Goal: Transaction & Acquisition: Purchase product/service

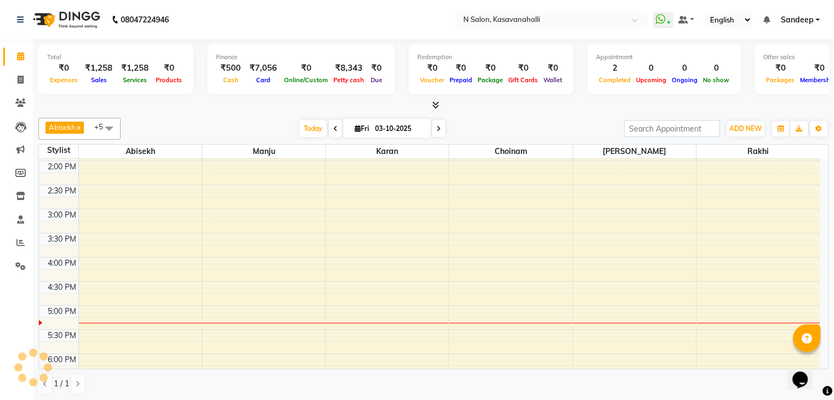
scroll to position [178, 0]
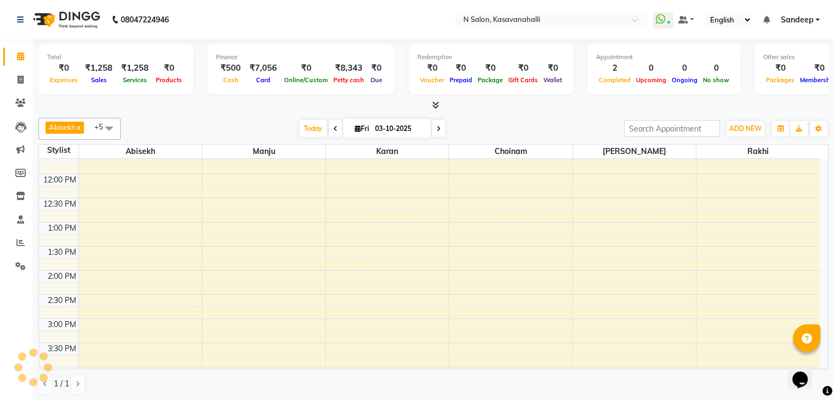
click at [428, 100] on span at bounding box center [434, 106] width 12 height 12
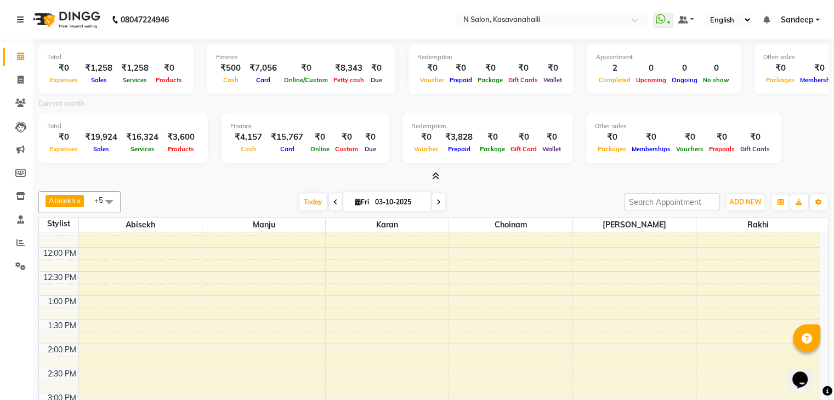
click at [110, 201] on span at bounding box center [109, 201] width 22 height 21
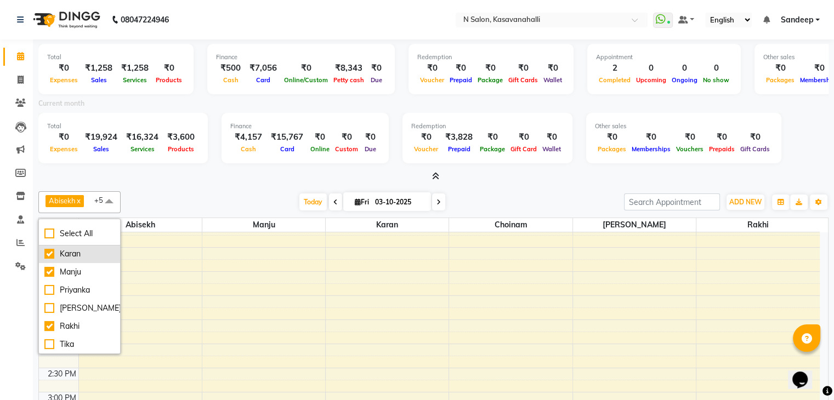
scroll to position [66, 0]
click at [47, 342] on div "Tika" at bounding box center [79, 345] width 70 height 12
checkbox input "true"
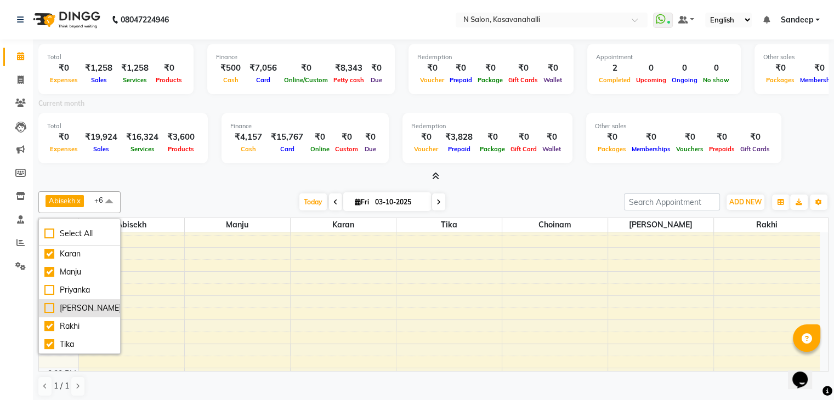
click at [48, 304] on div "[PERSON_NAME]" at bounding box center [79, 309] width 70 height 12
checkbox input "true"
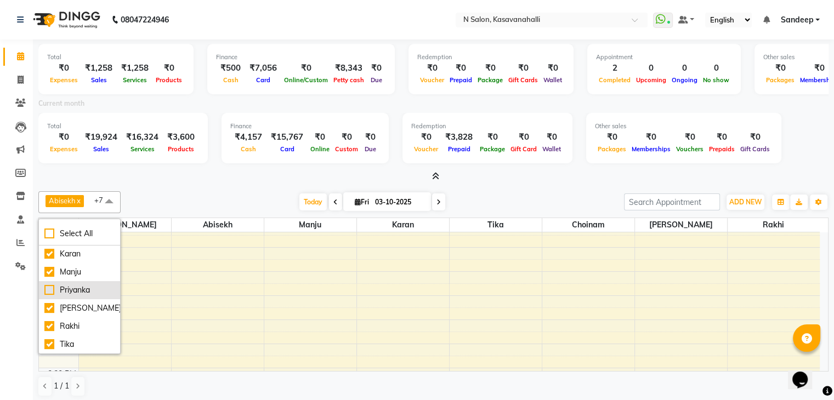
click at [47, 288] on div "Priyanka" at bounding box center [79, 291] width 70 height 12
checkbox input "true"
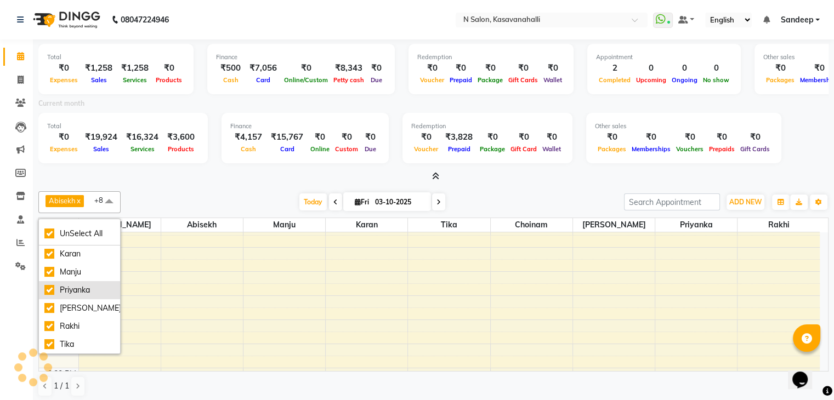
scroll to position [0, 0]
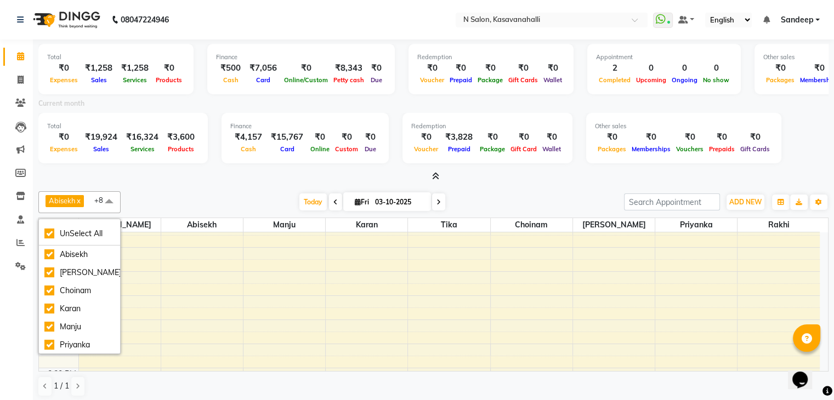
click at [248, 322] on div "8:00 AM 8:30 AM 9:00 AM 9:30 AM 10:00 AM 10:30 AM 11:00 AM 11:30 AM 12:00 PM 12…" at bounding box center [429, 368] width 781 height 627
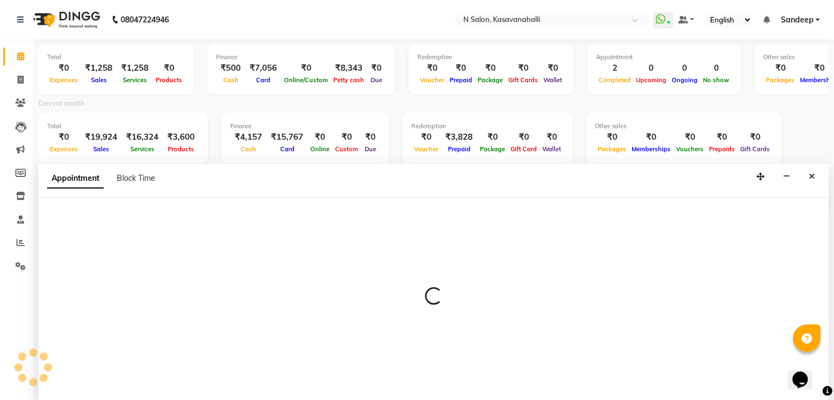
scroll to position [3, 0]
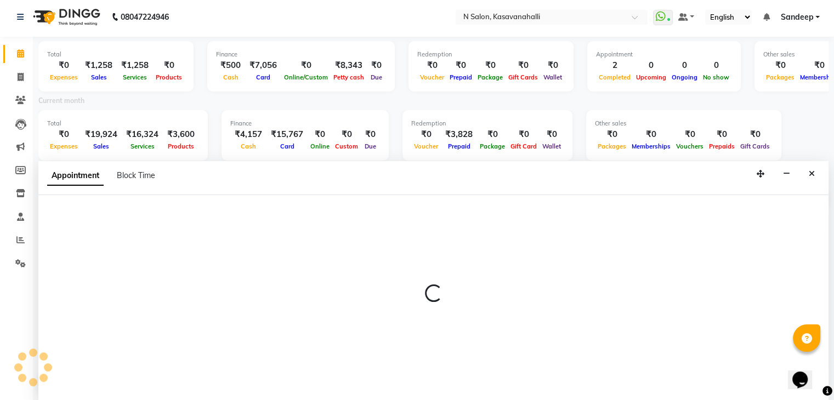
select select "78172"
select select "810"
select select "tentative"
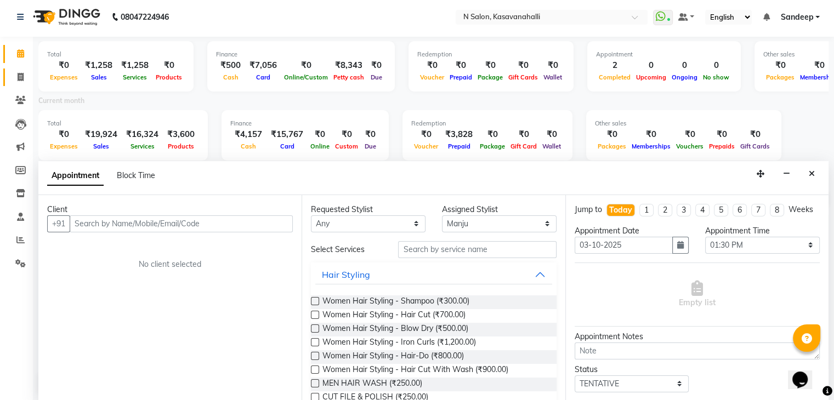
click at [13, 75] on span at bounding box center [20, 77] width 19 height 13
select select "service"
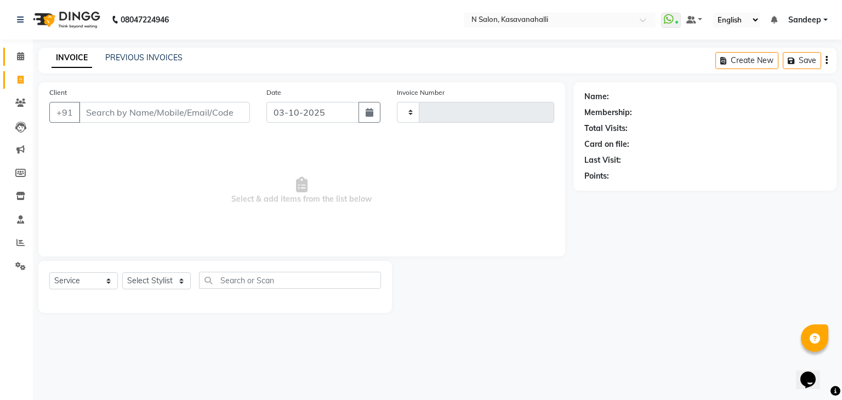
type input "2435"
select select "7111"
click at [20, 51] on span at bounding box center [20, 56] width 19 height 13
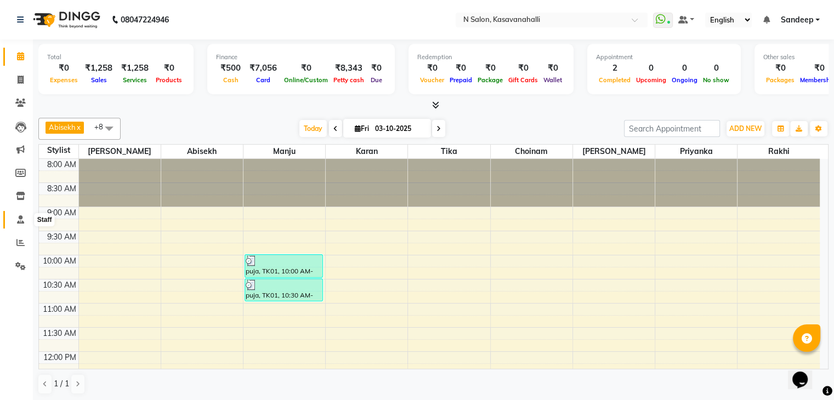
drag, startPoint x: 26, startPoint y: 223, endPoint x: 35, endPoint y: 220, distance: 9.9
click at [26, 222] on span at bounding box center [20, 220] width 19 height 13
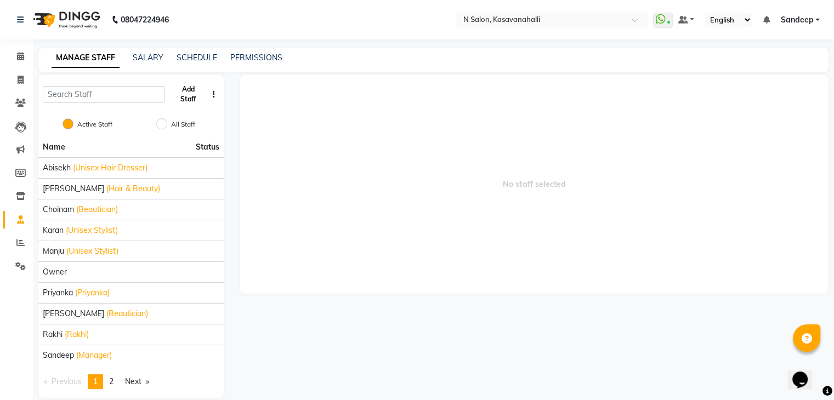
click at [191, 94] on button "Add Staff" at bounding box center [188, 94] width 38 height 29
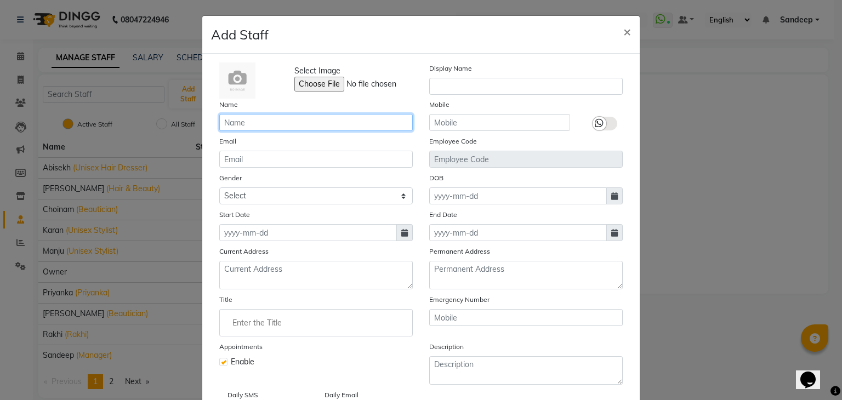
click at [250, 120] on input "text" at bounding box center [316, 122] width 194 height 17
type input "Babita"
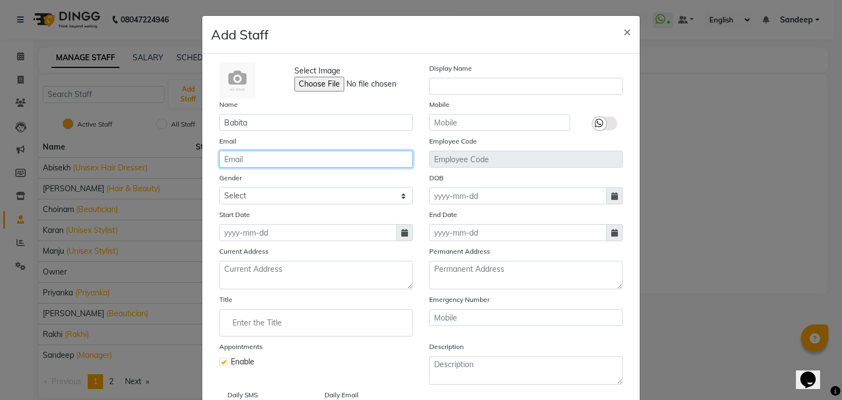
click at [281, 158] on input "email" at bounding box center [316, 159] width 194 height 17
type input "Babitadevi45190@gmail.com"
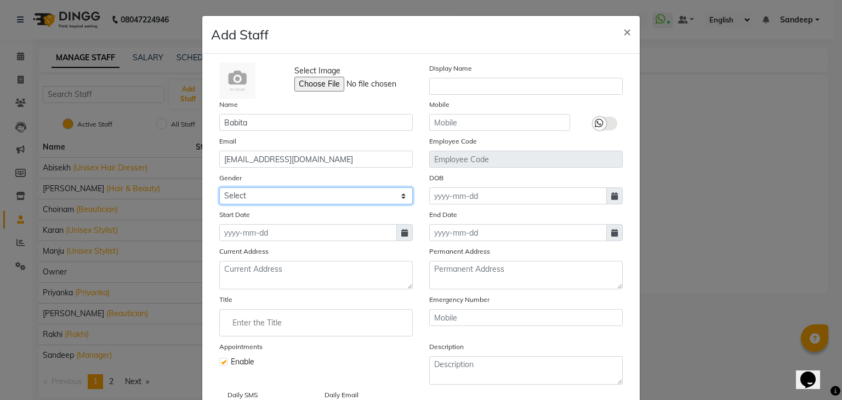
drag, startPoint x: 265, startPoint y: 202, endPoint x: 275, endPoint y: 202, distance: 9.3
click at [268, 202] on select "Select Male Female Other Prefer Not To Say" at bounding box center [316, 195] width 194 height 17
select select "female"
click at [219, 189] on select "Select Male Female Other Prefer Not To Say" at bounding box center [316, 195] width 194 height 17
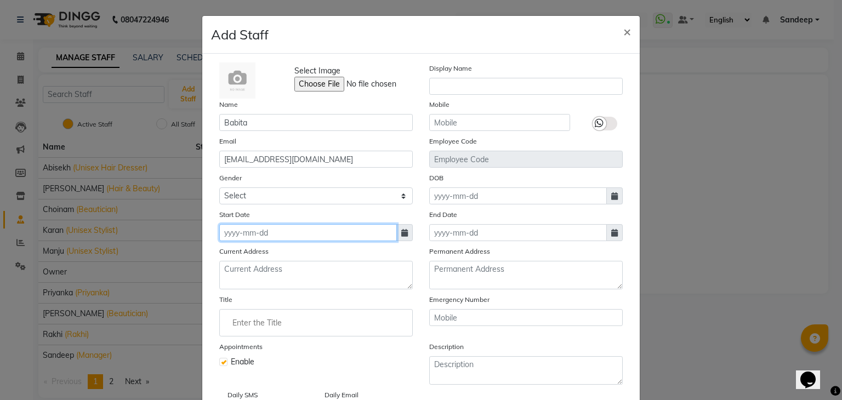
click at [315, 236] on input at bounding box center [308, 232] width 178 height 17
select select "10"
select select "2025"
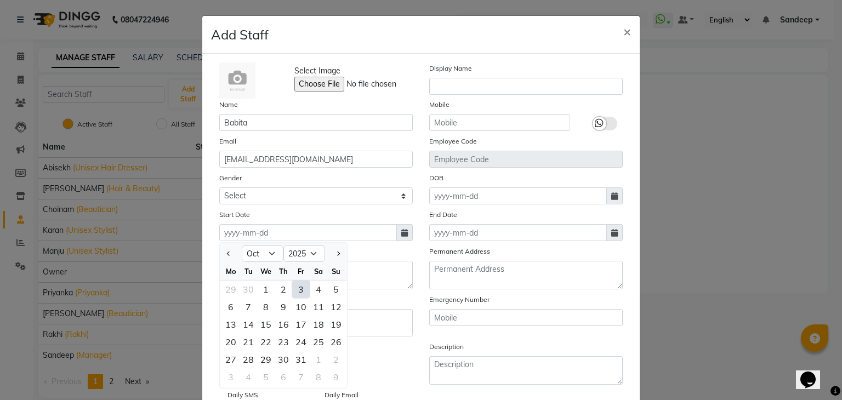
click at [298, 294] on div "3" at bounding box center [301, 290] width 18 height 18
type input "03-10-2025"
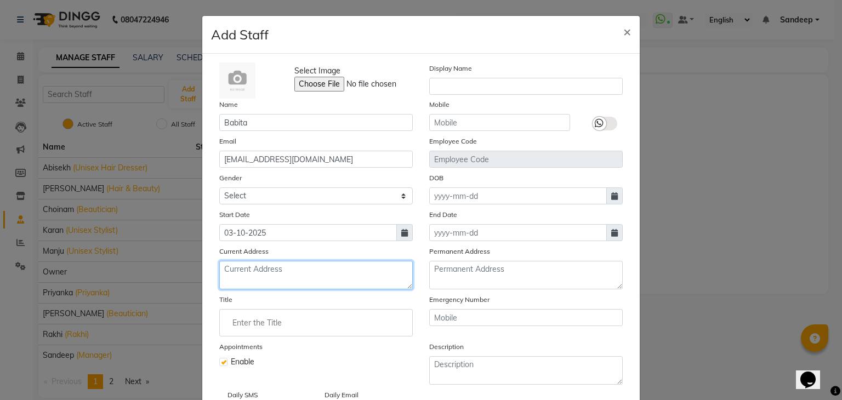
click at [269, 279] on textarea at bounding box center [316, 275] width 194 height 29
type textarea "Kasavanahalli"
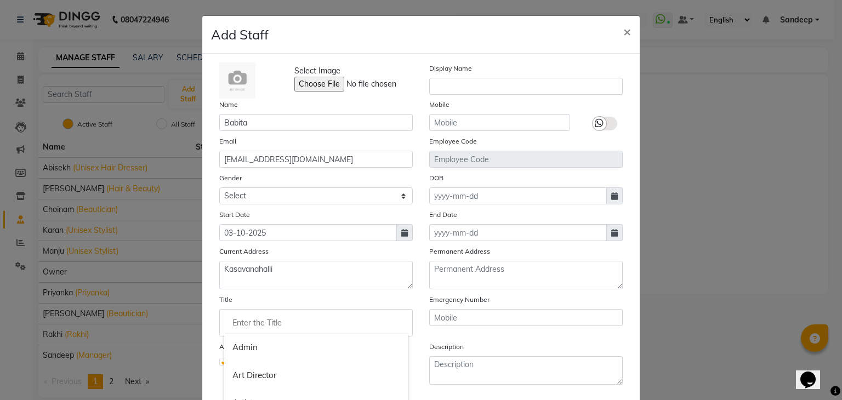
click at [230, 325] on input "Enter the Title" at bounding box center [316, 323] width 184 height 22
click at [264, 353] on link "Beautician" at bounding box center [316, 350] width 184 height 28
type input "Beautician"
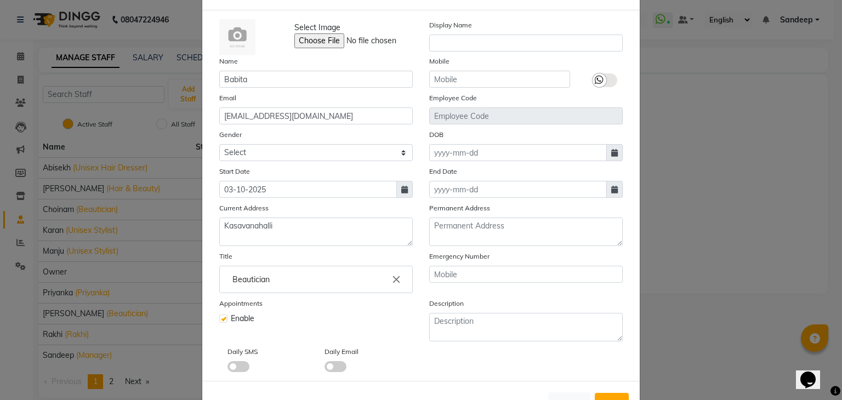
scroll to position [0, 0]
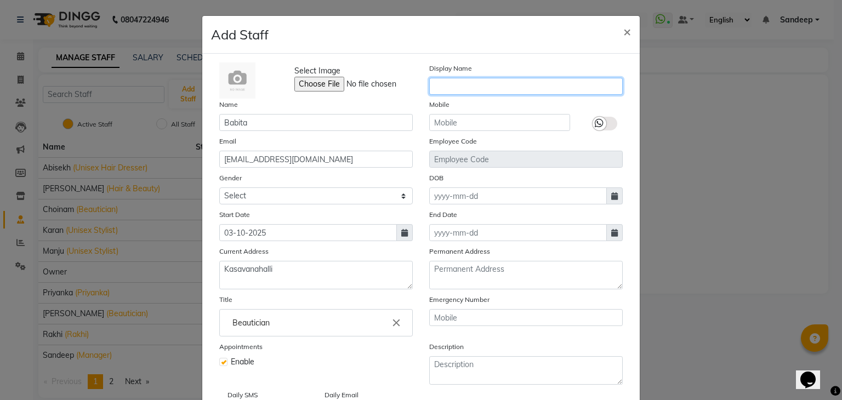
click at [451, 82] on input "text" at bounding box center [526, 86] width 194 height 17
type input "Babita"
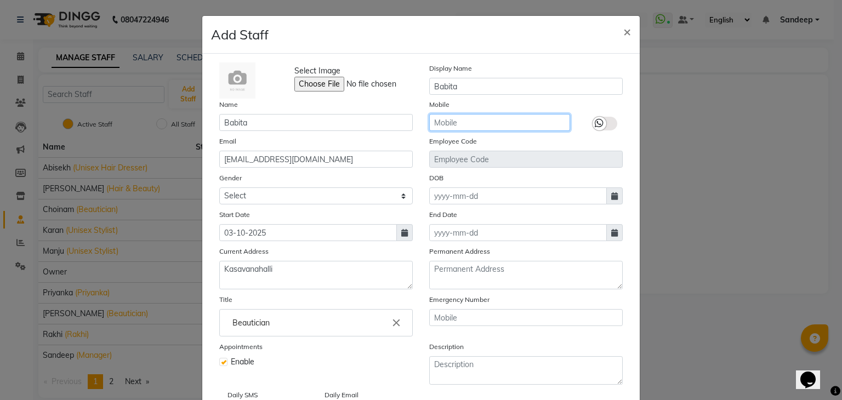
click at [489, 117] on input "text" at bounding box center [499, 122] width 141 height 17
type input "7099479756"
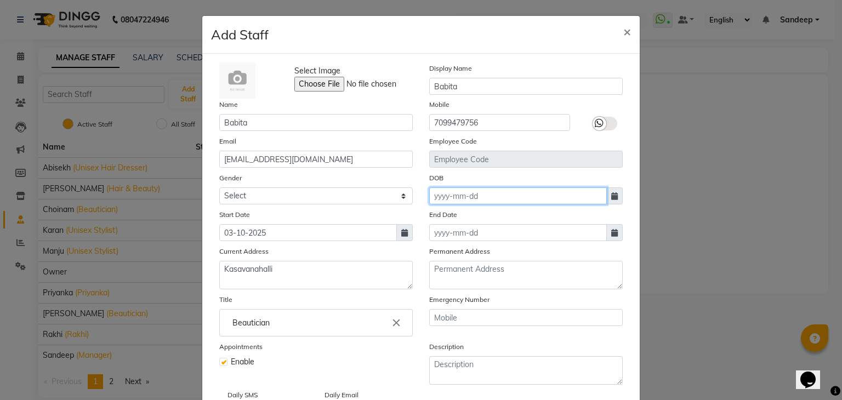
click at [490, 197] on input at bounding box center [518, 195] width 178 height 17
select select "10"
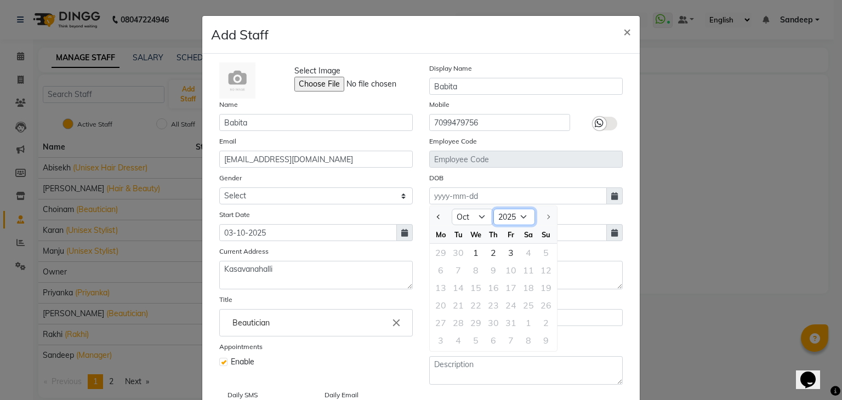
click at [522, 214] on select "1920 1921 1922 1923 1924 1925 1926 1927 1928 1929 1930 1931 1932 1933 1934 1935…" at bounding box center [514, 217] width 42 height 16
select select "2001"
click at [493, 211] on select "1920 1921 1922 1923 1924 1925 1926 1927 1928 1929 1930 1931 1932 1933 1934 1935…" at bounding box center [514, 217] width 42 height 16
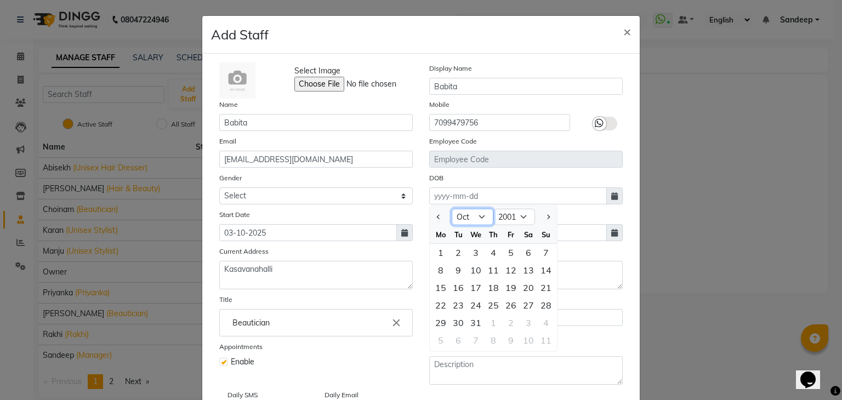
drag, startPoint x: 474, startPoint y: 217, endPoint x: 472, endPoint y: 211, distance: 6.4
click at [474, 216] on select "Jan Feb Mar Apr May Jun Jul Aug Sep Oct Nov Dec" at bounding box center [473, 217] width 42 height 16
select select "3"
click at [452, 211] on select "Jan Feb Mar Apr May Jun Jul Aug Sep Oct Nov Dec" at bounding box center [473, 217] width 42 height 16
click at [456, 325] on div "27" at bounding box center [459, 323] width 18 height 18
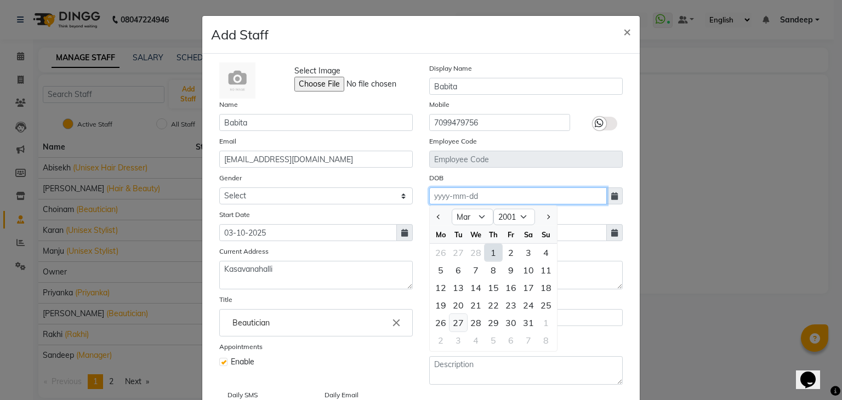
type input "27-03-2001"
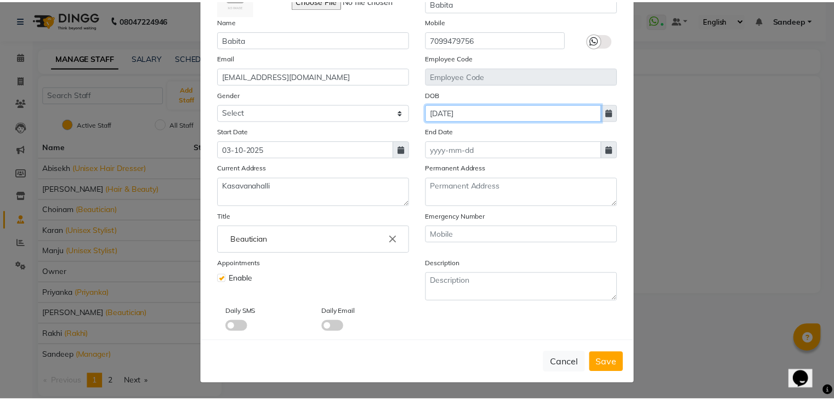
scroll to position [88, 0]
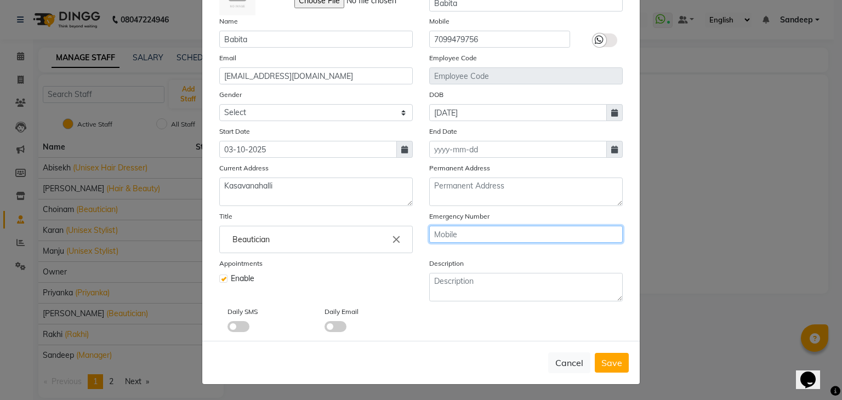
click at [473, 231] on input "text" at bounding box center [526, 234] width 194 height 17
type input "7086196399"
click at [609, 363] on span "Save" at bounding box center [611, 362] width 21 height 11
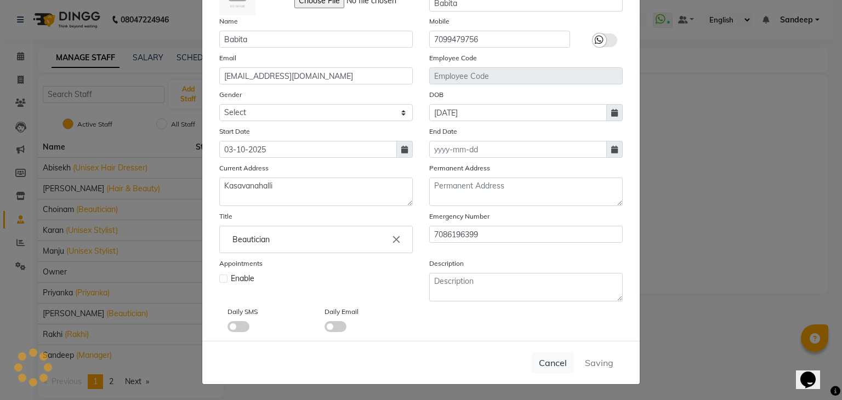
select select
checkbox input "false"
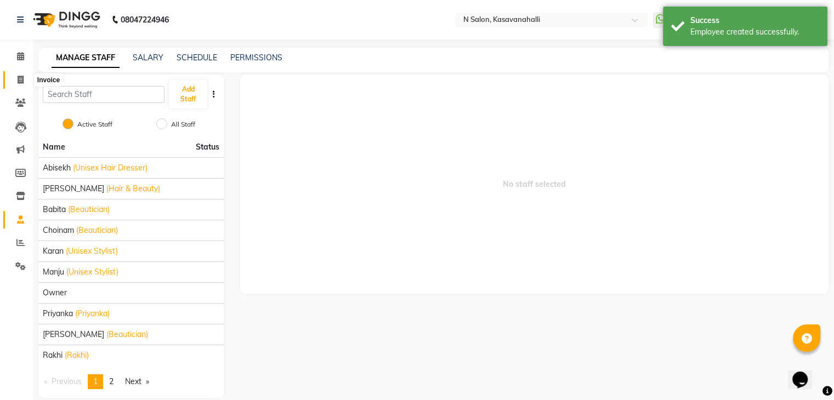
drag, startPoint x: 18, startPoint y: 83, endPoint x: 18, endPoint y: 76, distance: 7.1
click at [18, 83] on icon at bounding box center [21, 80] width 6 height 8
select select "service"
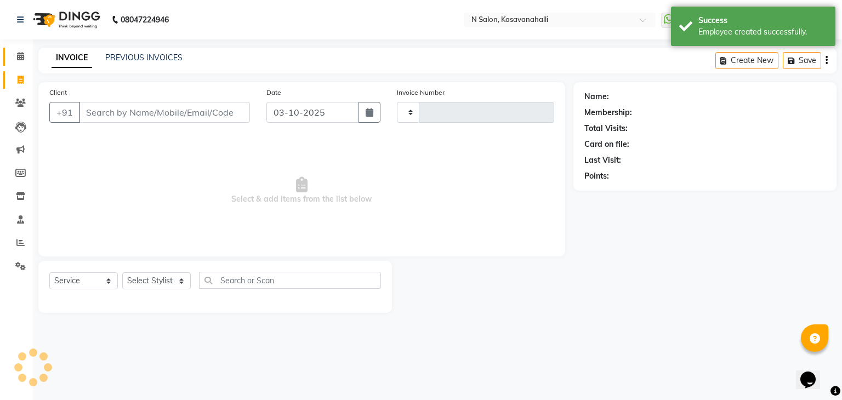
type input "2435"
select select "7111"
click at [18, 62] on link "Calendar" at bounding box center [16, 57] width 26 height 18
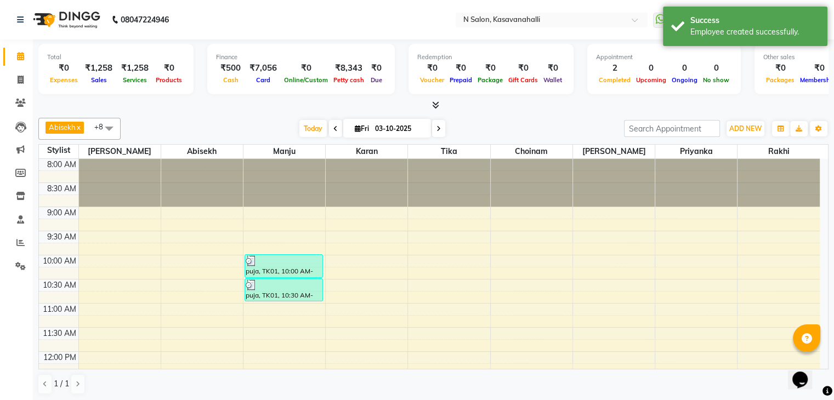
click at [110, 127] on span at bounding box center [109, 128] width 22 height 21
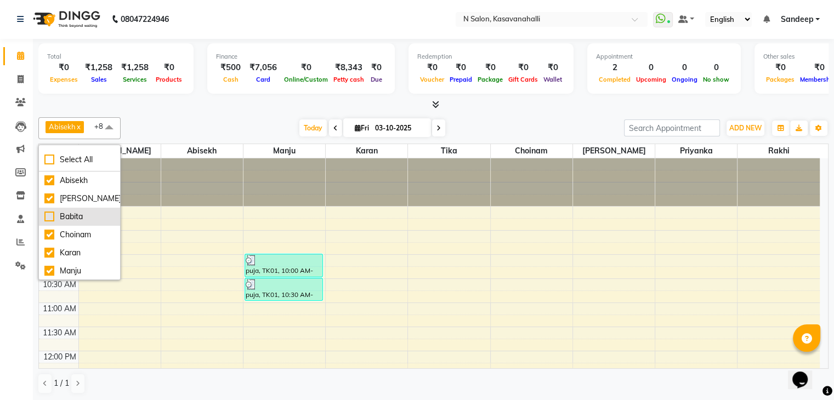
click at [49, 223] on div "Babita" at bounding box center [79, 217] width 70 height 12
checkbox input "true"
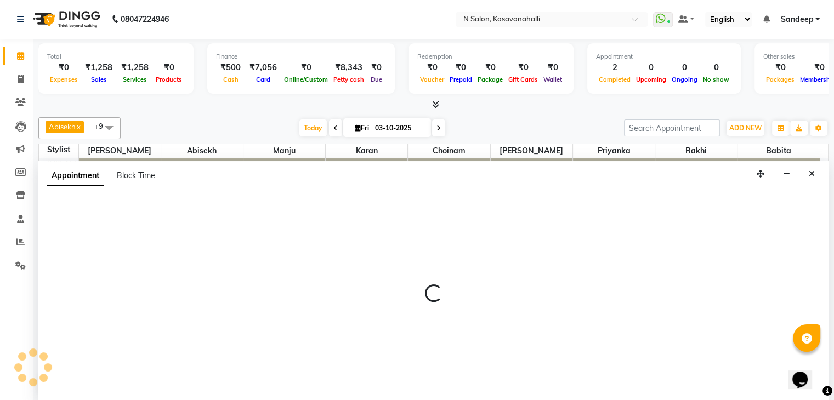
select select "78172"
select select "570"
select select "tentative"
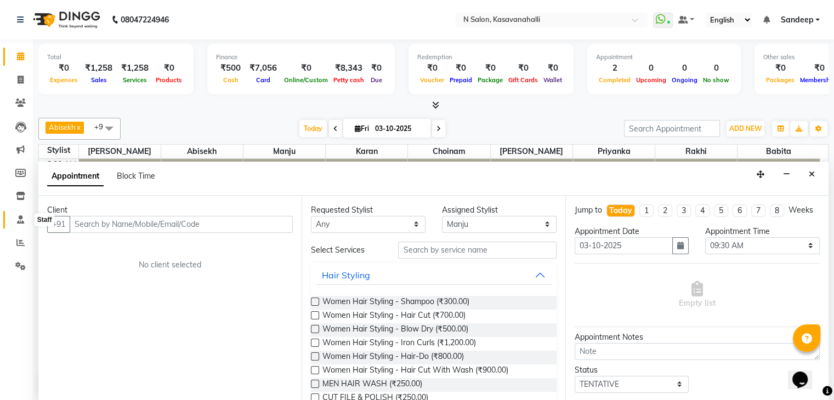
click at [22, 220] on icon at bounding box center [20, 219] width 7 height 8
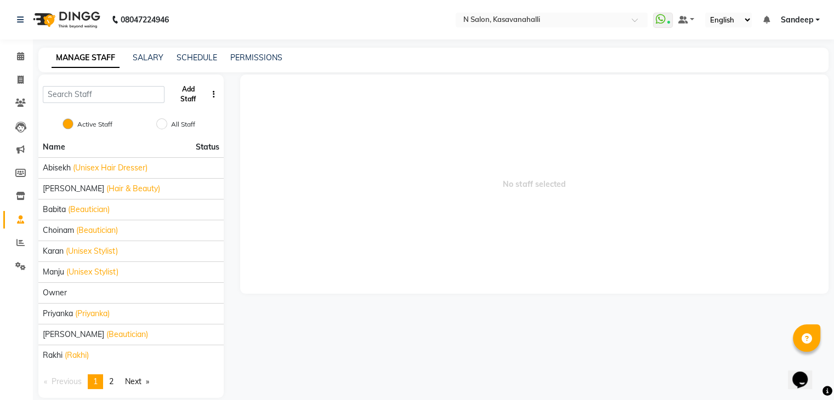
click at [192, 95] on button "Add Staff" at bounding box center [188, 94] width 38 height 29
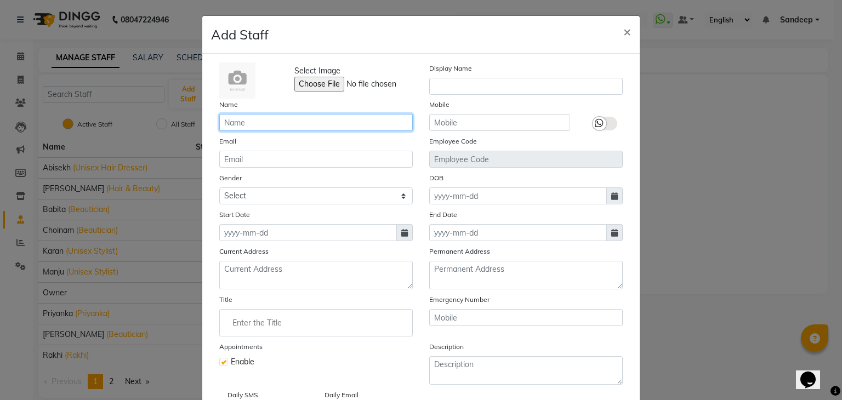
click at [244, 125] on input "text" at bounding box center [316, 122] width 194 height 17
type input "Suzen"
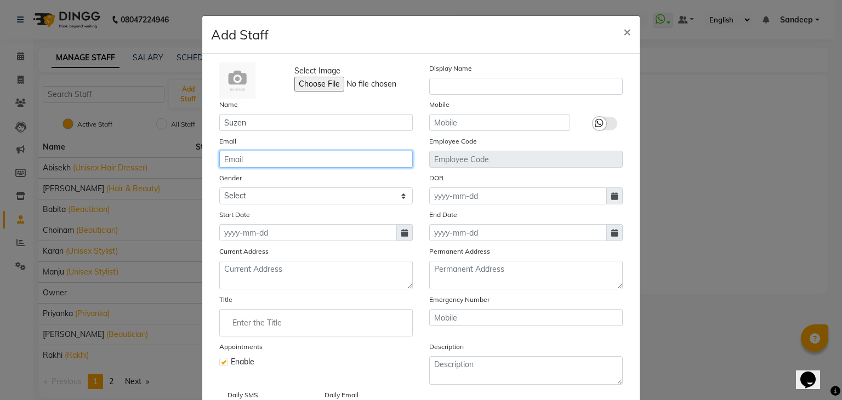
click at [265, 160] on input "email" at bounding box center [316, 159] width 194 height 17
click at [274, 163] on input "eazaongmulep @gmail.com" at bounding box center [316, 159] width 194 height 17
type input "eazaongmulep@gmail.com"
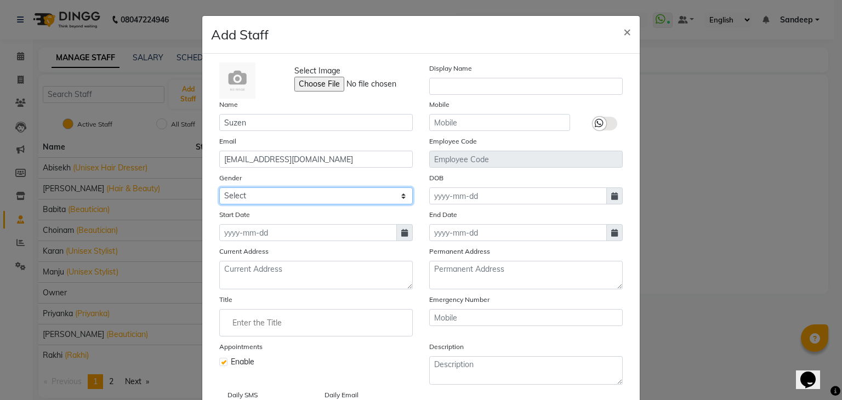
click at [263, 199] on select "Select Male Female Other Prefer Not To Say" at bounding box center [316, 195] width 194 height 17
select select "female"
click at [219, 189] on select "Select Male Female Other Prefer Not To Say" at bounding box center [316, 195] width 194 height 17
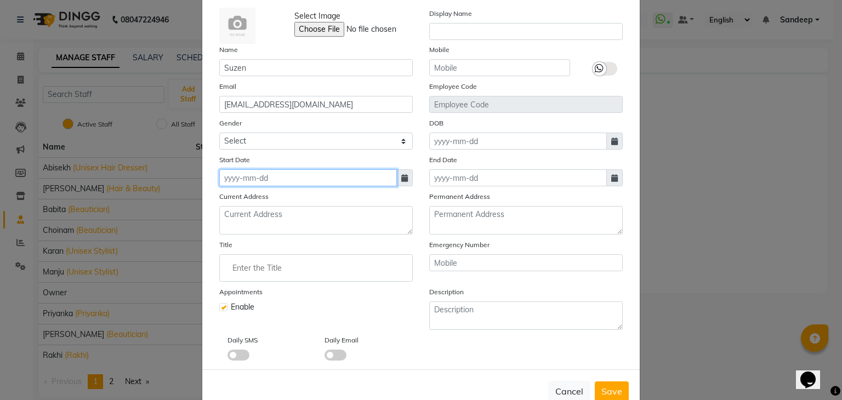
click at [264, 183] on input at bounding box center [308, 177] width 178 height 17
select select "10"
select select "2025"
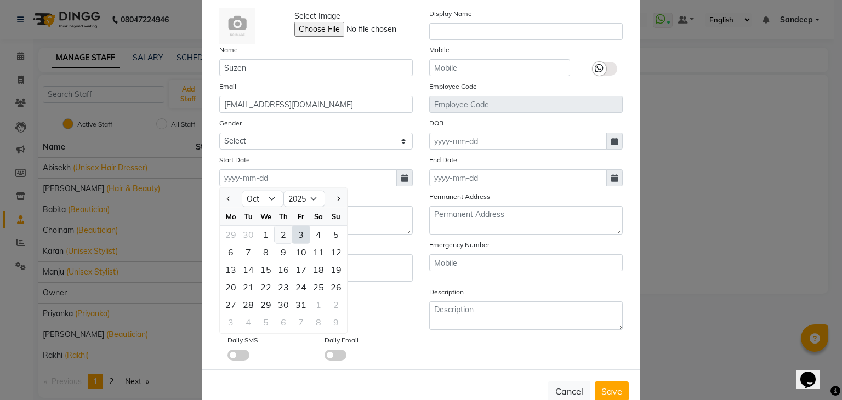
click at [279, 236] on div "2" at bounding box center [284, 235] width 18 height 18
type input "02-10-2025"
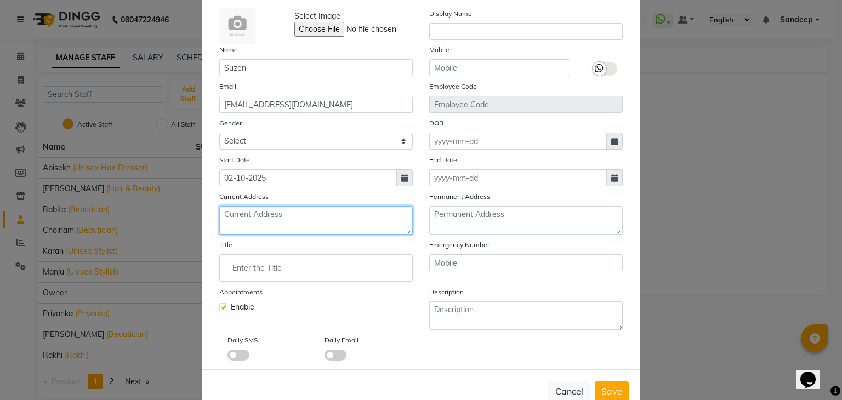
click at [271, 223] on textarea at bounding box center [316, 220] width 194 height 29
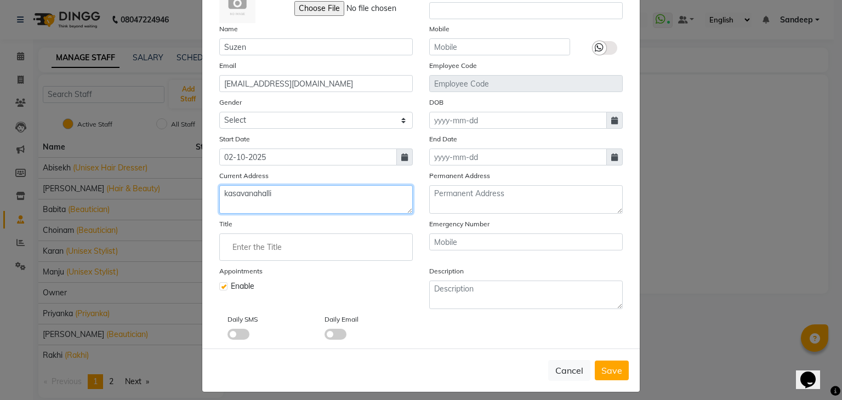
scroll to position [88, 0]
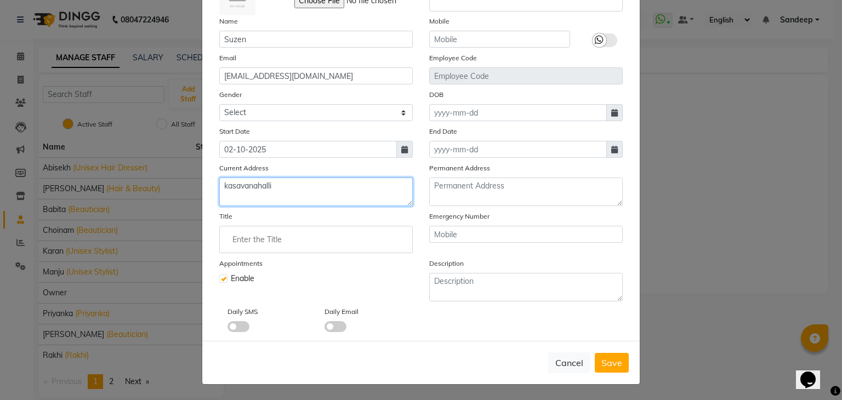
type textarea "kasavanahalli"
click at [254, 237] on input "Enter the Title" at bounding box center [316, 240] width 184 height 22
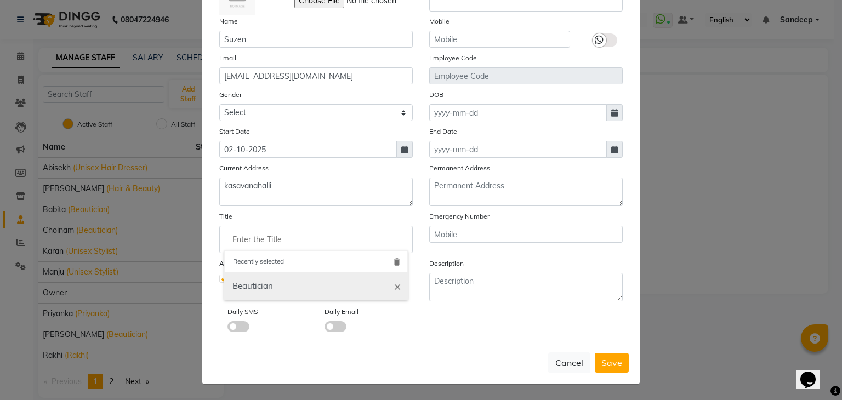
click at [257, 289] on link "Beautician" at bounding box center [316, 286] width 184 height 28
type input "Beautician"
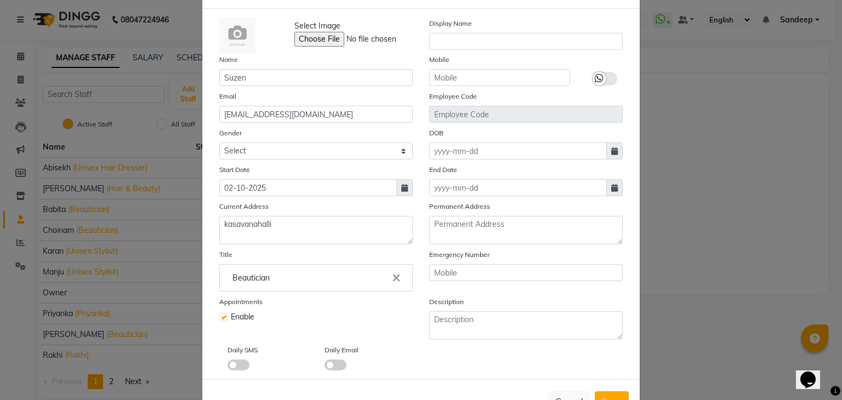
scroll to position [0, 0]
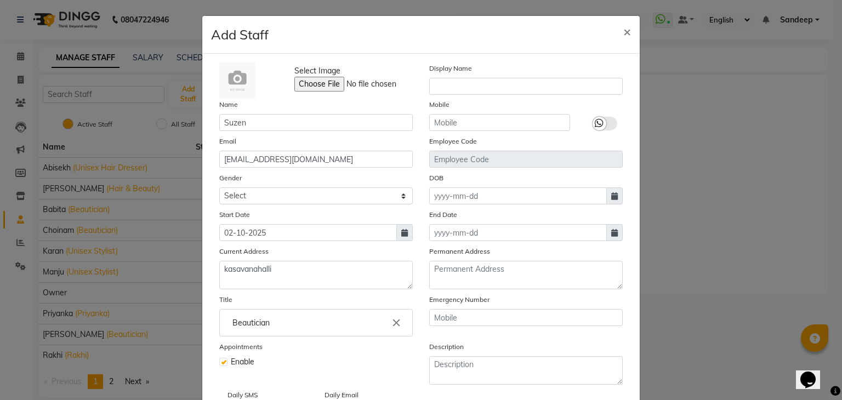
click at [462, 77] on div "Display Name" at bounding box center [526, 80] width 210 height 36
click at [462, 79] on input "text" at bounding box center [526, 86] width 194 height 17
type input "Suzen"
click at [487, 126] on input "text" at bounding box center [499, 122] width 141 height 17
type input "8670105934"
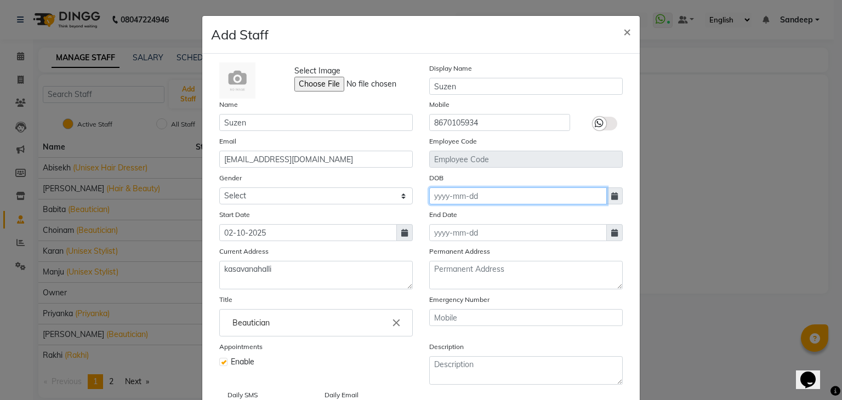
click at [490, 198] on input at bounding box center [518, 195] width 178 height 17
select select "10"
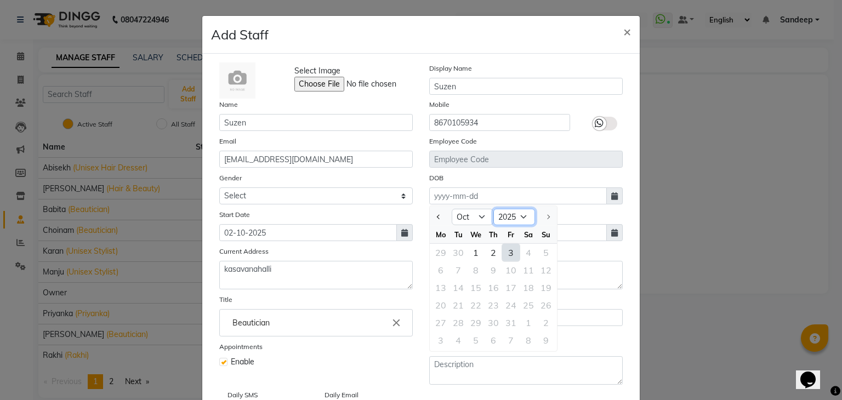
click at [514, 219] on select "1920 1921 1922 1923 1924 1925 1926 1927 1928 1929 1930 1931 1932 1933 1934 1935…" at bounding box center [514, 217] width 42 height 16
select select "2002"
click at [493, 211] on select "1920 1921 1922 1923 1924 1925 1926 1927 1928 1929 1930 1931 1932 1933 1934 1935…" at bounding box center [514, 217] width 42 height 16
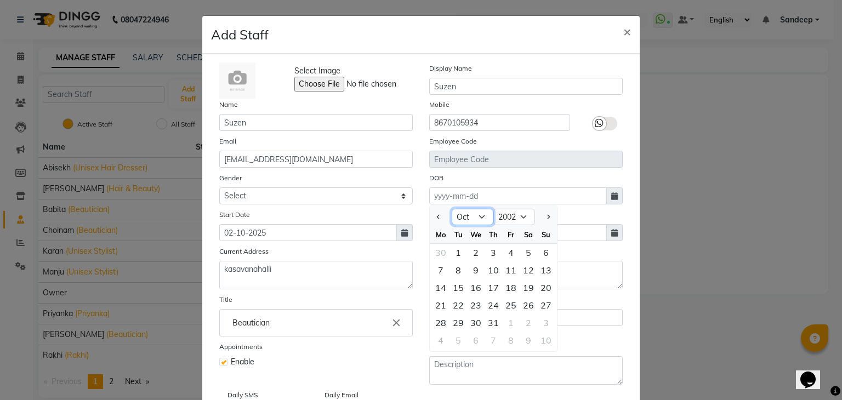
click at [476, 219] on select "Jan Feb Mar Apr May Jun Jul Aug Sep Oct Nov Dec" at bounding box center [473, 217] width 42 height 16
select select "4"
click at [452, 211] on select "Jan Feb Mar Apr May Jun Jul Aug Sep Oct Nov Dec" at bounding box center [473, 217] width 42 height 16
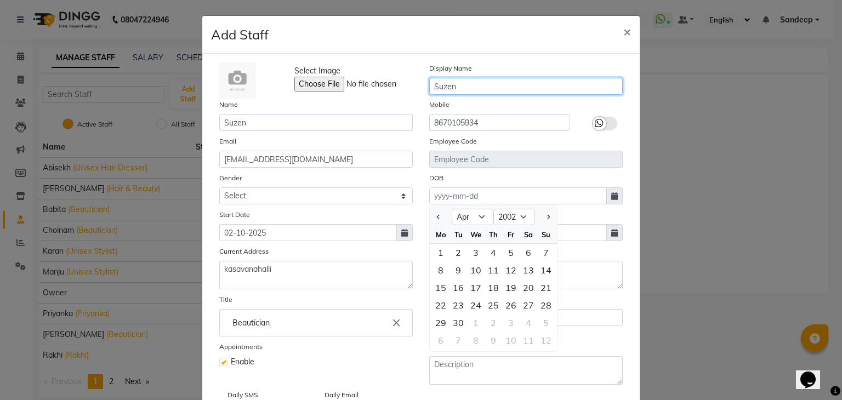
click at [467, 79] on input "Suzen" at bounding box center [526, 86] width 194 height 17
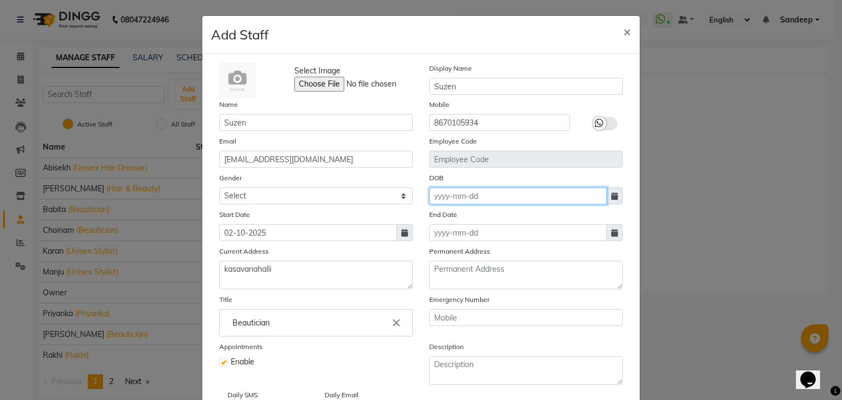
click at [469, 198] on input at bounding box center [518, 195] width 178 height 17
select select "10"
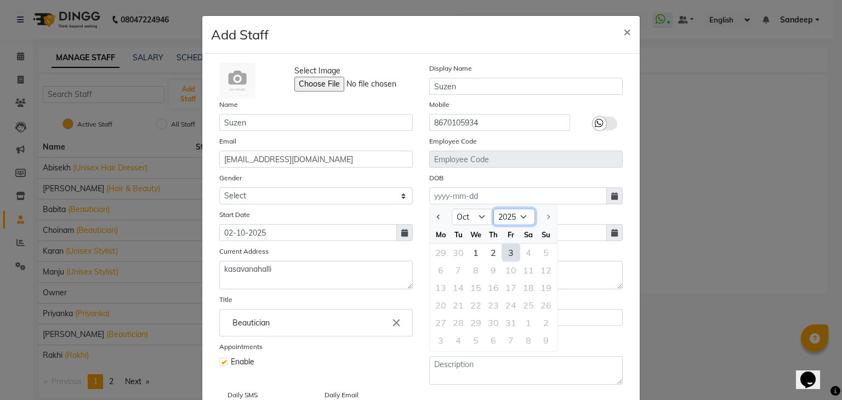
click at [521, 214] on select "1920 1921 1922 1923 1924 1925 1926 1927 1928 1929 1930 1931 1932 1933 1934 1935…" at bounding box center [514, 217] width 42 height 16
select select "2002"
click at [493, 211] on select "1920 1921 1922 1923 1924 1925 1926 1927 1928 1929 1930 1931 1932 1933 1934 1935…" at bounding box center [514, 217] width 42 height 16
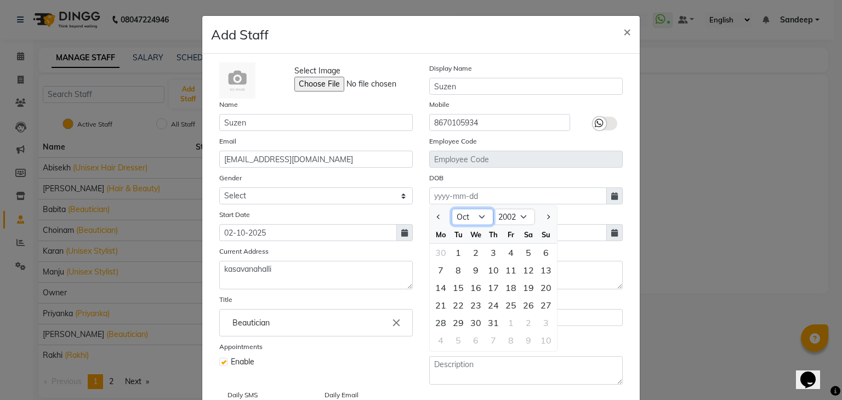
click at [467, 218] on select "Jan Feb Mar Apr May Jun Jul Aug Sep Oct Nov Dec" at bounding box center [473, 217] width 42 height 16
select select "3"
click at [452, 211] on select "Jan Feb Mar Apr May Jun Jul Aug Sep Oct Nov Dec" at bounding box center [473, 217] width 42 height 16
click at [488, 325] on div "28" at bounding box center [494, 323] width 18 height 18
type input "28-03-2002"
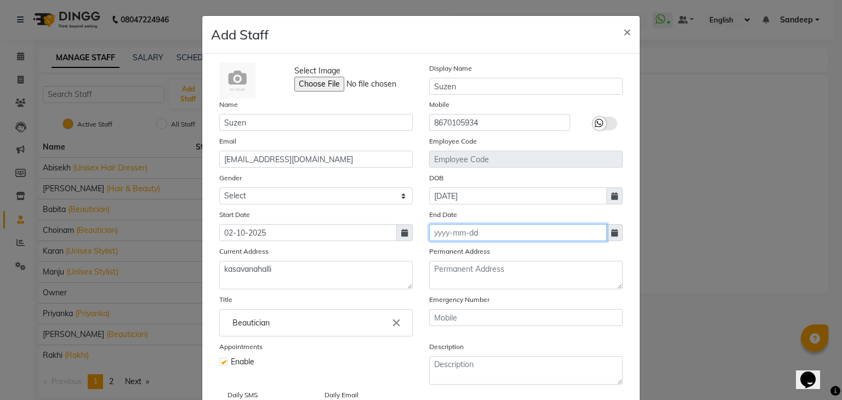
click at [463, 239] on input at bounding box center [518, 232] width 178 height 17
select select "10"
select select "2025"
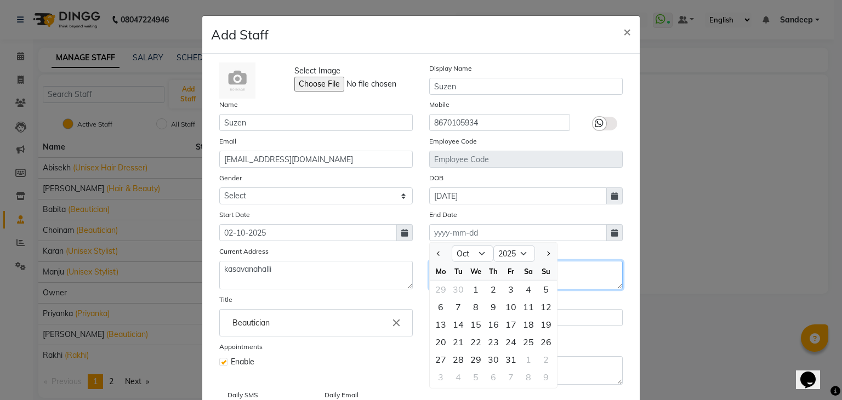
click at [599, 283] on textarea at bounding box center [526, 275] width 194 height 29
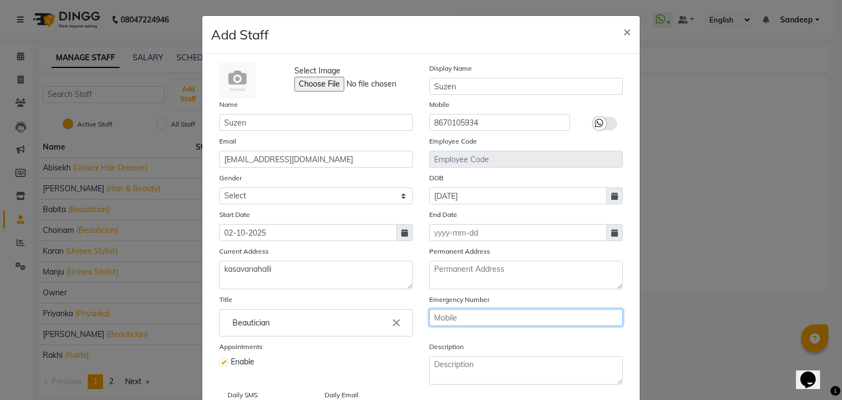
click at [467, 320] on input "text" at bounding box center [526, 317] width 194 height 17
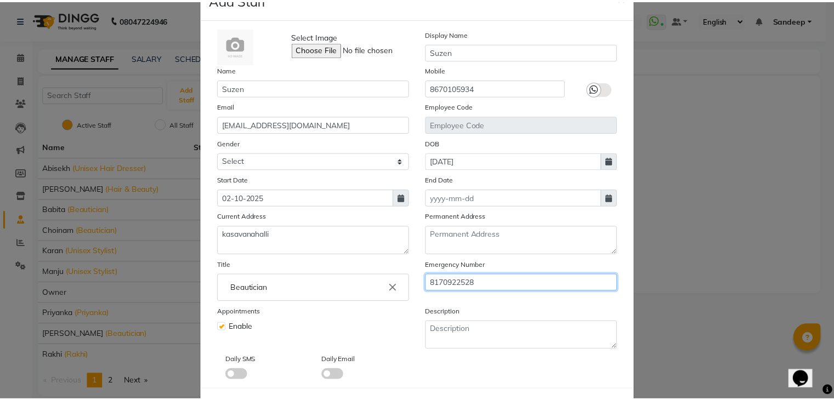
scroll to position [88, 0]
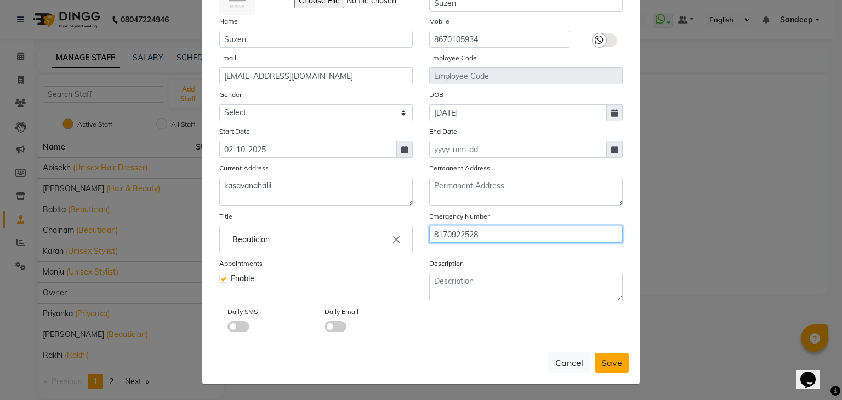
type input "8170922528"
click at [609, 365] on span "Save" at bounding box center [611, 362] width 21 height 11
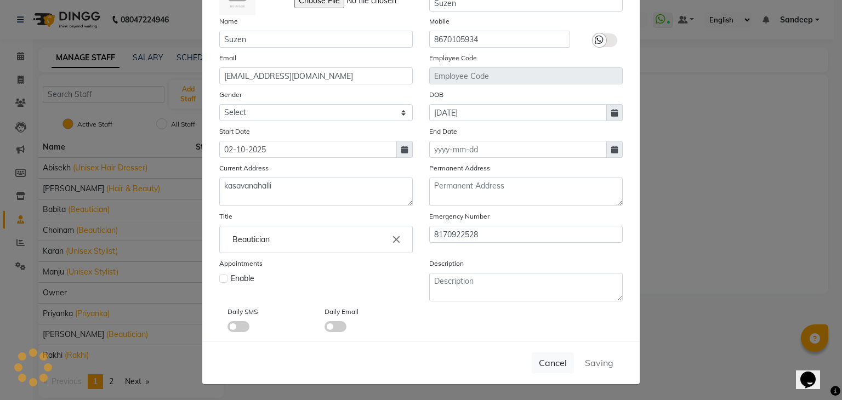
select select
checkbox input "false"
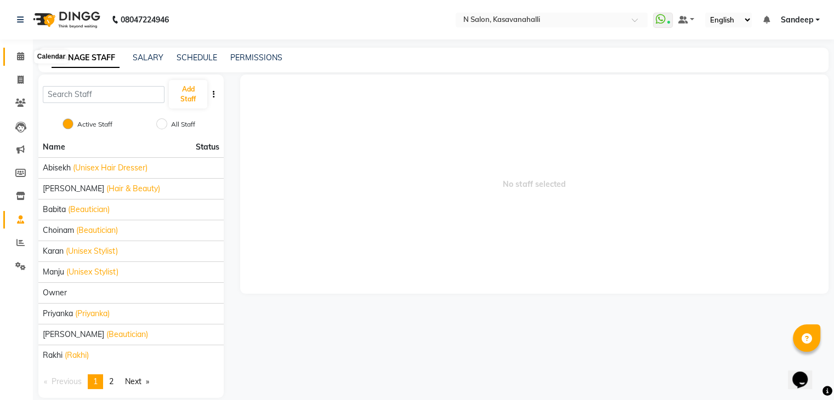
click at [24, 52] on span at bounding box center [20, 56] width 19 height 13
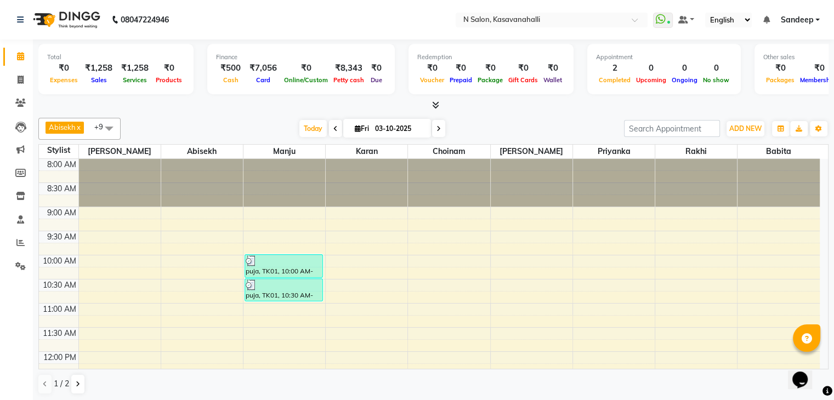
click at [110, 132] on span at bounding box center [109, 128] width 22 height 21
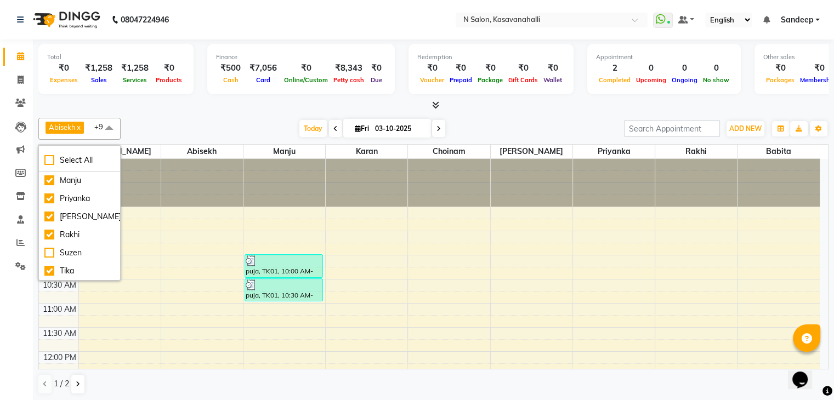
scroll to position [103, 0]
click at [49, 253] on div "Suzen" at bounding box center [79, 253] width 70 height 12
checkbox input "true"
click at [49, 270] on div "Tika" at bounding box center [79, 271] width 70 height 12
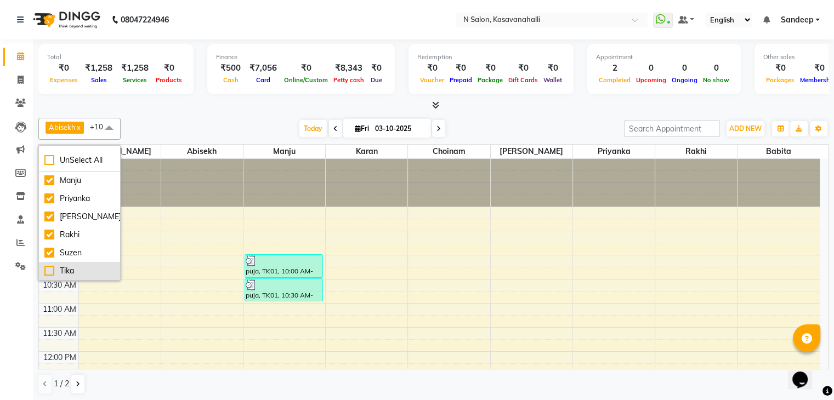
checkbox input "false"
click at [46, 212] on div "[PERSON_NAME]" at bounding box center [79, 217] width 70 height 12
checkbox input "false"
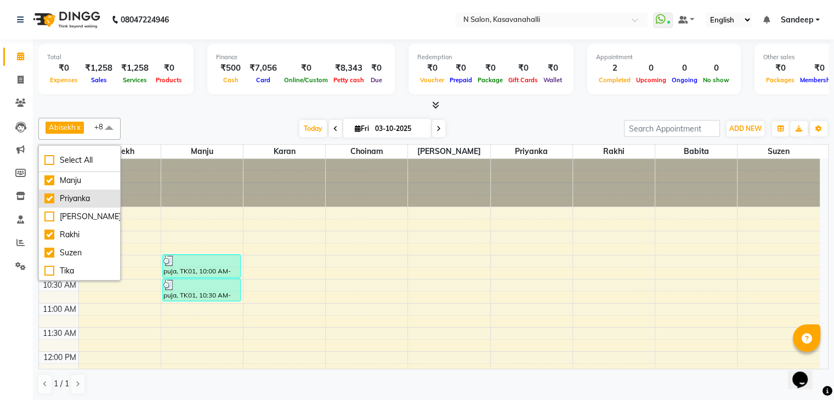
click at [46, 196] on div "Priyanka" at bounding box center [79, 199] width 70 height 12
checkbox input "false"
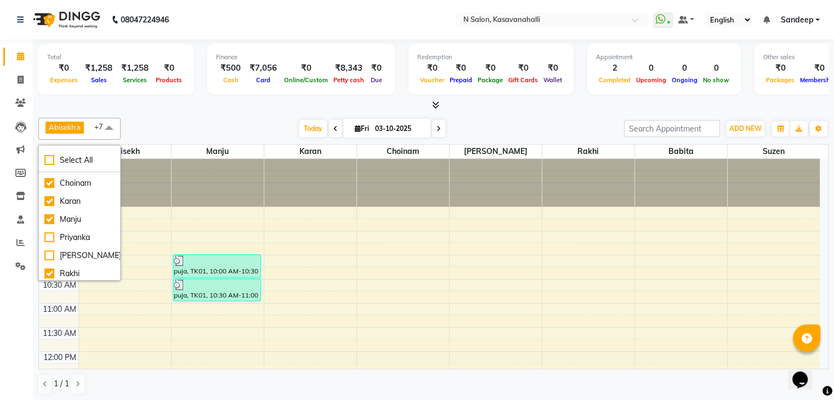
scroll to position [0, 0]
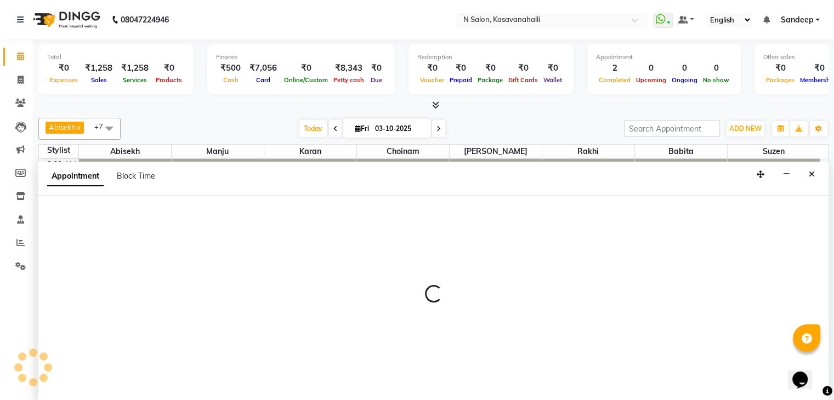
scroll to position [1, 0]
select select "90046"
select select "645"
select select "tentative"
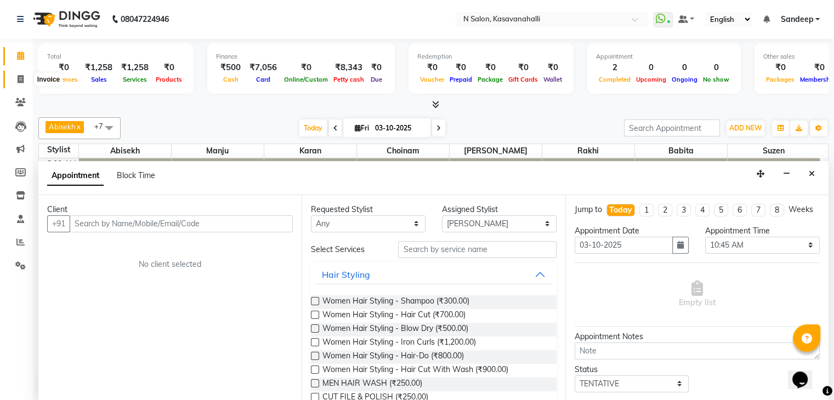
drag, startPoint x: 18, startPoint y: 80, endPoint x: 18, endPoint y: 66, distance: 13.7
click at [18, 79] on icon at bounding box center [21, 79] width 6 height 8
select select "service"
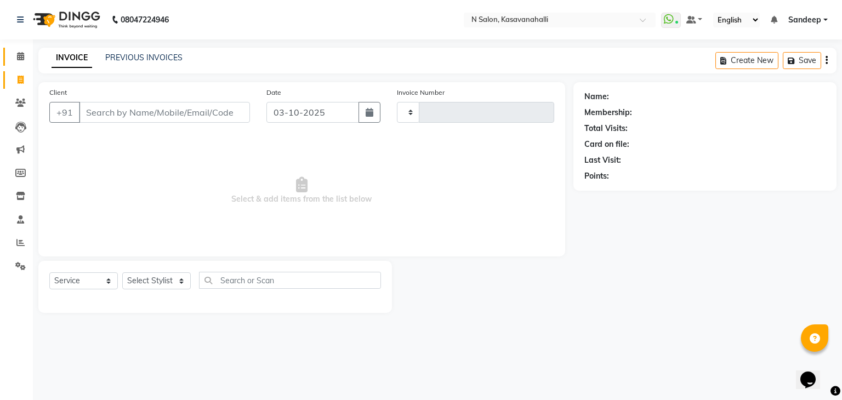
type input "2435"
select select "7111"
click at [18, 57] on icon at bounding box center [20, 56] width 7 height 8
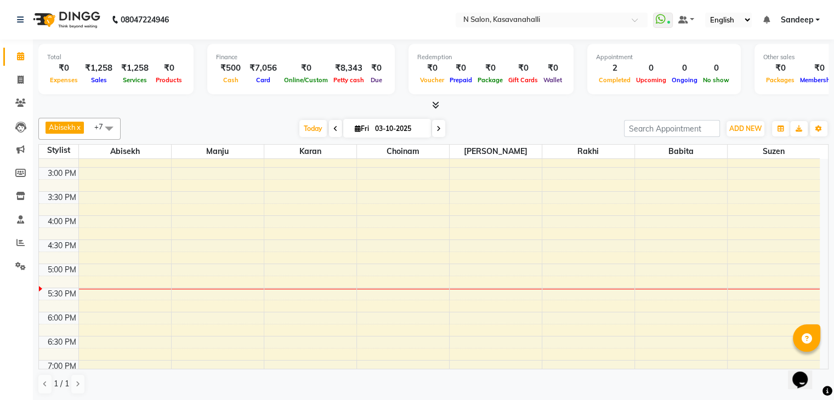
scroll to position [411, 0]
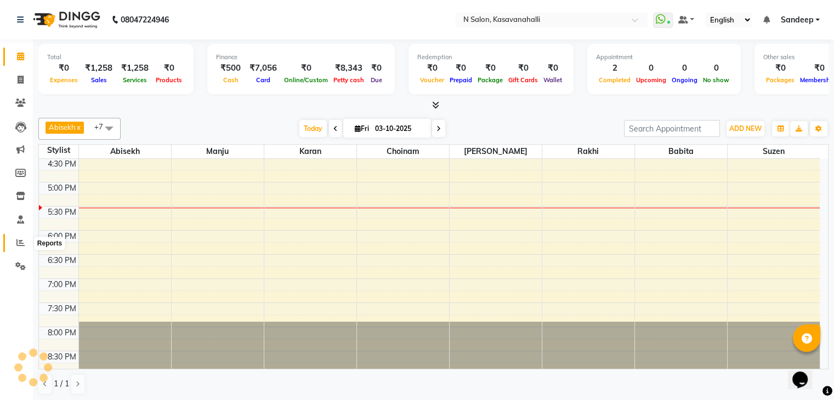
drag, startPoint x: 22, startPoint y: 245, endPoint x: 42, endPoint y: 234, distance: 22.3
click at [21, 244] on icon at bounding box center [20, 242] width 8 height 8
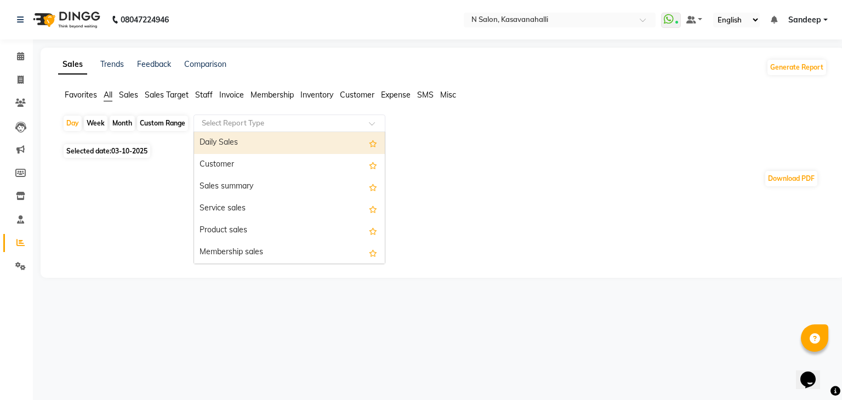
click at [280, 129] on div "Select Report Type" at bounding box center [290, 124] width 192 height 18
click at [124, 119] on div "Month" at bounding box center [122, 123] width 25 height 15
select select "10"
select select "2025"
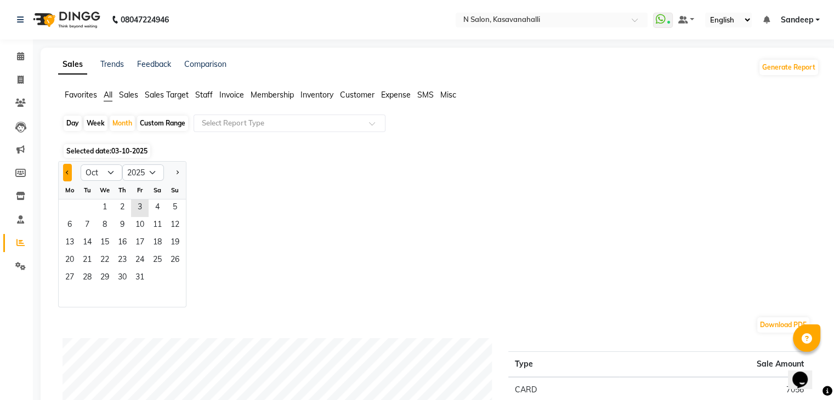
click at [68, 169] on button "Previous month" at bounding box center [67, 173] width 9 height 18
select select "9"
click at [66, 206] on span "1" at bounding box center [70, 209] width 18 height 18
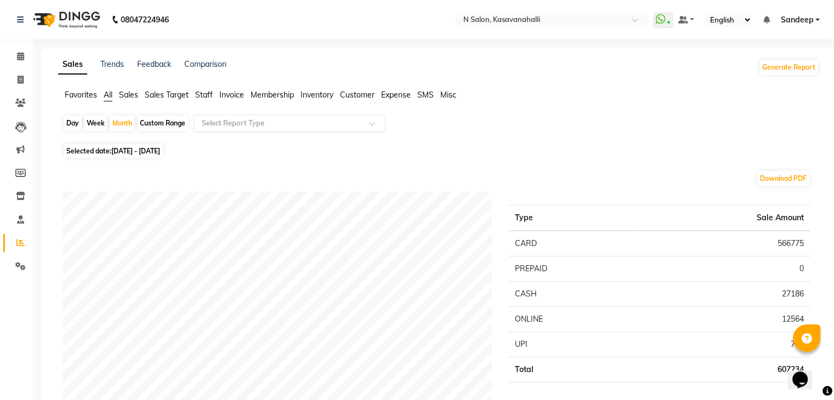
click at [349, 126] on input "text" at bounding box center [279, 123] width 158 height 11
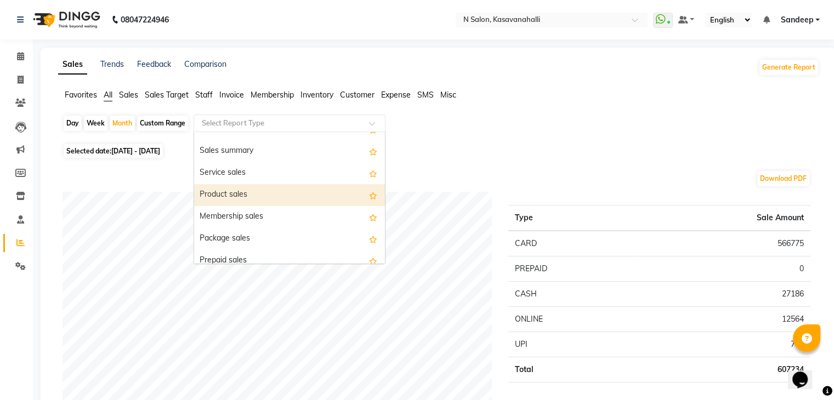
scroll to position [55, 0]
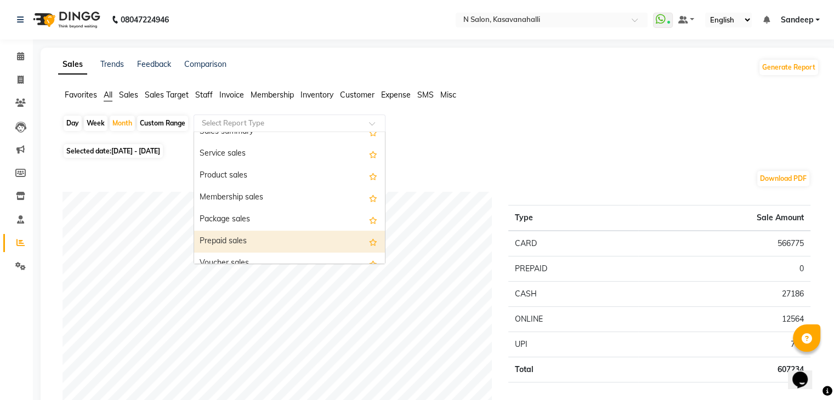
click at [241, 238] on div "Prepaid sales" at bounding box center [289, 242] width 191 height 22
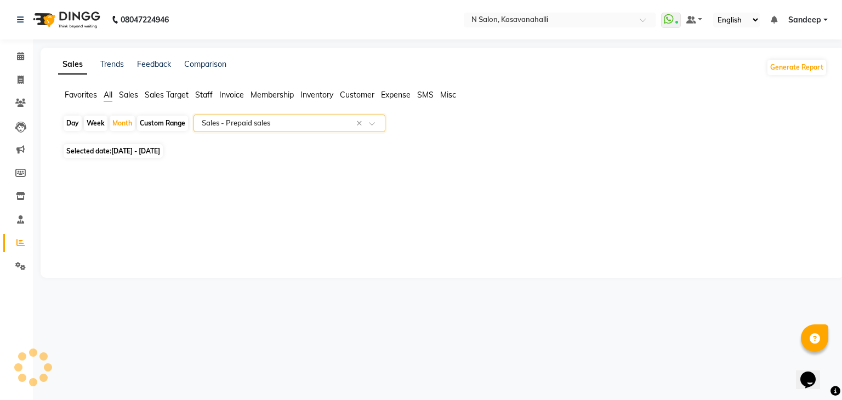
select select "full_report"
select select "csv"
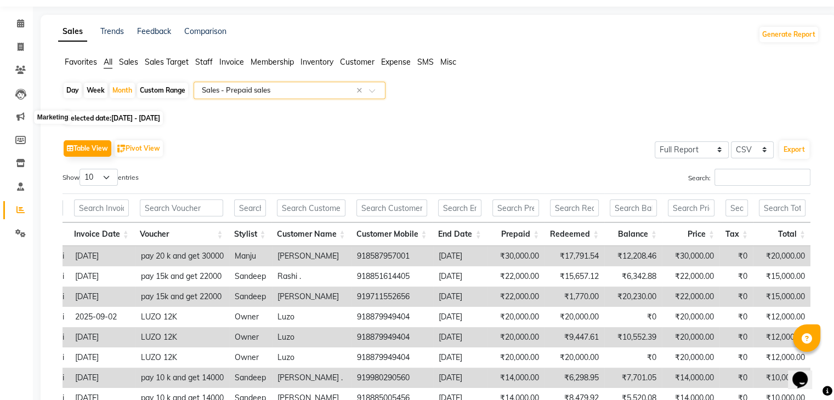
scroll to position [0, 0]
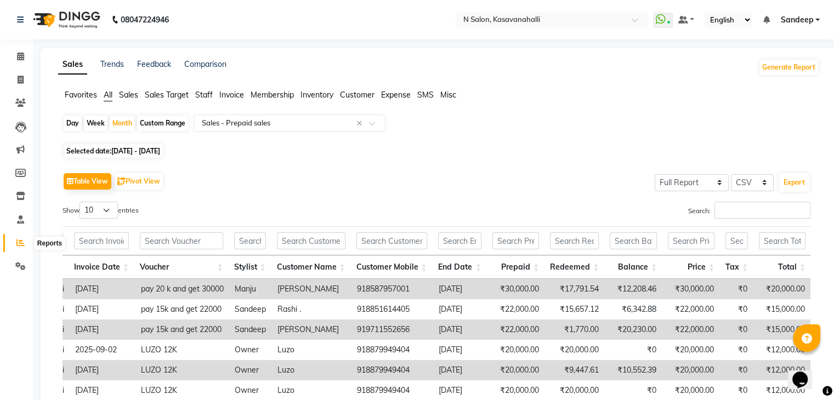
click at [26, 246] on span at bounding box center [20, 243] width 19 height 13
click at [21, 59] on icon at bounding box center [20, 56] width 7 height 8
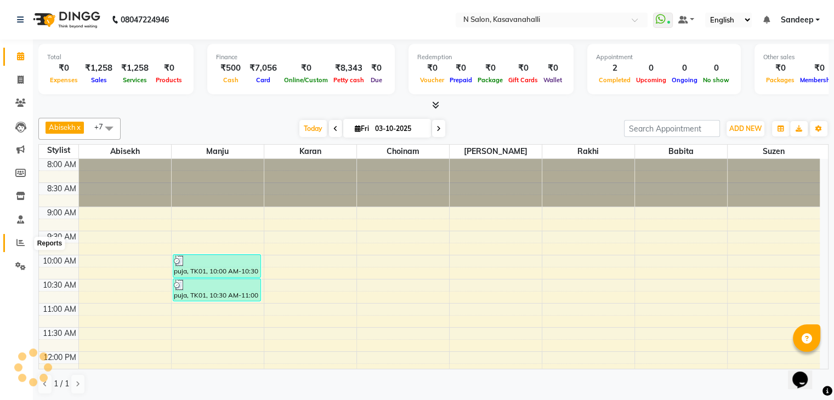
click at [16, 246] on icon at bounding box center [20, 242] width 8 height 8
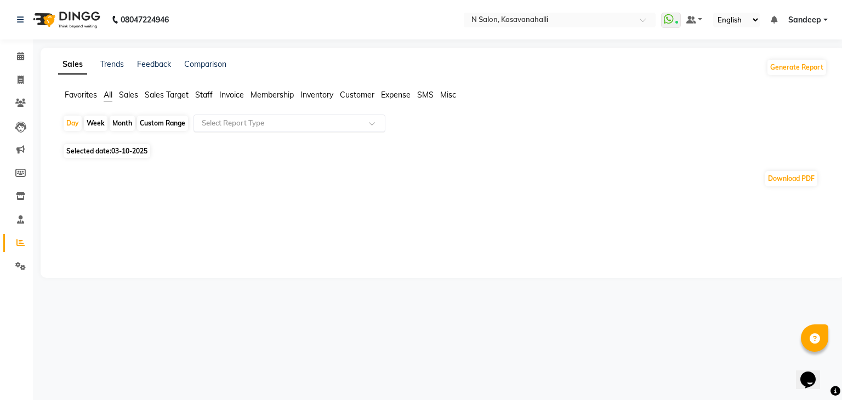
click at [268, 123] on input "text" at bounding box center [279, 123] width 158 height 11
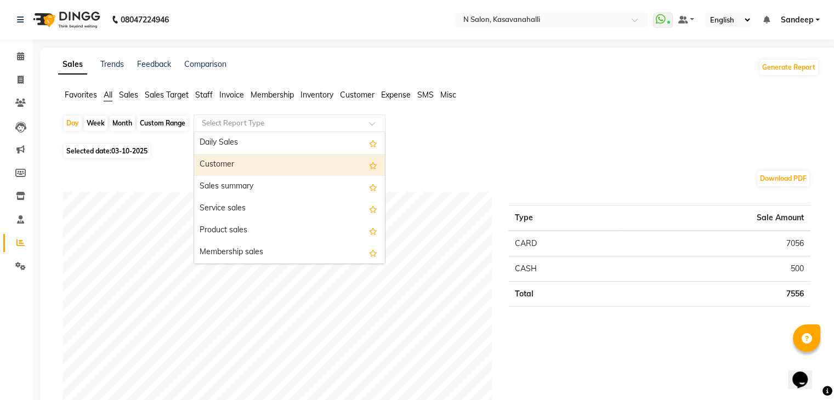
click at [122, 123] on div "Month" at bounding box center [122, 123] width 25 height 15
select select "10"
select select "2025"
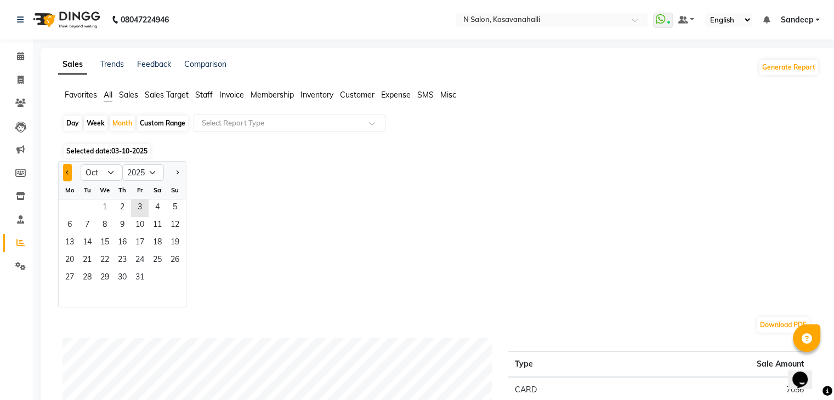
click at [64, 170] on button "Previous month" at bounding box center [67, 173] width 9 height 18
select select "9"
click at [72, 204] on span "1" at bounding box center [70, 209] width 18 height 18
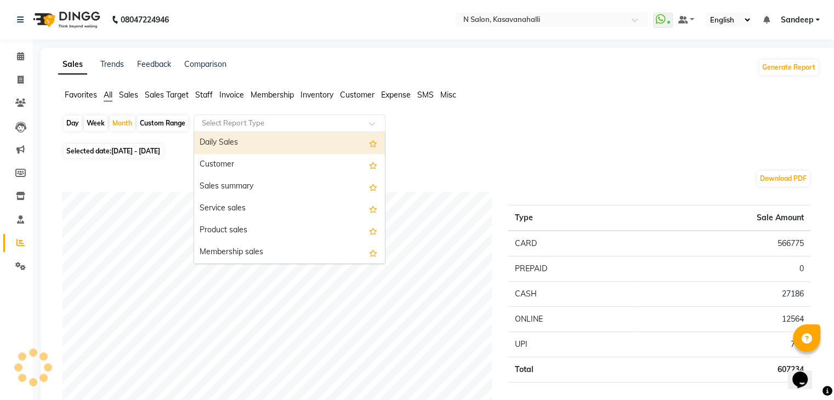
click at [340, 126] on input "text" at bounding box center [279, 123] width 158 height 11
click at [243, 143] on div "Daily Sales" at bounding box center [289, 143] width 191 height 22
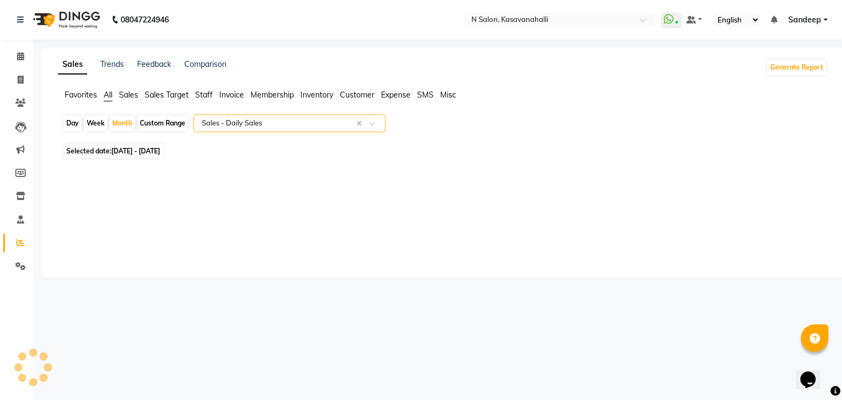
select select "full_report"
select select "csv"
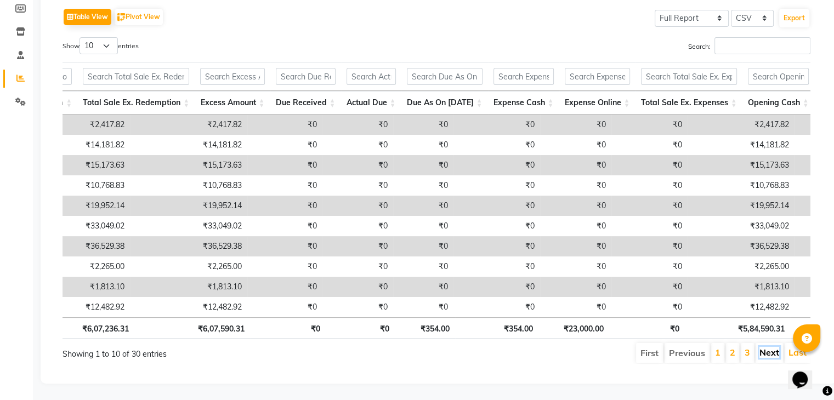
click at [765, 347] on link "Next" at bounding box center [769, 352] width 20 height 11
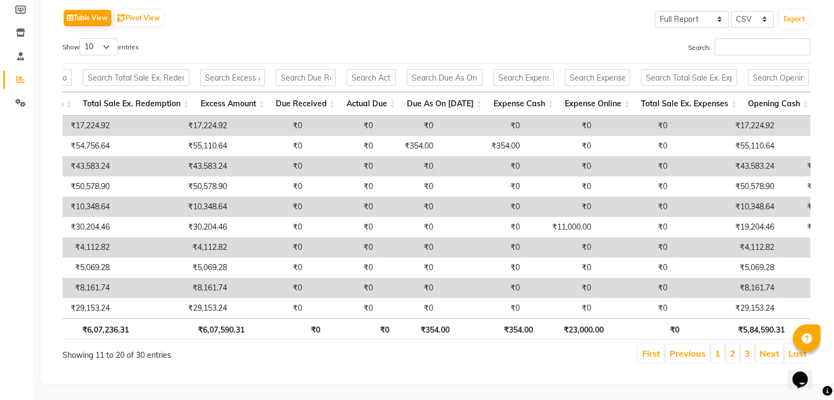
click at [765, 348] on link "Next" at bounding box center [769, 353] width 20 height 11
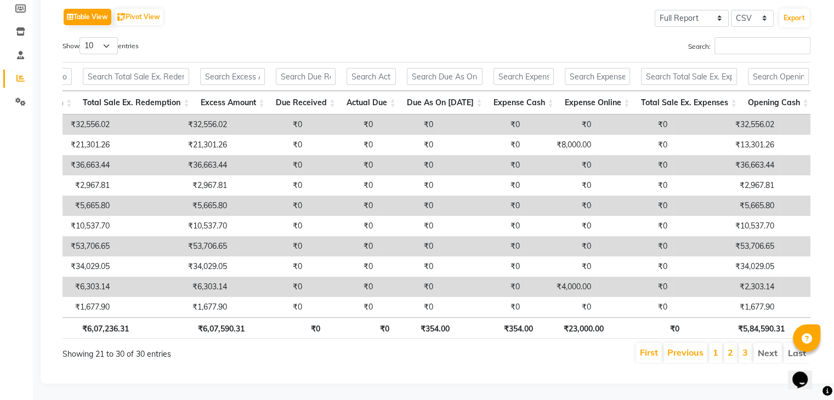
click at [765, 345] on li "Next" at bounding box center [767, 353] width 29 height 20
click at [764, 345] on li "Next" at bounding box center [767, 353] width 29 height 20
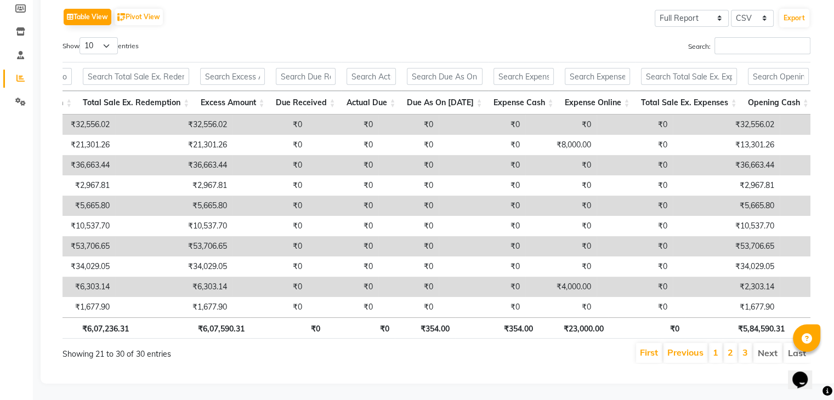
click at [764, 344] on li "Next" at bounding box center [767, 353] width 29 height 20
click at [763, 343] on li "Next" at bounding box center [767, 353] width 29 height 20
click at [761, 343] on li "Next" at bounding box center [767, 353] width 29 height 20
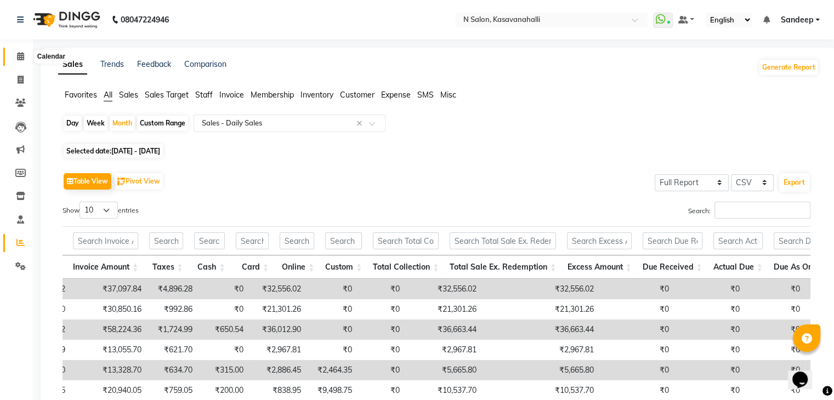
click at [24, 58] on span at bounding box center [20, 56] width 19 height 13
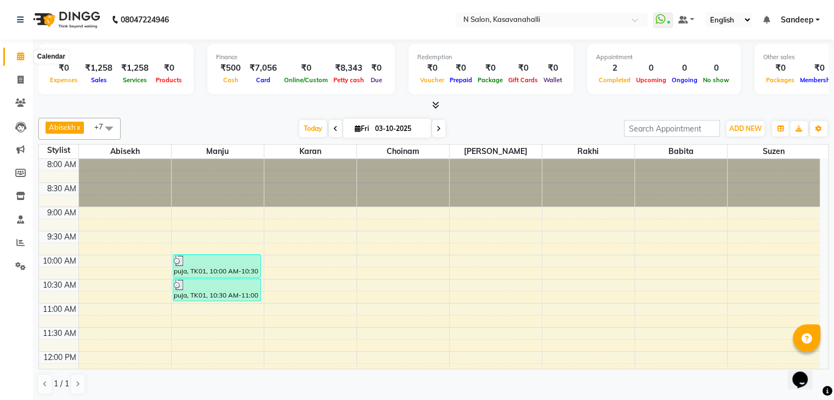
click at [18, 55] on icon at bounding box center [20, 56] width 7 height 8
click at [434, 101] on icon at bounding box center [435, 105] width 7 height 8
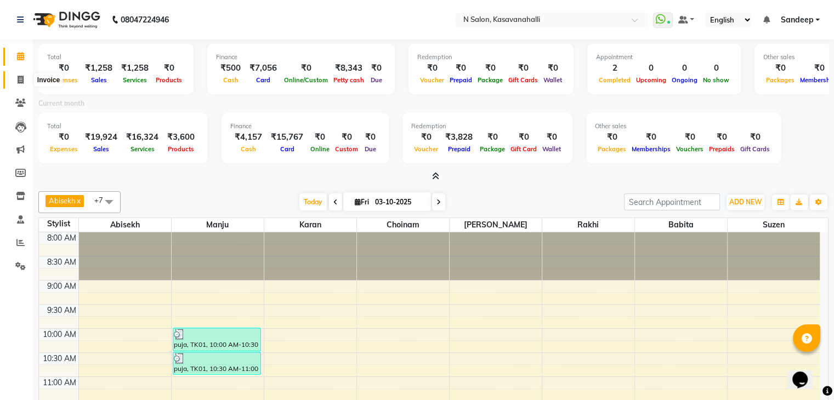
click at [21, 81] on icon at bounding box center [21, 80] width 6 height 8
select select "service"
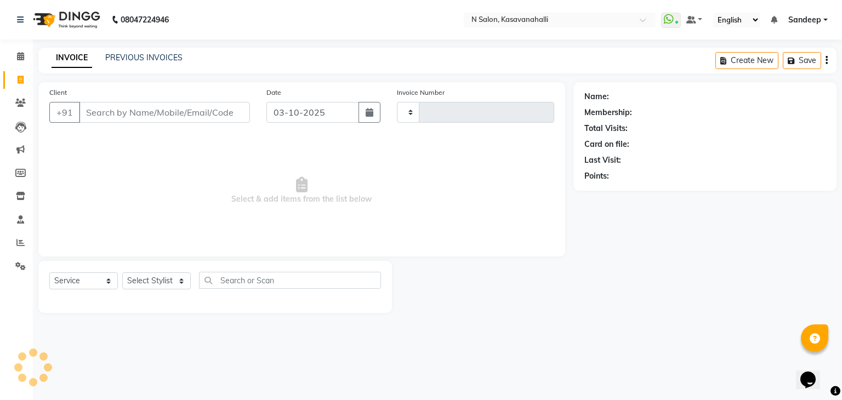
type input "2435"
select select "7111"
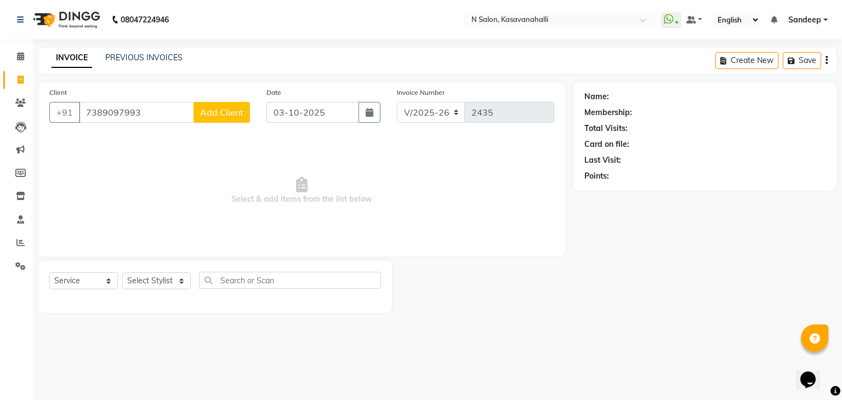
type input "7389097993"
click at [217, 121] on button "Add Client" at bounding box center [222, 112] width 56 height 21
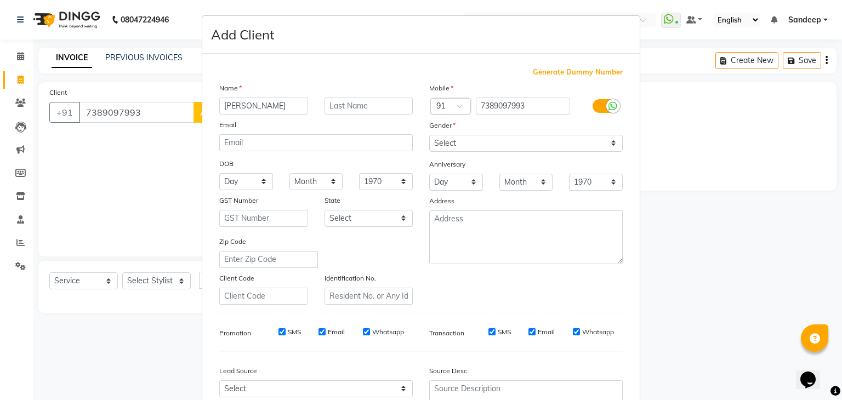
type input "Aayush"
click at [522, 140] on select "Select Male Female Other Prefer Not To Say" at bounding box center [526, 143] width 194 height 17
select select "male"
click at [429, 135] on select "Select Male Female Other Prefer Not To Say" at bounding box center [526, 143] width 194 height 17
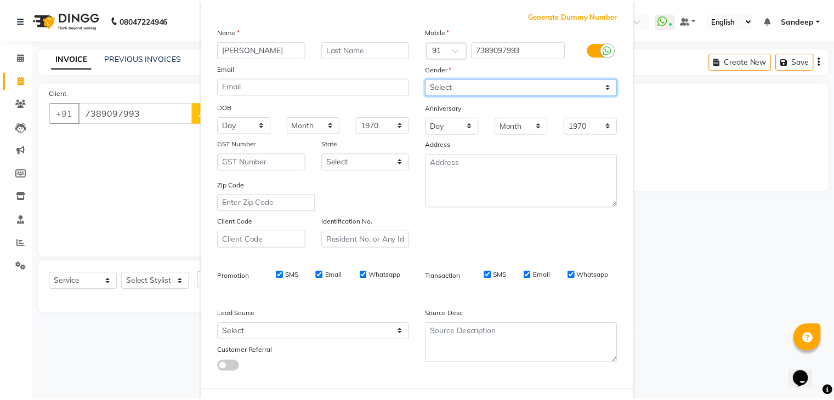
scroll to position [111, 0]
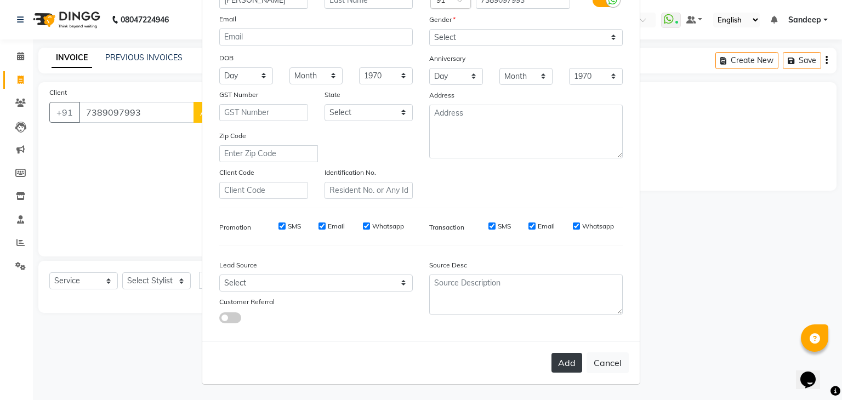
click at [561, 367] on button "Add" at bounding box center [566, 363] width 31 height 20
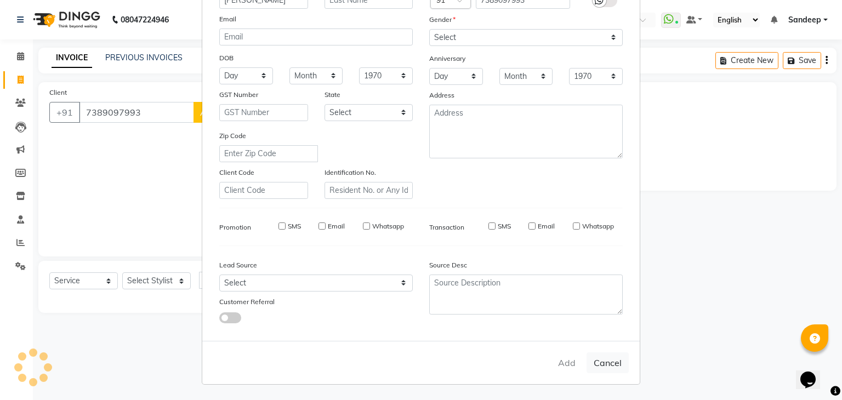
select select
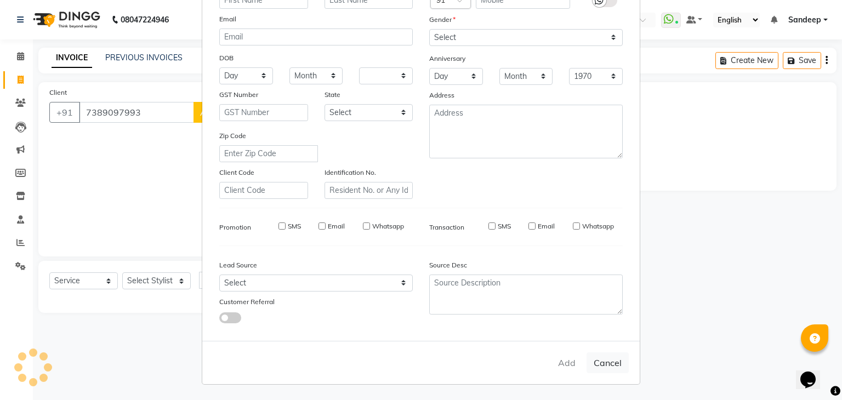
select select
checkbox input "false"
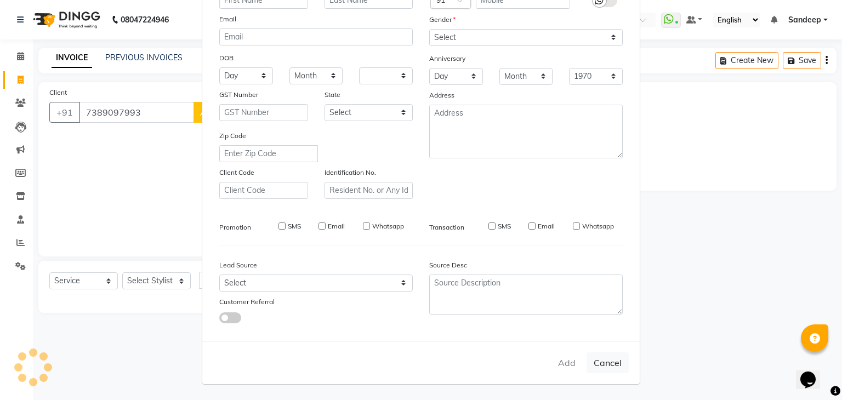
checkbox input "false"
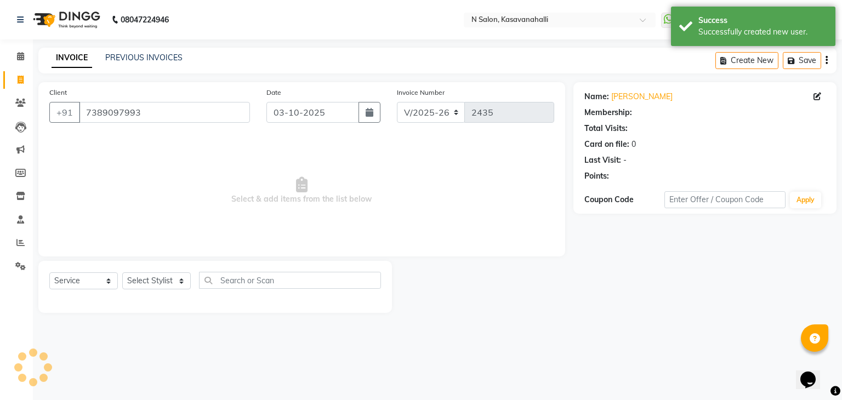
select select "1: Object"
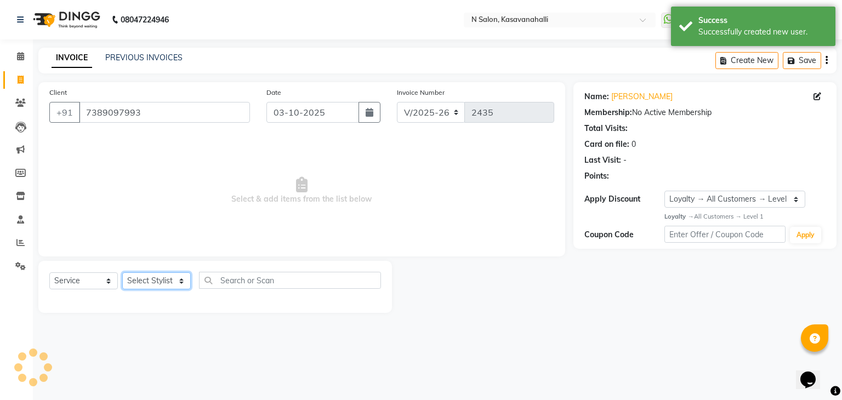
click at [167, 283] on select "Select Stylist Abisekh Amandeep kaur Babita Choinam Karan Manju Owner Priyanka …" at bounding box center [156, 280] width 69 height 17
select select "86035"
click at [122, 273] on select "Select Stylist Abisekh Amandeep kaur Babita Choinam Karan Manju Owner Priyanka …" at bounding box center [156, 280] width 69 height 17
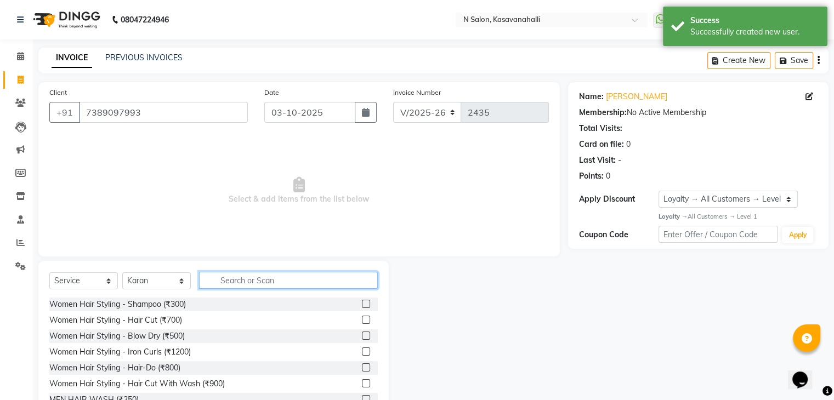
click at [252, 285] on input "text" at bounding box center [288, 280] width 179 height 17
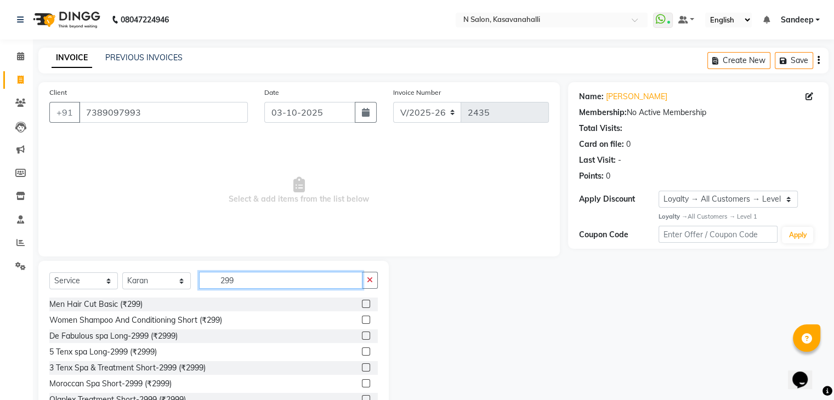
type input "299"
click at [362, 303] on label at bounding box center [366, 304] width 8 height 8
click at [362, 303] on input "checkbox" at bounding box center [365, 304] width 7 height 7
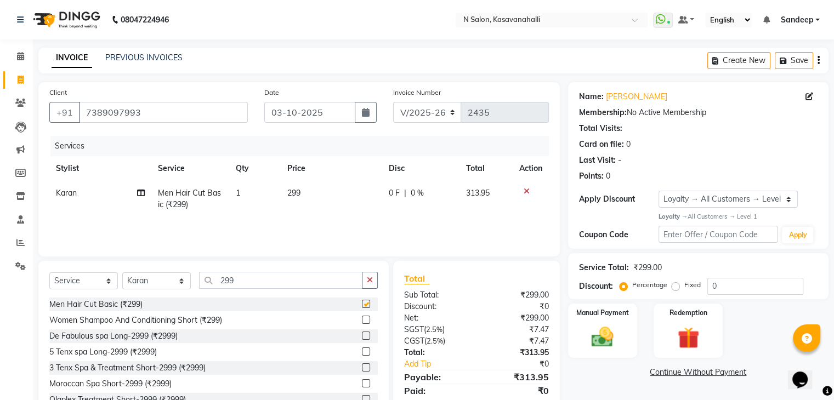
checkbox input "false"
click at [302, 197] on td "299" at bounding box center [331, 199] width 101 height 36
select select "86035"
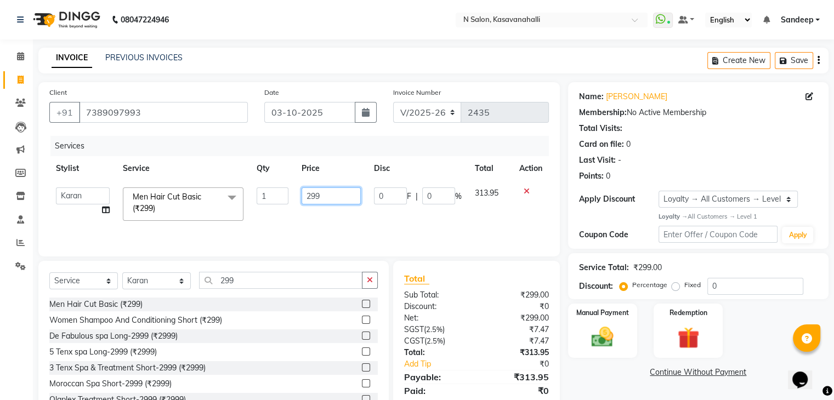
click at [322, 195] on input "299" at bounding box center [331, 195] width 59 height 17
type input "2"
type input "300"
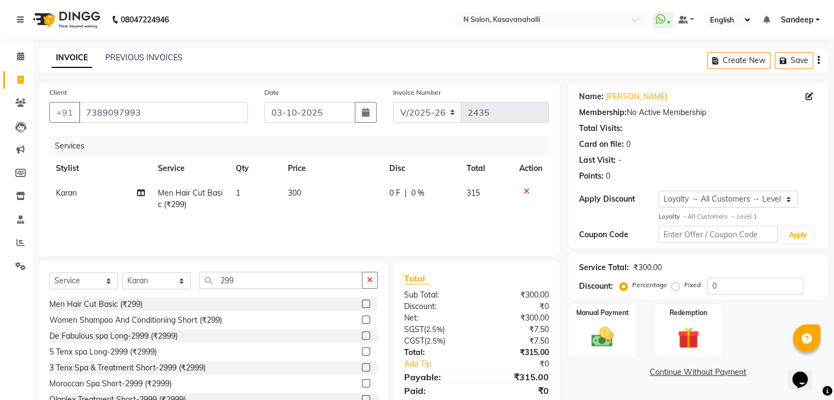
click at [329, 215] on td "300" at bounding box center [331, 199] width 101 height 36
select select "86035"
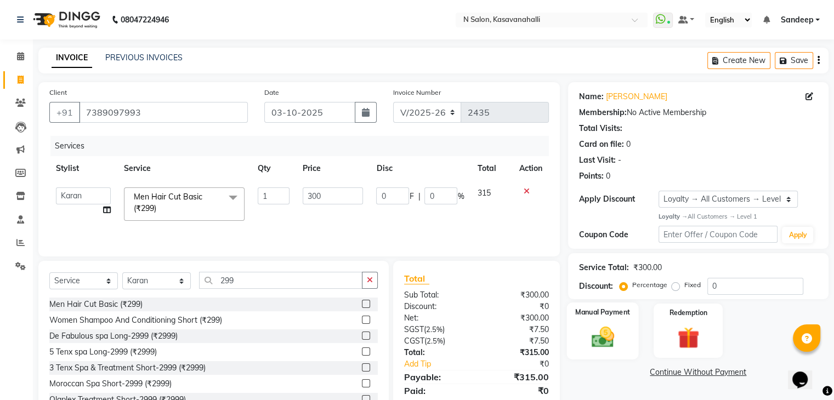
click at [602, 336] on img at bounding box center [602, 337] width 37 height 26
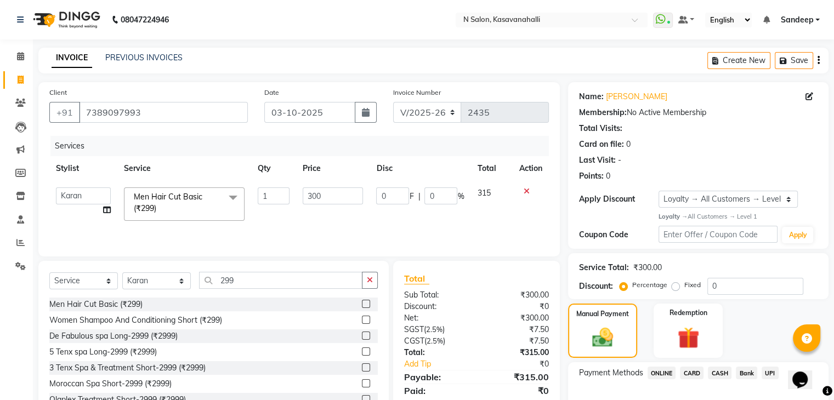
click at [697, 371] on span "CARD" at bounding box center [692, 373] width 24 height 13
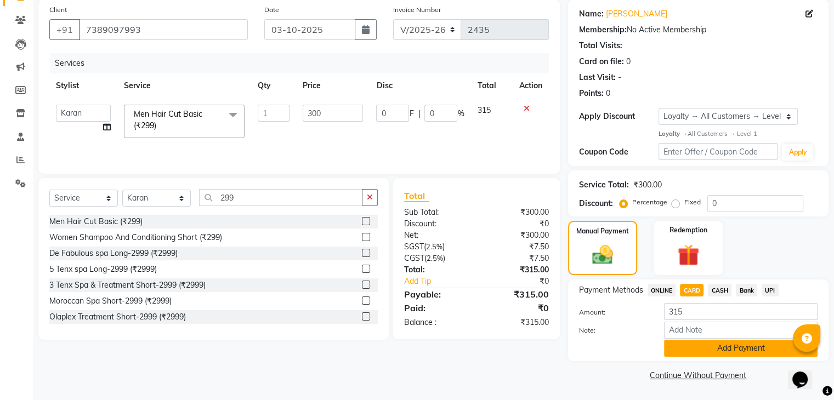
click at [703, 355] on button "Add Payment" at bounding box center [740, 348] width 153 height 17
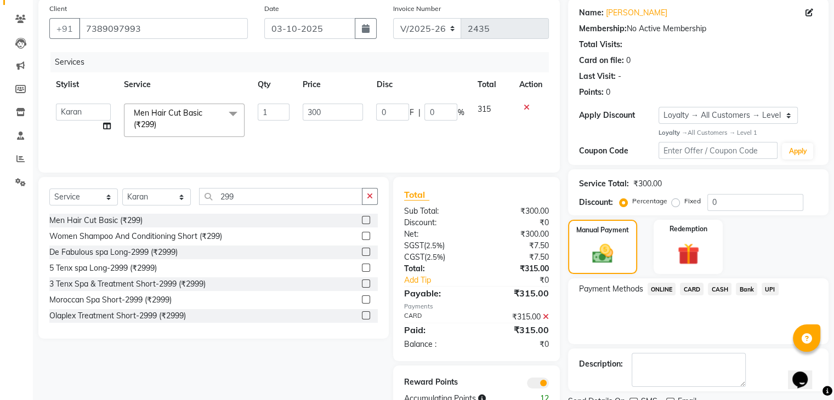
scroll to position [128, 0]
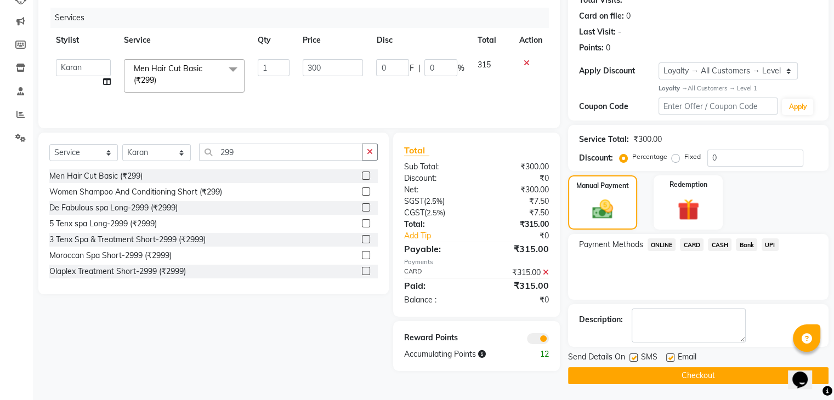
click at [705, 376] on button "Checkout" at bounding box center [698, 375] width 260 height 17
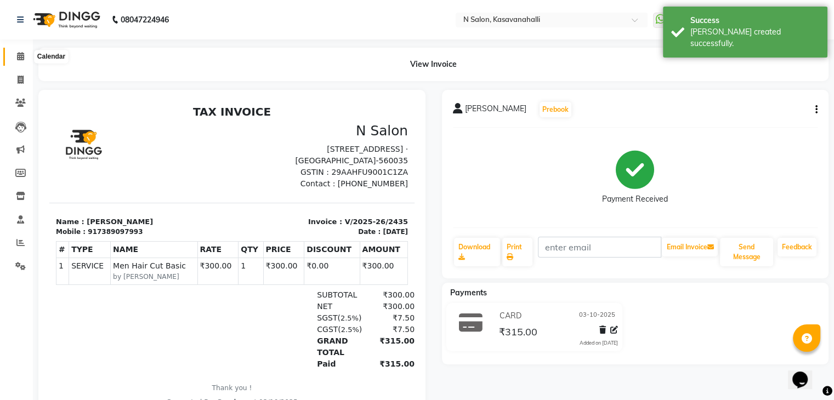
click at [15, 61] on span at bounding box center [20, 56] width 19 height 13
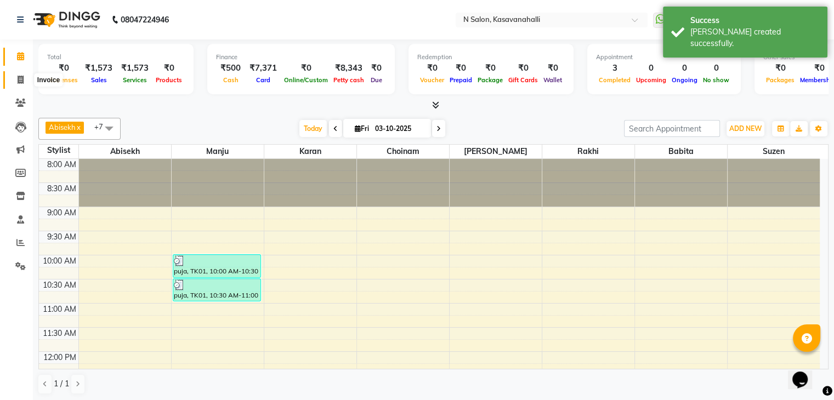
drag, startPoint x: 21, startPoint y: 82, endPoint x: 20, endPoint y: 66, distance: 15.4
click at [21, 81] on icon at bounding box center [21, 80] width 6 height 8
select select "service"
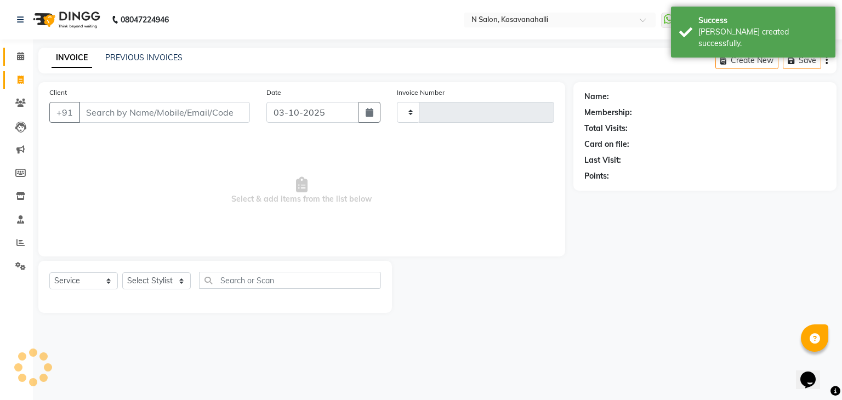
type input "2436"
select select "7111"
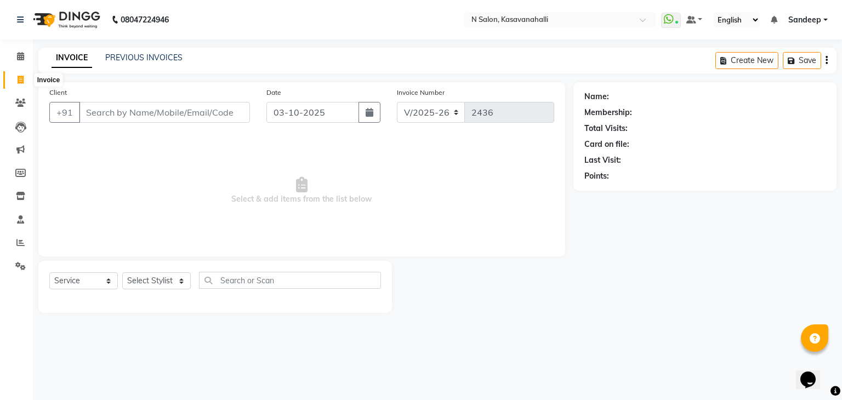
click at [14, 78] on span at bounding box center [20, 80] width 19 height 13
select select "service"
type input "2436"
select select "7111"
click at [20, 78] on icon at bounding box center [21, 80] width 6 height 8
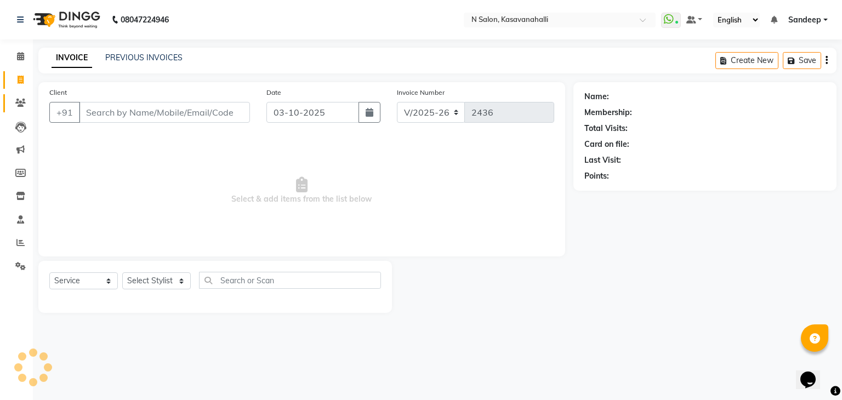
select select "7111"
select select "service"
type input "7997726155"
click at [215, 112] on span "Add Client" at bounding box center [221, 112] width 43 height 11
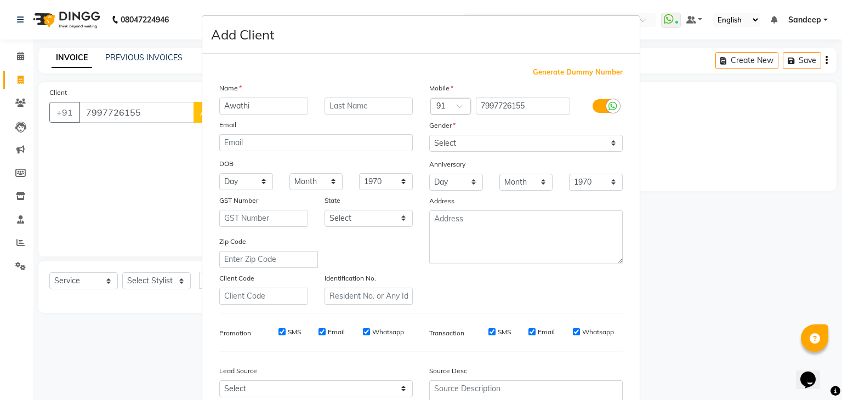
click at [242, 110] on input "Awathi" at bounding box center [263, 106] width 89 height 17
click at [224, 109] on input "Awati" at bounding box center [263, 106] width 89 height 17
type input "Swati"
click at [496, 146] on select "Select Male Female Other Prefer Not To Say" at bounding box center [526, 143] width 194 height 17
select select "female"
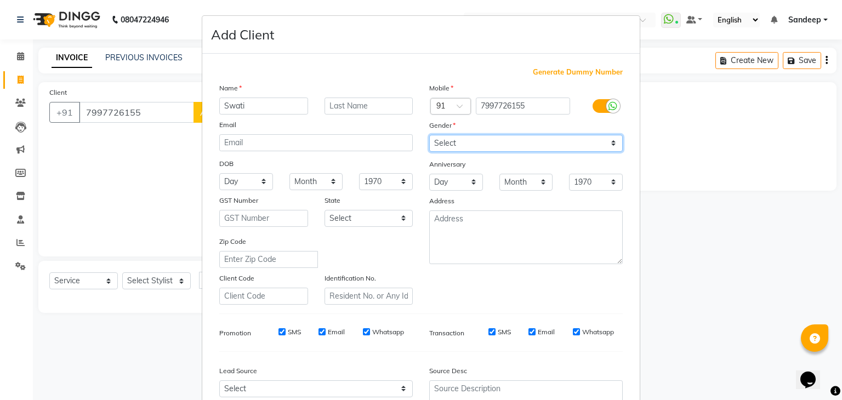
click at [429, 135] on select "Select Male Female Other Prefer Not To Say" at bounding box center [526, 143] width 194 height 17
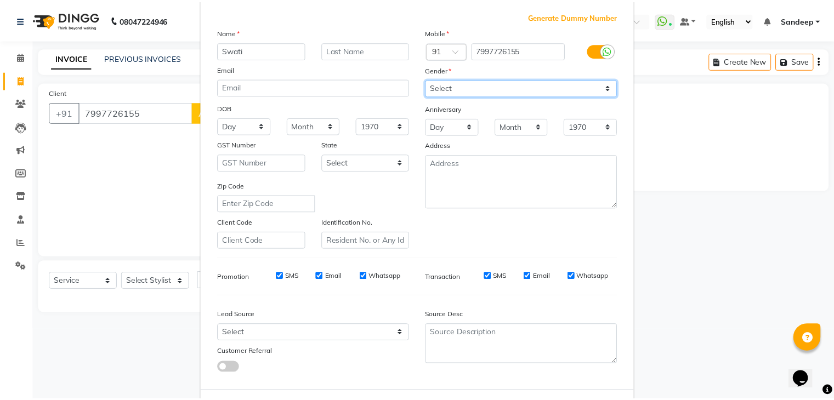
scroll to position [111, 0]
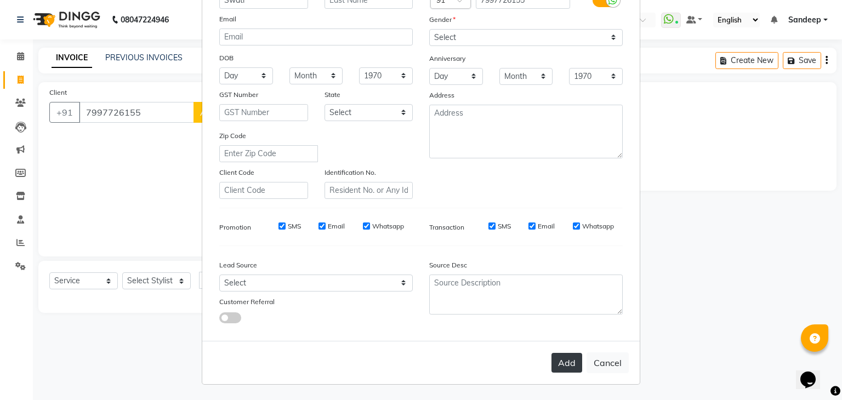
click at [565, 368] on button "Add" at bounding box center [566, 363] width 31 height 20
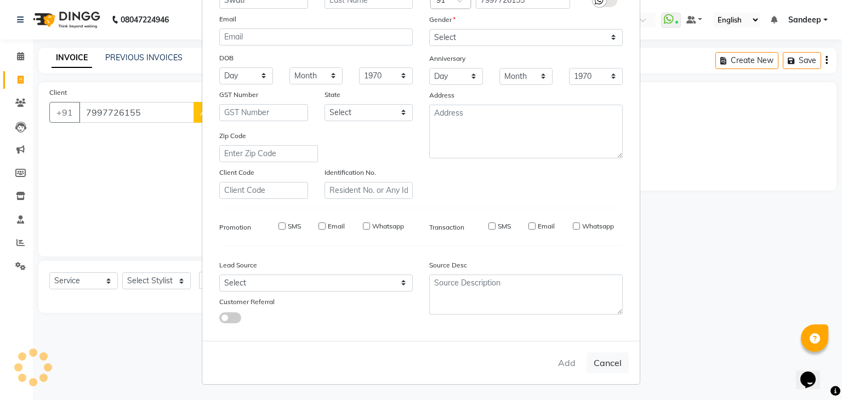
select select
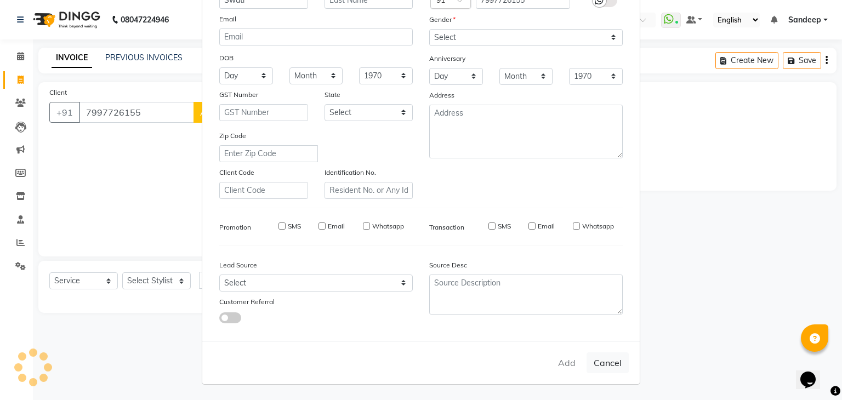
select select
checkbox input "false"
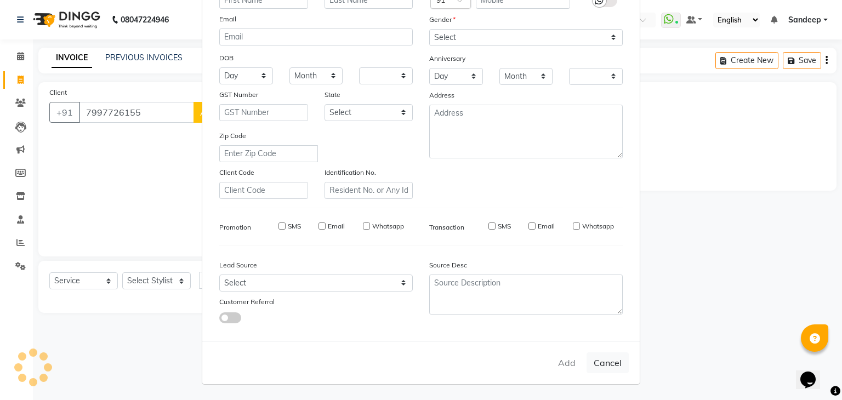
checkbox input "false"
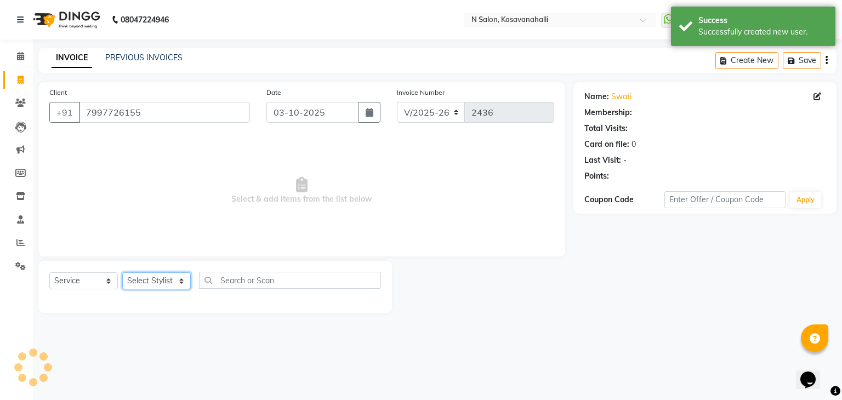
select select "1: Object"
click at [165, 280] on select "Select Stylist Abisekh Amandeep kaur Babita Choinam Karan Manju Owner Priyanka …" at bounding box center [156, 280] width 69 height 17
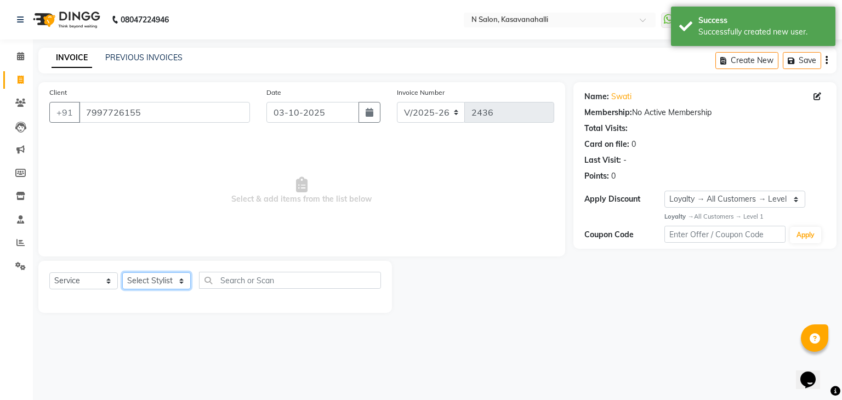
select select "78172"
click at [122, 273] on select "Select Stylist Abisekh Amandeep kaur Babita Choinam Karan Manju Owner Priyanka …" at bounding box center [156, 280] width 69 height 17
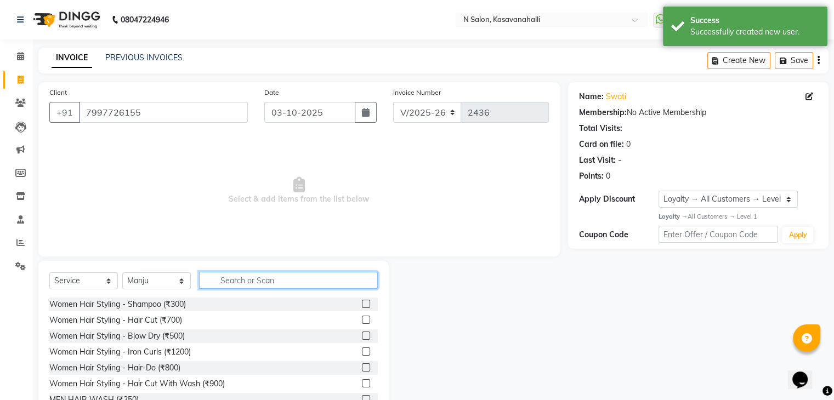
click at [247, 284] on input "text" at bounding box center [288, 280] width 179 height 17
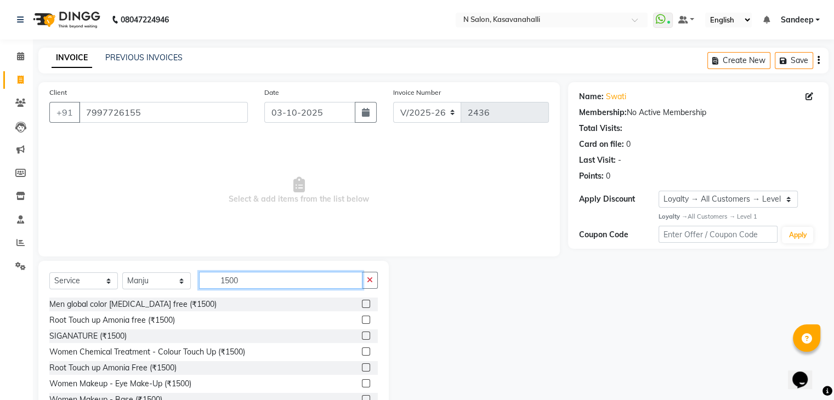
type input "1500"
drag, startPoint x: 343, startPoint y: 325, endPoint x: 438, endPoint y: 365, distance: 102.7
click at [438, 365] on div at bounding box center [478, 342] width 179 height 162
click at [362, 368] on label at bounding box center [366, 367] width 8 height 8
click at [362, 368] on input "checkbox" at bounding box center [365, 368] width 7 height 7
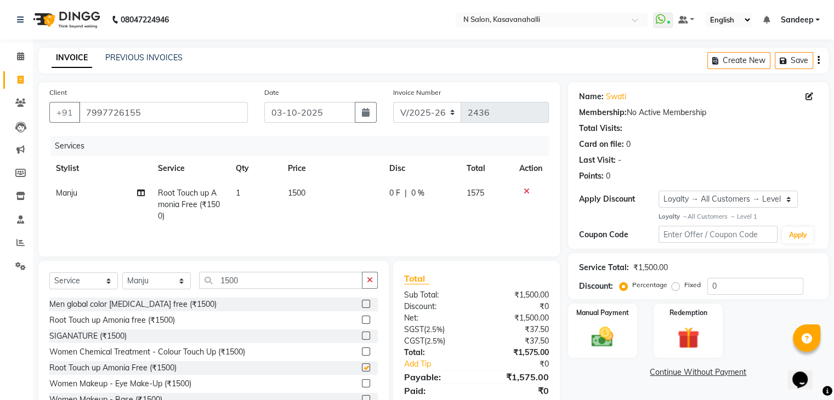
checkbox input "false"
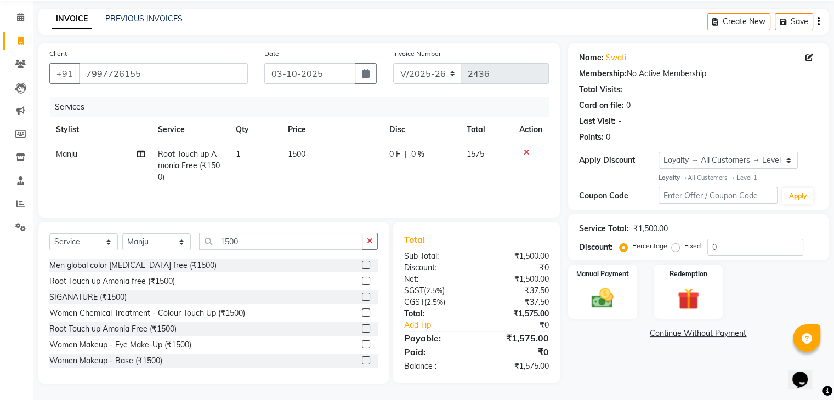
click at [485, 345] on div "₹0" at bounding box center [516, 351] width 81 height 13
click at [602, 286] on img at bounding box center [602, 298] width 37 height 26
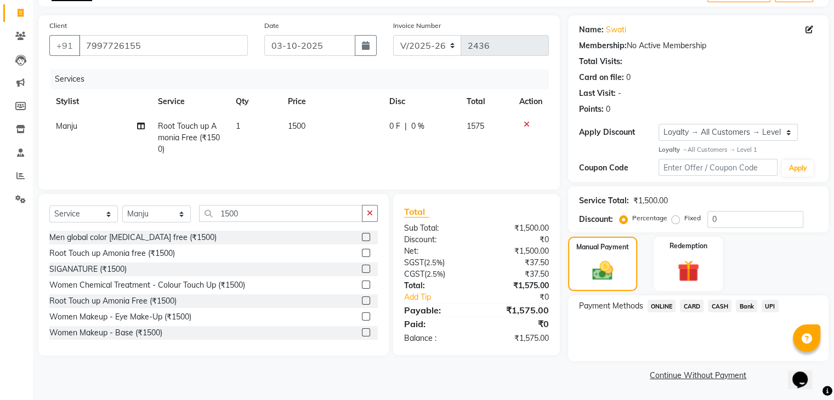
click at [693, 308] on span "CARD" at bounding box center [692, 306] width 24 height 13
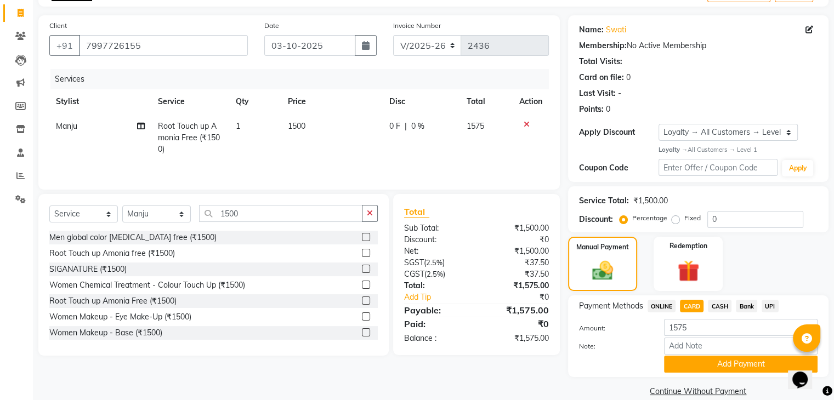
scroll to position [84, 0]
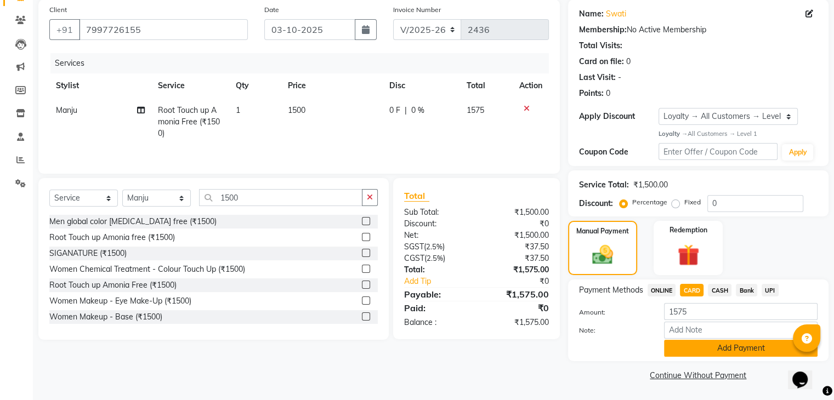
click at [729, 350] on button "Add Payment" at bounding box center [740, 348] width 153 height 17
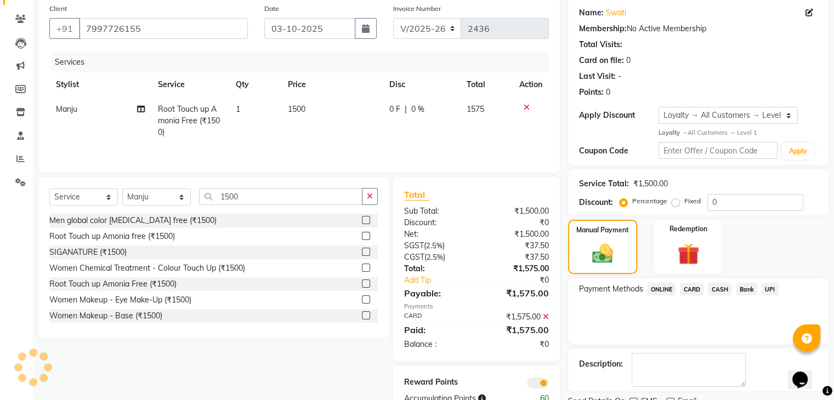
scroll to position [128, 0]
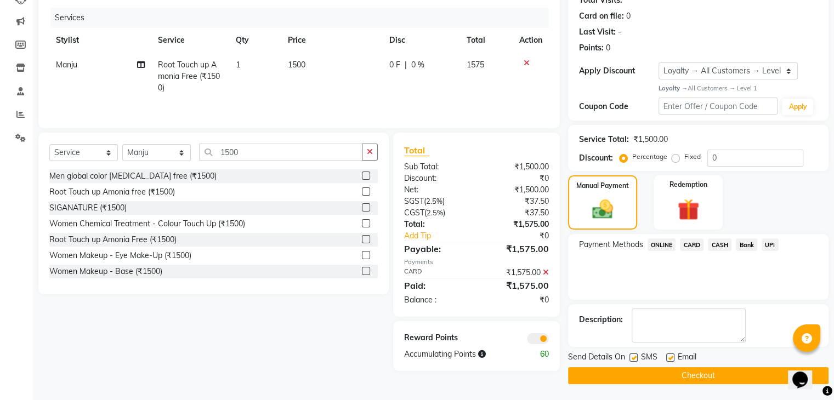
click at [662, 372] on button "Checkout" at bounding box center [698, 375] width 260 height 17
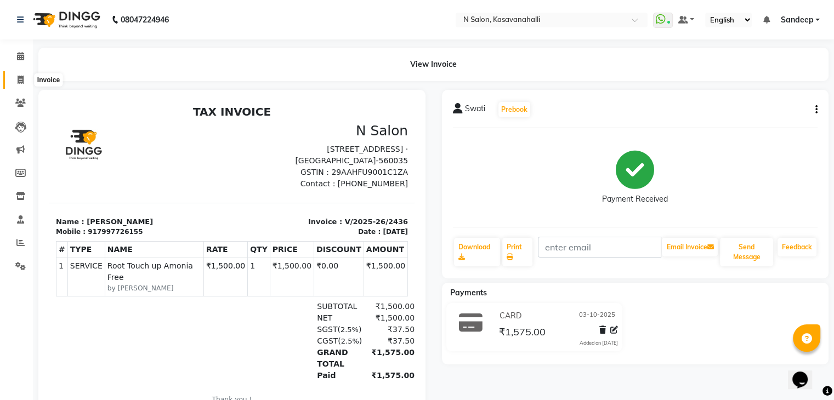
drag, startPoint x: 15, startPoint y: 84, endPoint x: 19, endPoint y: 75, distance: 10.1
click at [15, 82] on span at bounding box center [20, 80] width 19 height 13
select select "service"
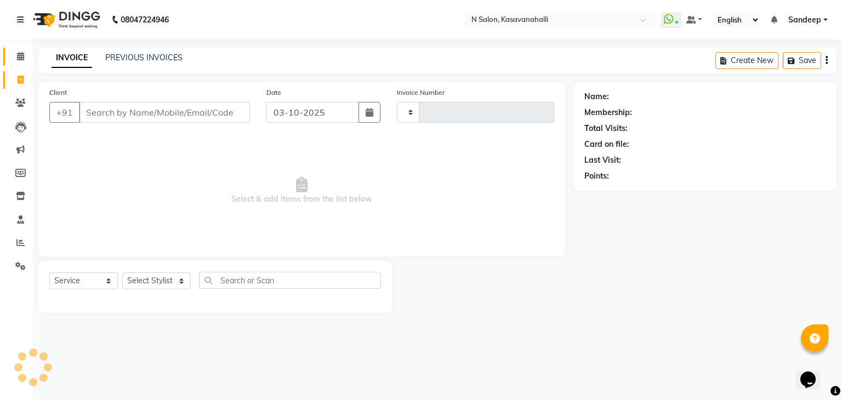
type input "2437"
select select "7111"
click at [20, 61] on span at bounding box center [20, 56] width 19 height 13
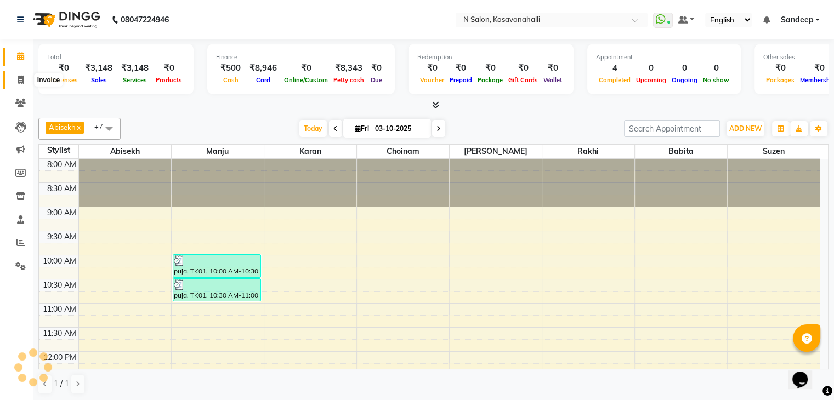
click at [21, 76] on icon at bounding box center [21, 80] width 6 height 8
select select "service"
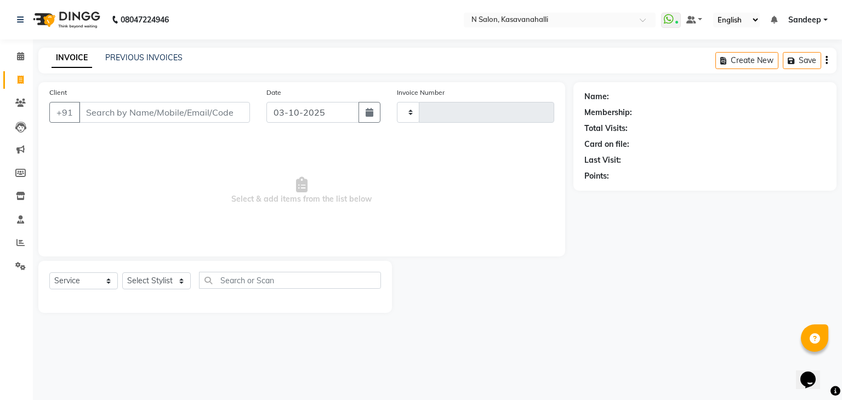
type input "2437"
select select "7111"
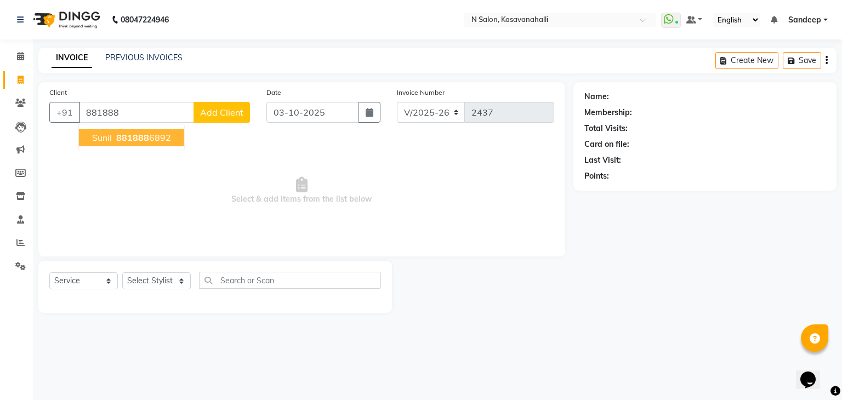
click at [141, 138] on span "881888" at bounding box center [132, 137] width 33 height 11
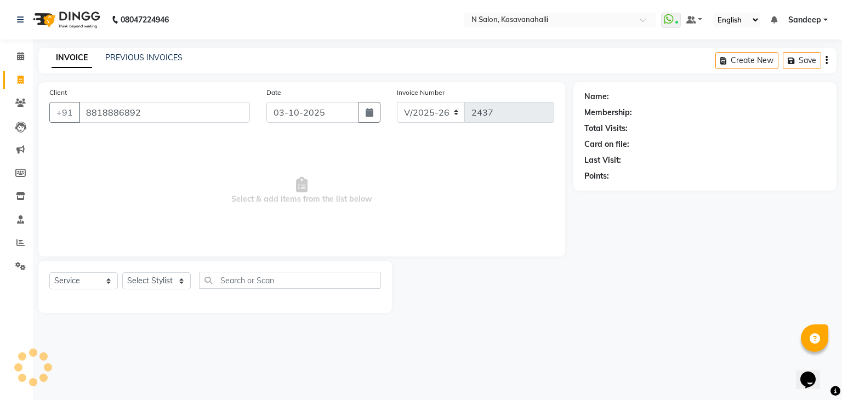
type input "8818886892"
select select "1: Object"
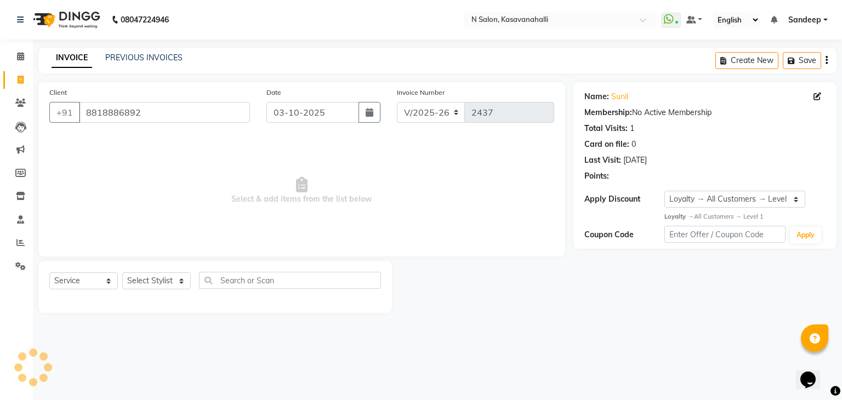
drag, startPoint x: 157, startPoint y: 267, endPoint x: 158, endPoint y: 276, distance: 9.4
click at [158, 276] on div "Select Service Product Membership Package Voucher Prepaid Gift Card Select Styl…" at bounding box center [215, 287] width 354 height 52
click at [162, 286] on select "Select Stylist Abisekh Amandeep kaur Babita Choinam Karan Manju Owner Priyanka …" at bounding box center [156, 280] width 69 height 17
select select "90046"
click at [122, 273] on select "Select Stylist Abisekh Amandeep kaur Babita Choinam Karan Manju Owner Priyanka …" at bounding box center [156, 280] width 69 height 17
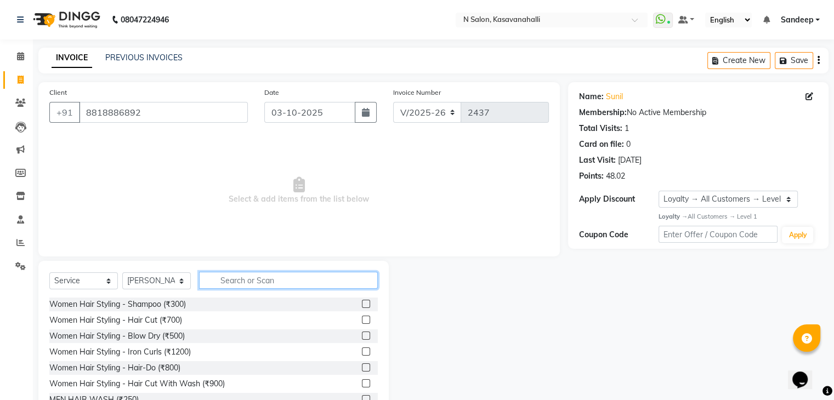
click at [255, 274] on input "text" at bounding box center [288, 280] width 179 height 17
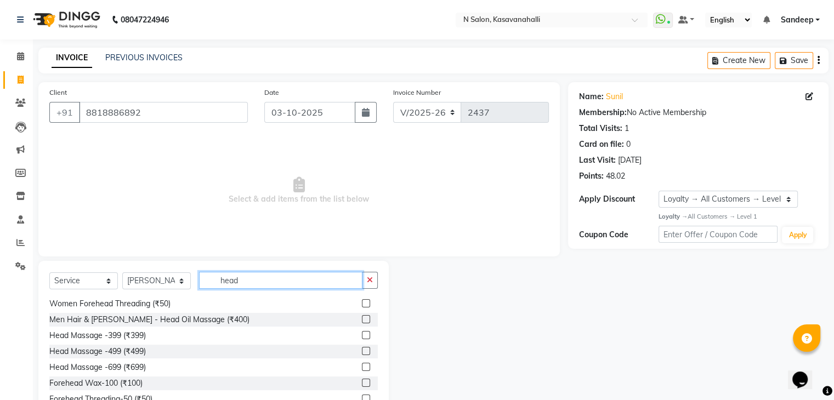
scroll to position [49, 0]
type input "head"
click at [362, 353] on label at bounding box center [366, 350] width 8 height 8
click at [362, 353] on input "checkbox" at bounding box center [365, 351] width 7 height 7
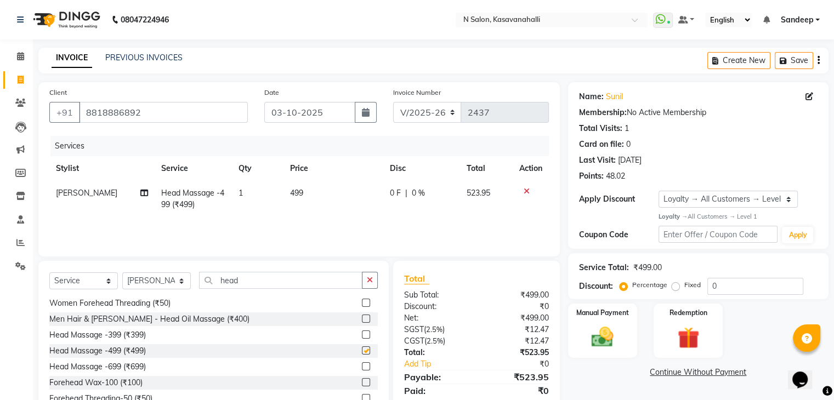
checkbox input "false"
click at [254, 275] on input "head" at bounding box center [280, 280] width 163 height 17
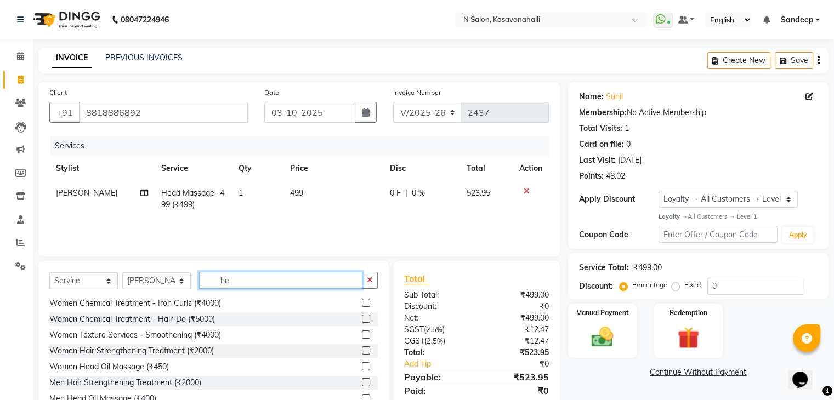
type input "h"
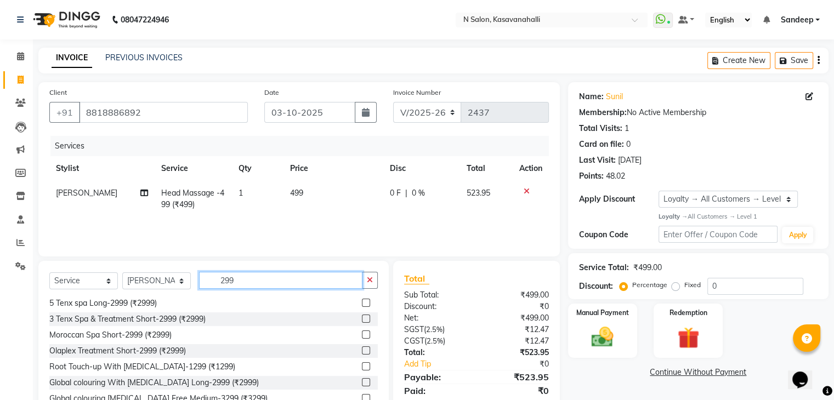
scroll to position [0, 0]
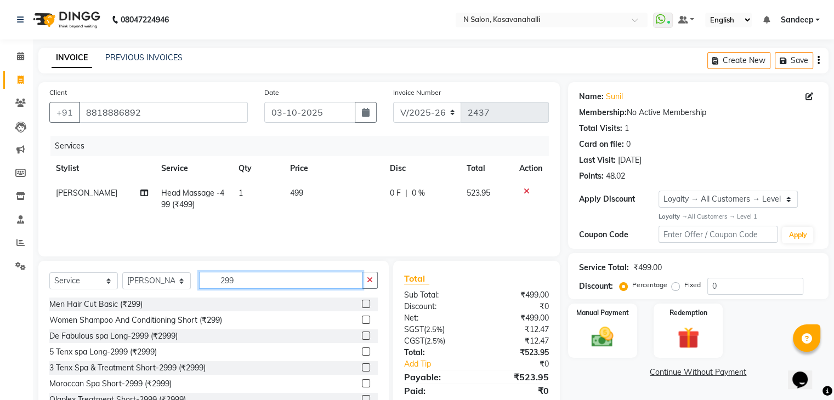
type input "299"
click at [362, 307] on label at bounding box center [366, 304] width 8 height 8
click at [362, 307] on input "checkbox" at bounding box center [365, 304] width 7 height 7
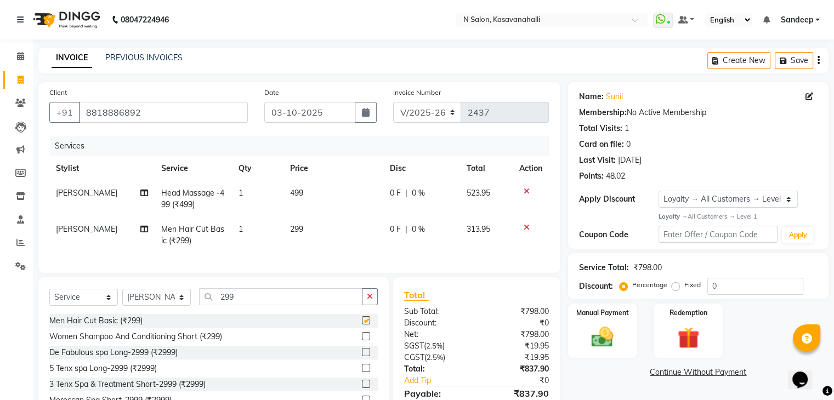
checkbox input "false"
click at [272, 303] on input "299" at bounding box center [280, 296] width 163 height 17
type input "2"
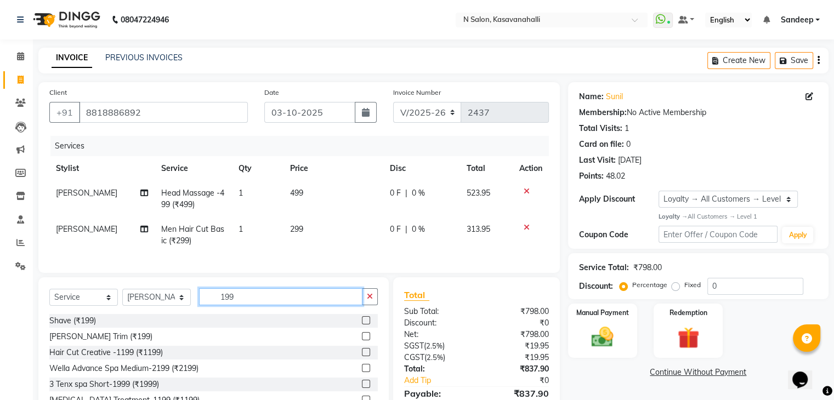
type input "199"
click at [362, 340] on label at bounding box center [366, 336] width 8 height 8
click at [362, 340] on input "checkbox" at bounding box center [365, 336] width 7 height 7
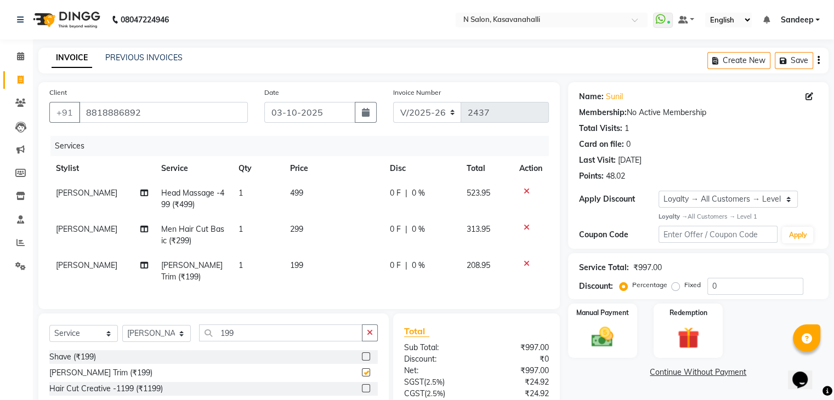
checkbox input "false"
click at [98, 229] on span "[PERSON_NAME]" at bounding box center [86, 229] width 61 height 10
select select "90046"
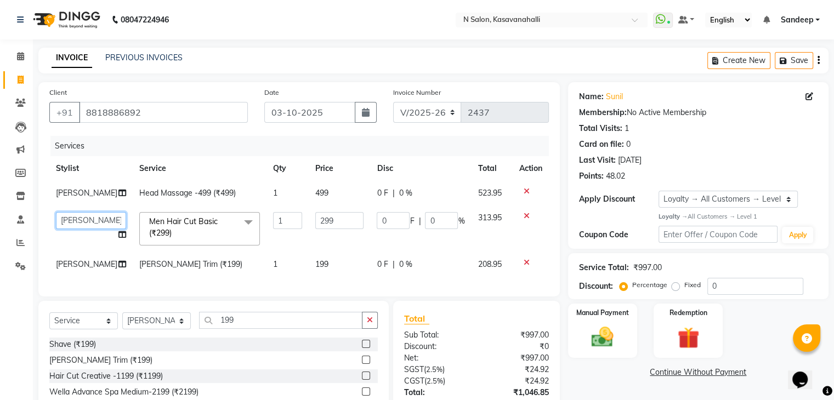
click at [96, 229] on select "Abisekh Amandeep kaur Babita Choinam Karan Manju Owner Priyanka RAJESHWARI Rakh…" at bounding box center [91, 220] width 70 height 17
select select "86035"
click at [80, 269] on span "[PERSON_NAME]" at bounding box center [86, 264] width 61 height 10
select select "90046"
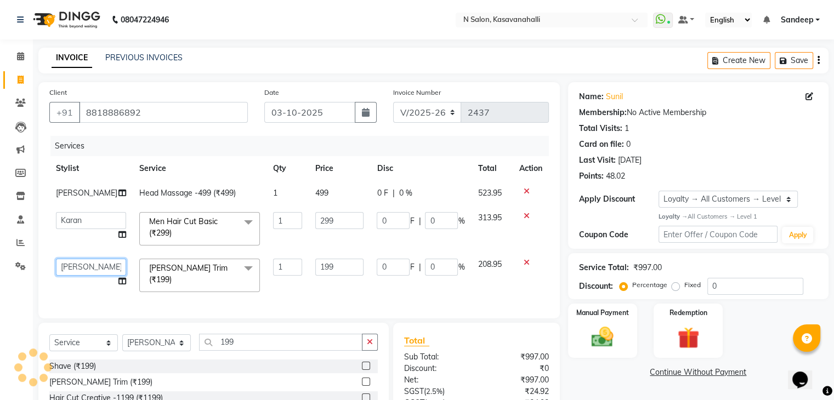
click at [76, 276] on select "Abisekh Amandeep kaur Babita Choinam Karan Manju Owner Priyanka RAJESHWARI Rakh…" at bounding box center [91, 267] width 70 height 17
select select "86035"
click at [653, 292] on div "Name: Sunil Membership: No Active Membership Total Visits: 1 Card on file: 0 La…" at bounding box center [702, 283] width 269 height 402
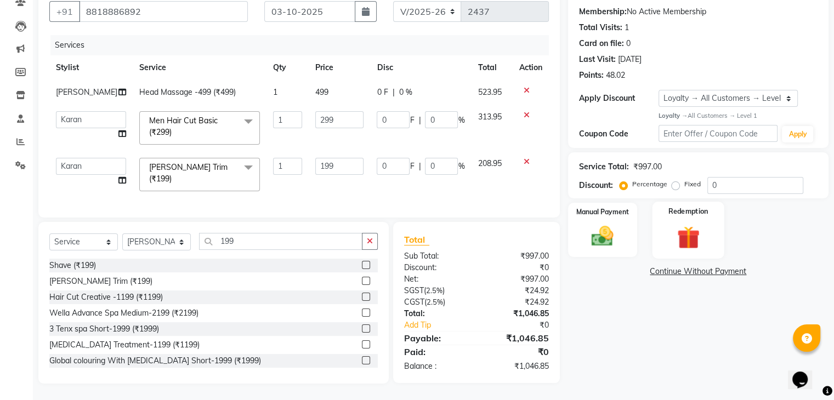
click at [681, 224] on img at bounding box center [687, 237] width 37 height 28
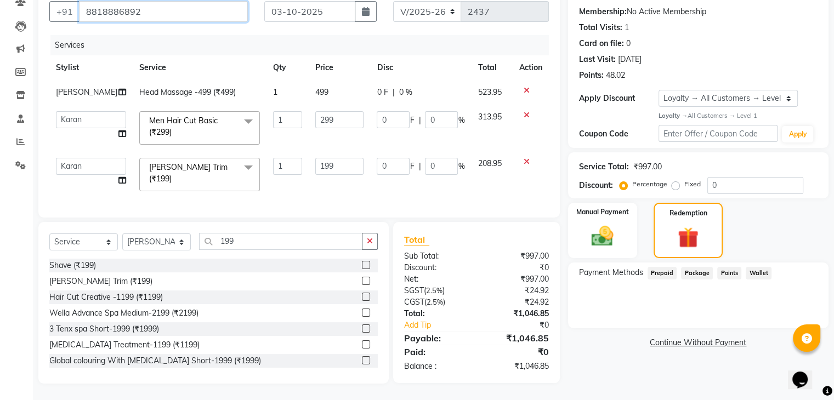
scroll to position [0, 0]
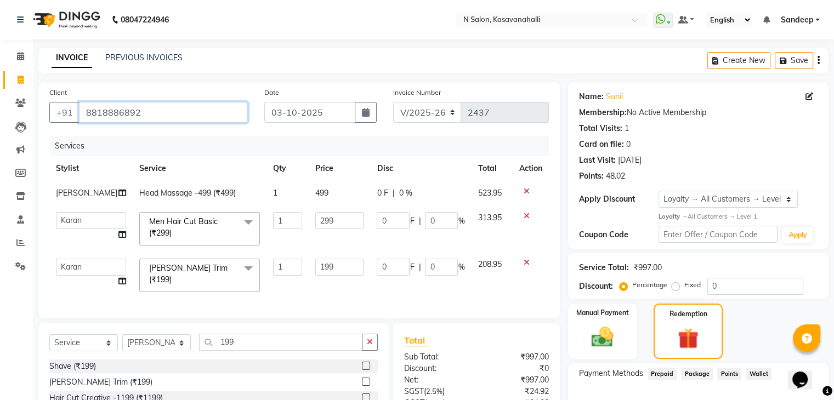
drag, startPoint x: 112, startPoint y: 121, endPoint x: 112, endPoint y: 111, distance: 9.9
click at [87, 117] on input "8818886892" at bounding box center [163, 112] width 169 height 21
click at [157, 117] on input "8818886892" at bounding box center [163, 112] width 169 height 21
drag, startPoint x: 144, startPoint y: 115, endPoint x: 85, endPoint y: 112, distance: 59.3
click at [84, 114] on input "8818886892" at bounding box center [163, 112] width 169 height 21
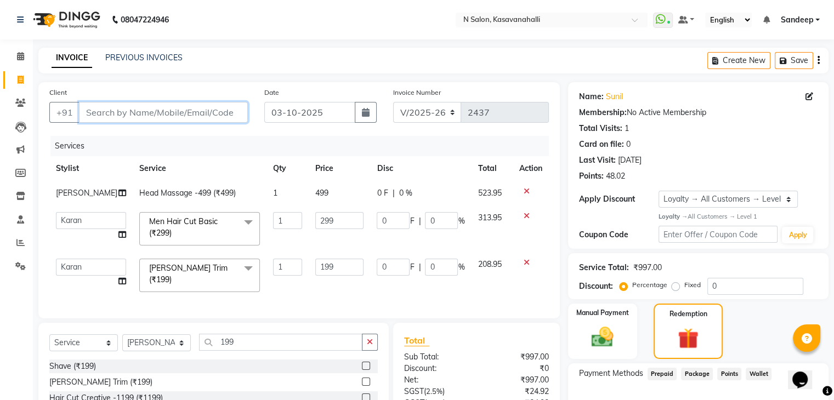
paste input "8818886892"
type input "8818886892"
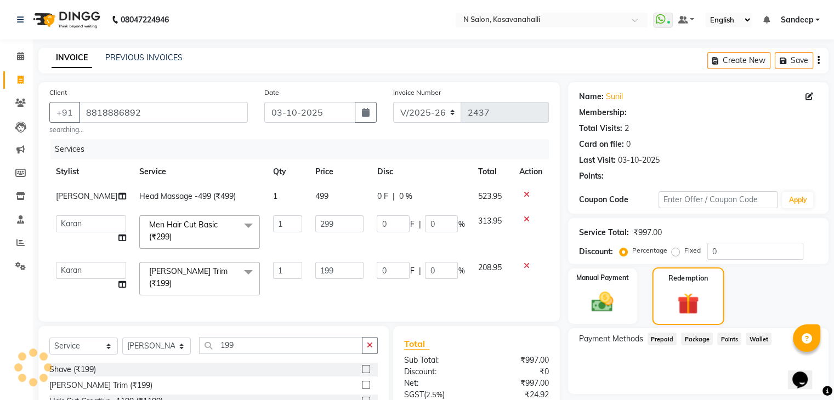
select select "1: Object"
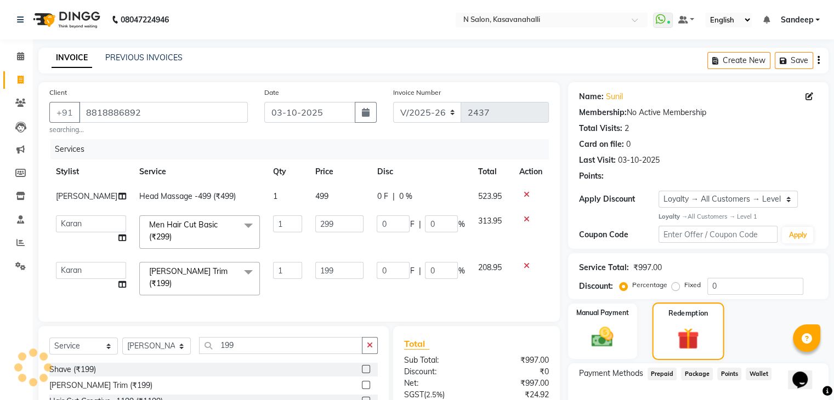
click at [686, 303] on div "Redemption" at bounding box center [688, 332] width 72 height 58
click at [684, 331] on img at bounding box center [687, 338] width 35 height 27
drag, startPoint x: 612, startPoint y: 339, endPoint x: 630, endPoint y: 339, distance: 18.6
click at [613, 339] on img at bounding box center [602, 337] width 37 height 26
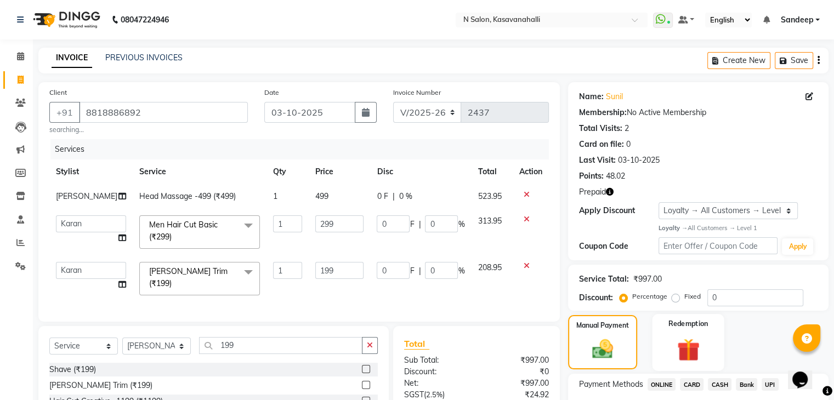
click at [676, 336] on img at bounding box center [687, 350] width 37 height 28
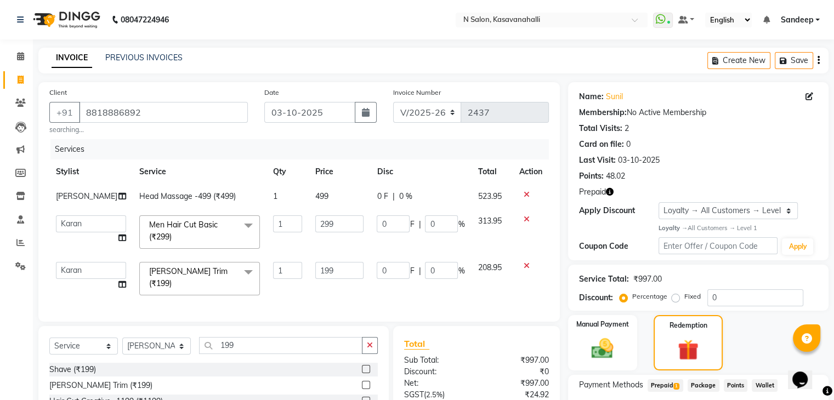
click at [673, 384] on span "Prepaid 1" at bounding box center [665, 385] width 36 height 13
drag, startPoint x: 667, startPoint y: 382, endPoint x: 657, endPoint y: 373, distance: 13.2
click at [666, 382] on span "Prepaid 1" at bounding box center [665, 385] width 36 height 13
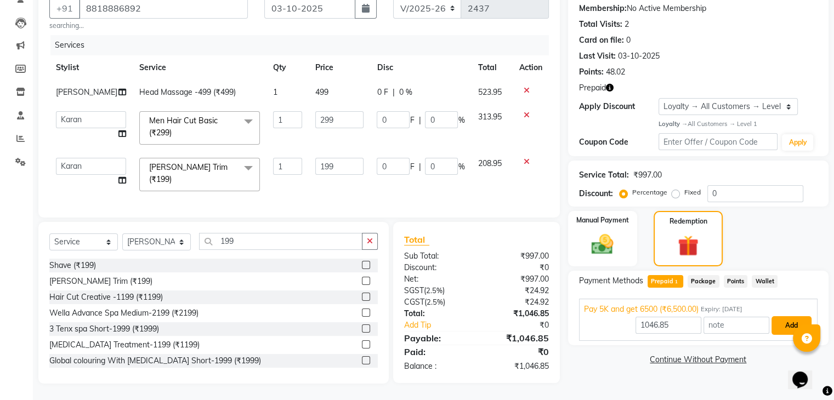
click at [804, 316] on button "Add" at bounding box center [791, 325] width 40 height 19
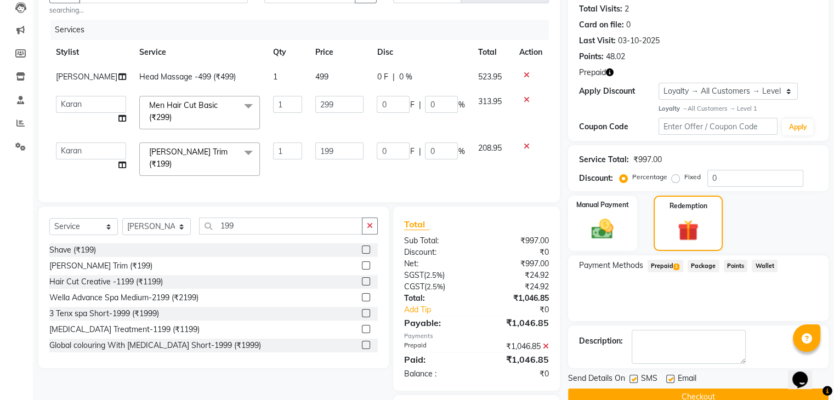
click at [713, 389] on button "Checkout" at bounding box center [698, 397] width 260 height 17
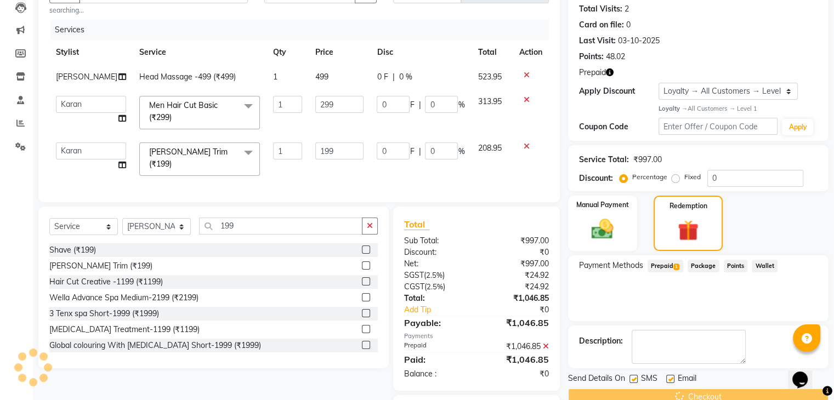
scroll to position [197, 0]
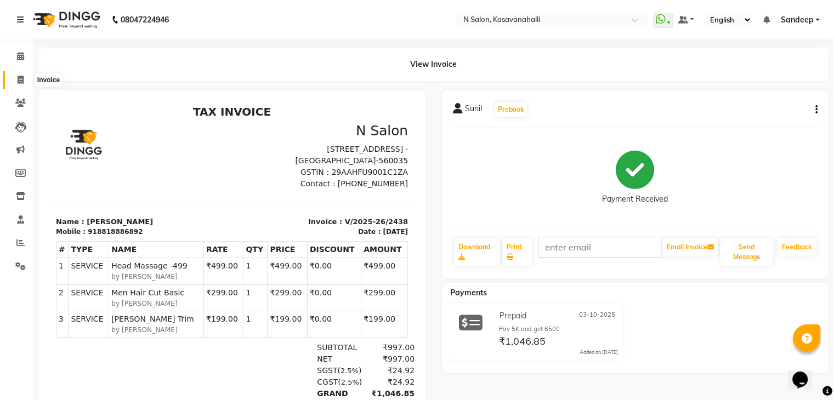
drag, startPoint x: 24, startPoint y: 84, endPoint x: 22, endPoint y: 70, distance: 14.3
click at [24, 82] on span at bounding box center [20, 80] width 19 height 13
select select "service"
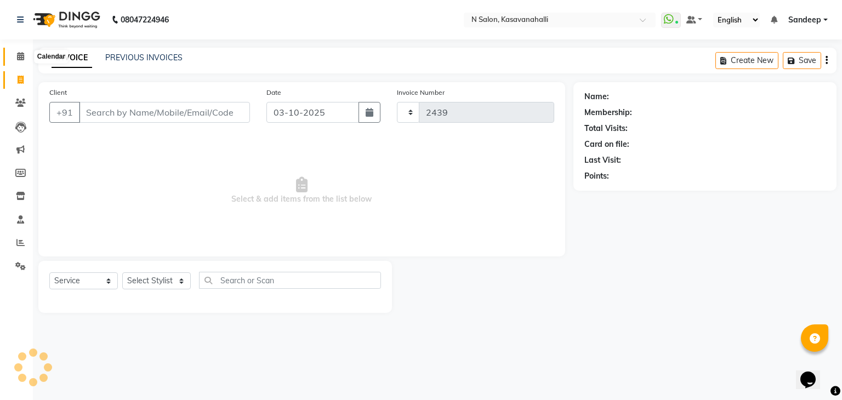
click at [22, 58] on icon at bounding box center [20, 56] width 7 height 8
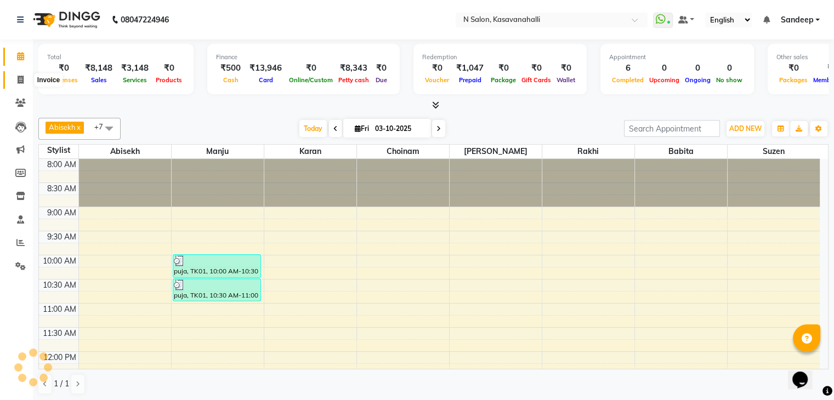
click at [22, 81] on icon at bounding box center [21, 80] width 6 height 8
select select "service"
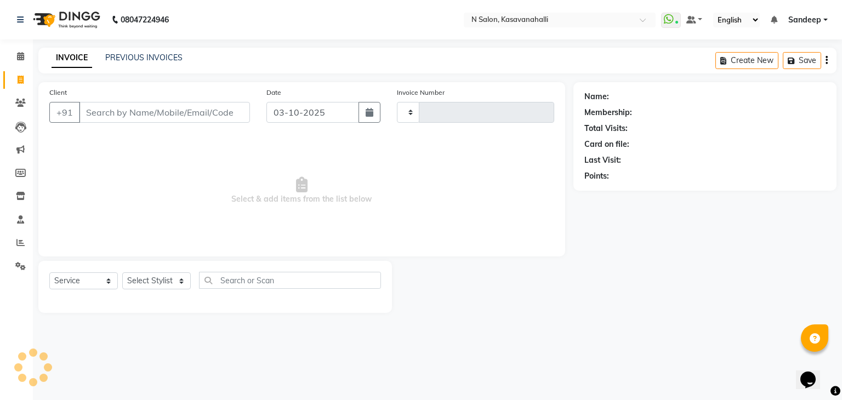
type input "2439"
select select "7111"
click at [143, 61] on link "PREVIOUS INVOICES" at bounding box center [143, 58] width 77 height 10
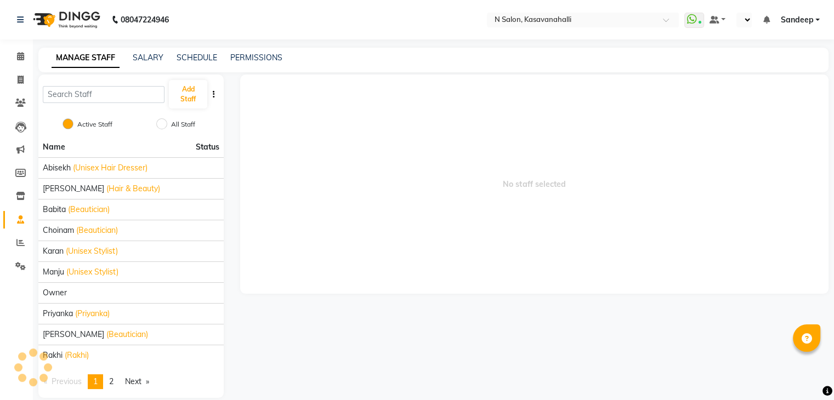
select select "en"
click at [18, 81] on icon at bounding box center [21, 80] width 6 height 8
select select "service"
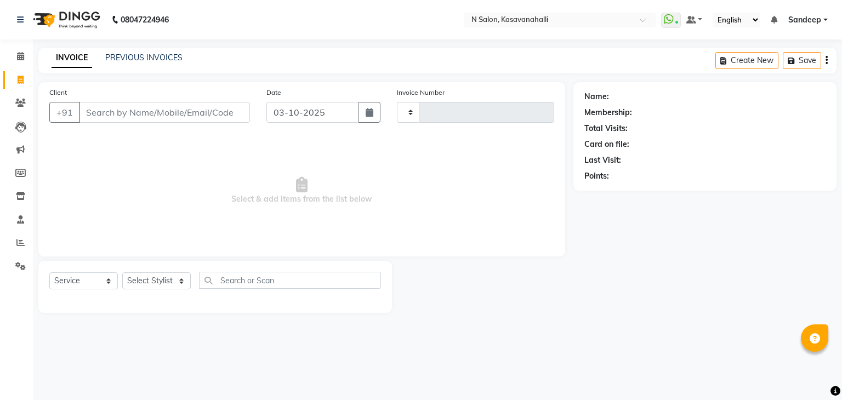
type input "2437"
select select "7111"
type input "8818886892"
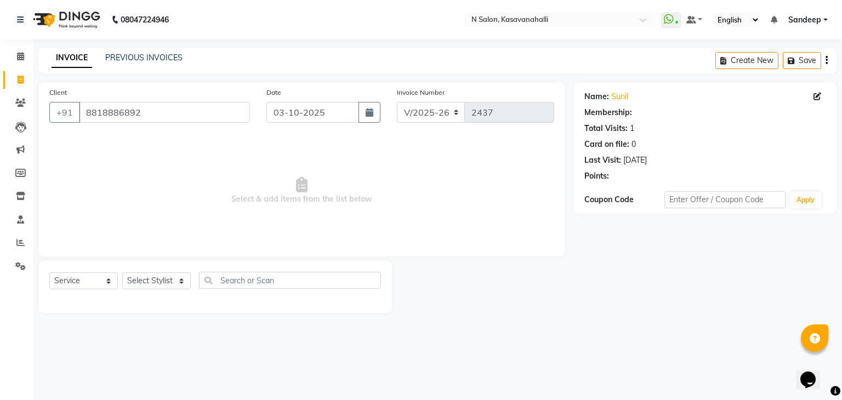
select select "1: Object"
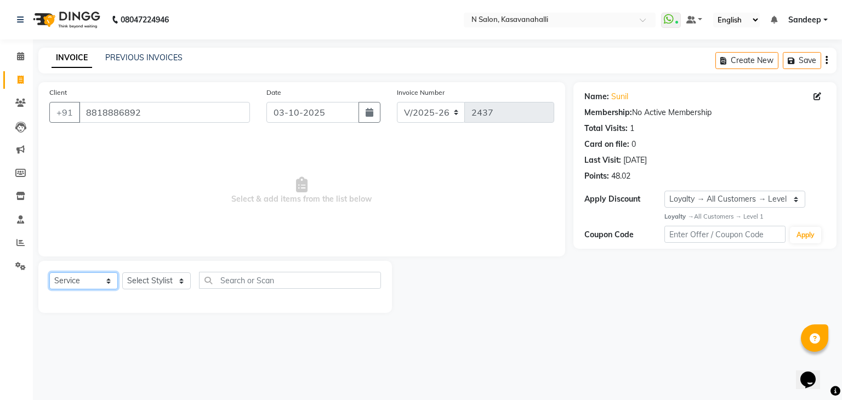
click at [100, 281] on select "Select Service Product Membership Package Voucher Prepaid Gift Card" at bounding box center [83, 280] width 69 height 17
select select "P"
click at [49, 273] on select "Select Service Product Membership Package Voucher Prepaid Gift Card" at bounding box center [83, 280] width 69 height 17
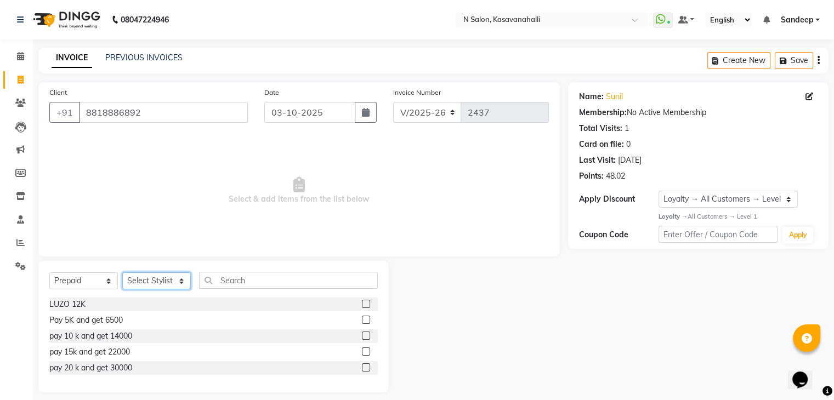
click at [161, 279] on select "Select Stylist Abisekh Amandeep kaur Babita Choinam Karan Manju Owner Priyanka …" at bounding box center [156, 280] width 69 height 17
select select "64216"
click at [122, 273] on select "Select Stylist Abisekh Amandeep kaur Babita Choinam Karan Manju Owner Priyanka …" at bounding box center [156, 280] width 69 height 17
click at [366, 320] on label at bounding box center [366, 320] width 8 height 8
click at [366, 320] on input "checkbox" at bounding box center [365, 320] width 7 height 7
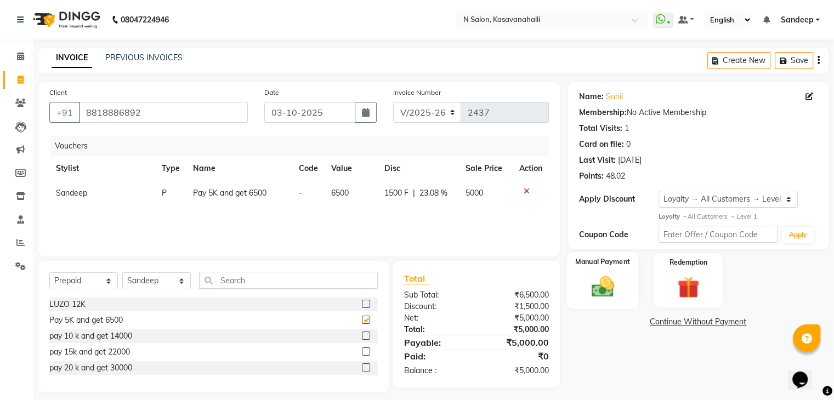
checkbox input "false"
click at [607, 294] on img at bounding box center [602, 287] width 37 height 26
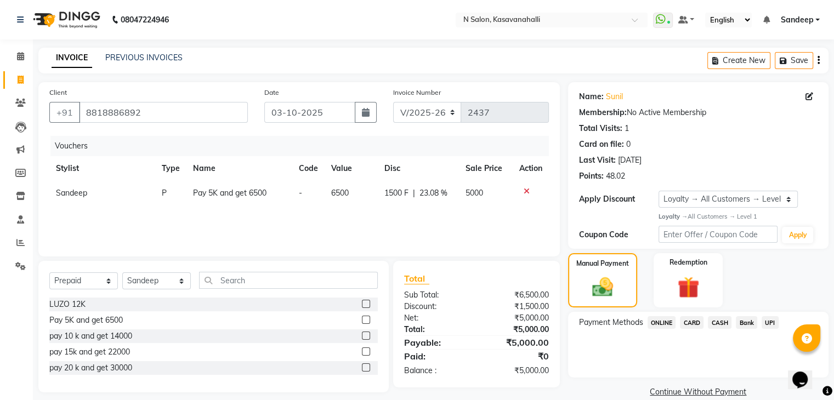
click at [695, 322] on span "CARD" at bounding box center [692, 322] width 24 height 13
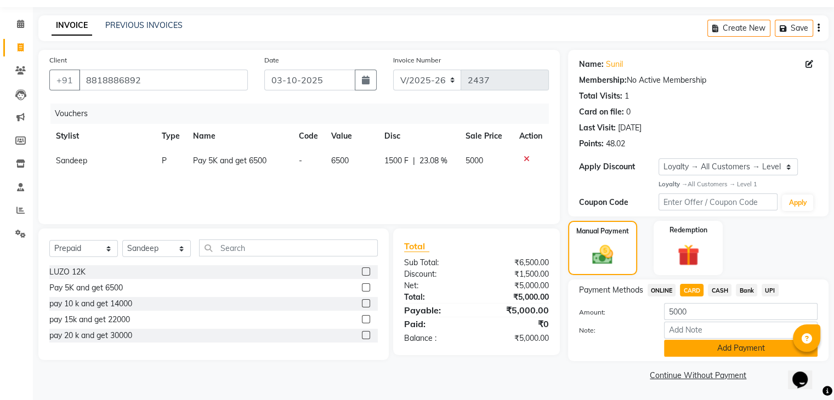
click at [703, 345] on button "Add Payment" at bounding box center [740, 348] width 153 height 17
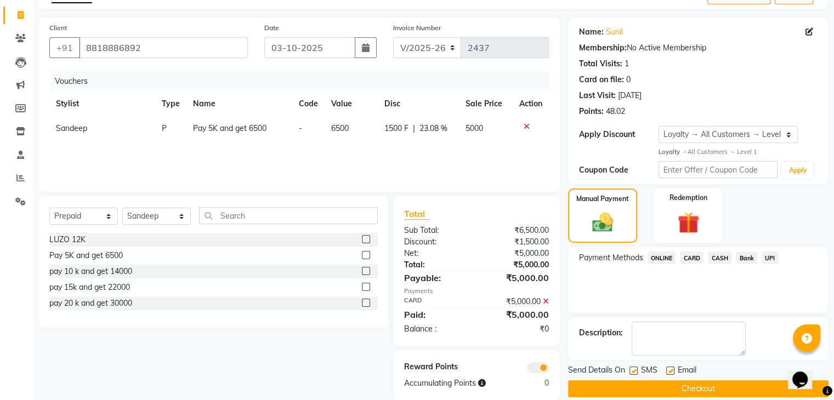
scroll to position [82, 0]
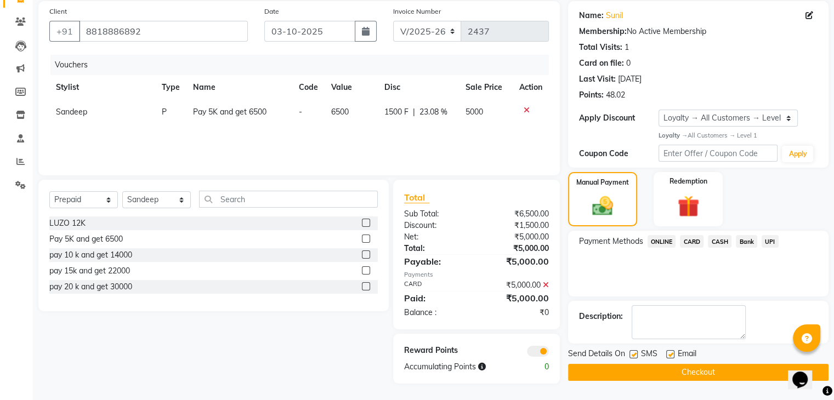
click at [698, 369] on button "Checkout" at bounding box center [698, 372] width 260 height 17
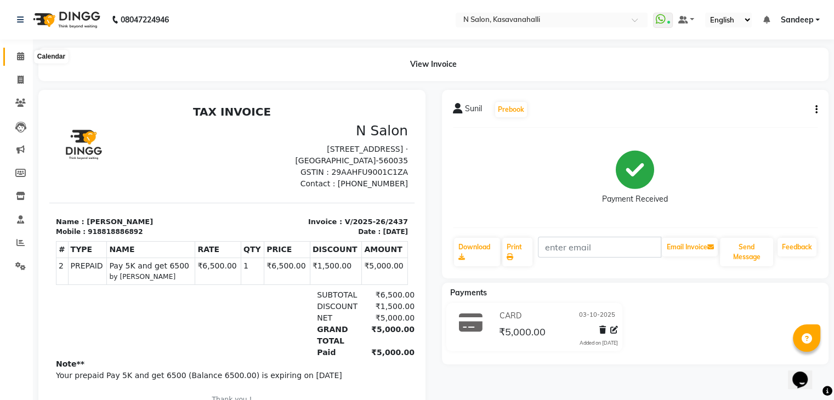
click at [18, 58] on icon at bounding box center [20, 56] width 7 height 8
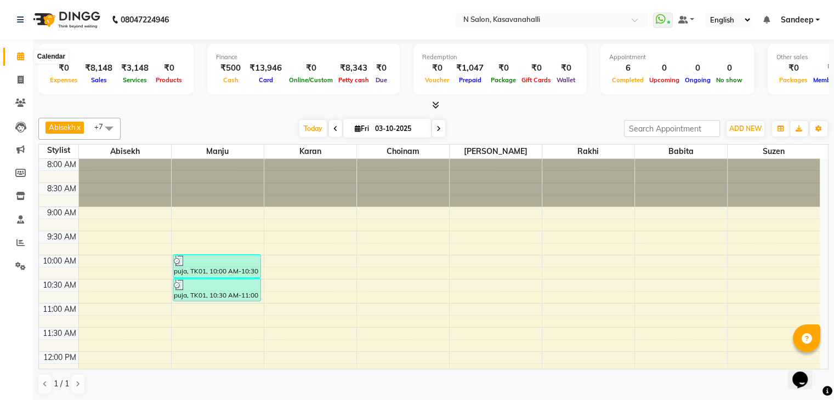
click at [13, 61] on span at bounding box center [20, 56] width 19 height 13
click at [20, 74] on span at bounding box center [20, 80] width 19 height 13
select select "service"
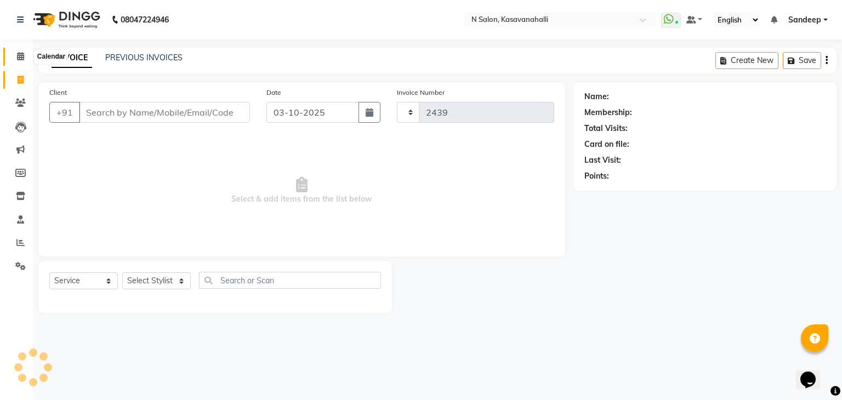
click at [19, 53] on icon at bounding box center [20, 56] width 7 height 8
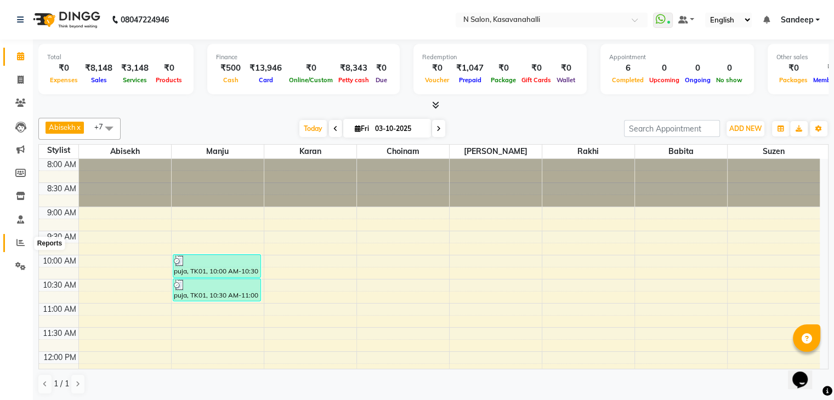
drag, startPoint x: 21, startPoint y: 248, endPoint x: 32, endPoint y: 237, distance: 15.5
click at [21, 248] on span at bounding box center [20, 243] width 19 height 13
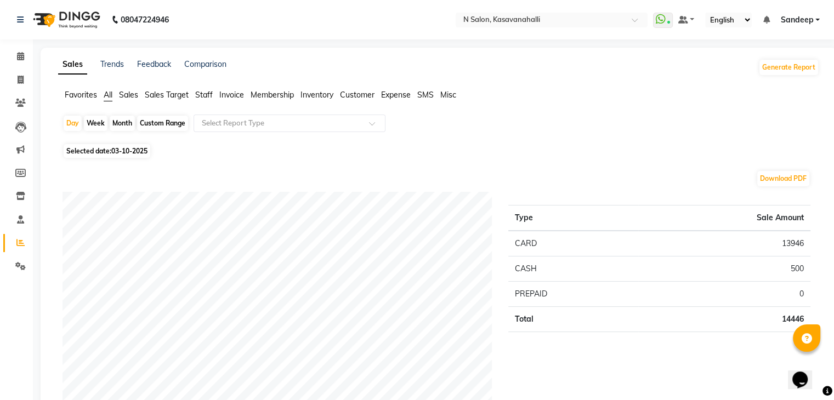
click at [126, 125] on div "Month" at bounding box center [122, 123] width 25 height 15
select select "10"
select select "2025"
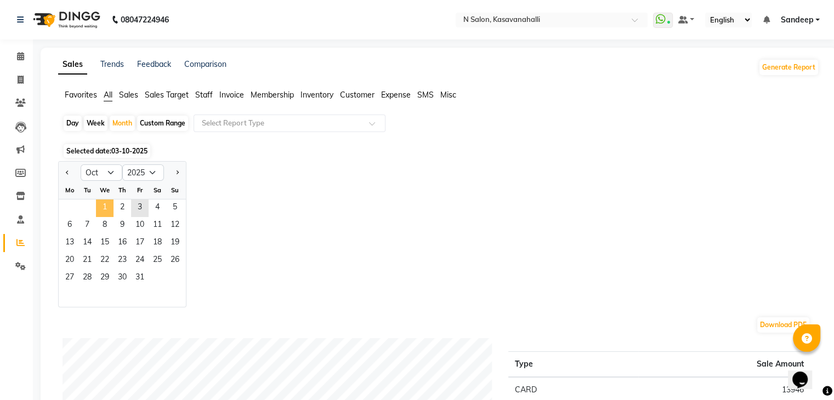
click at [106, 208] on span "1" at bounding box center [105, 209] width 18 height 18
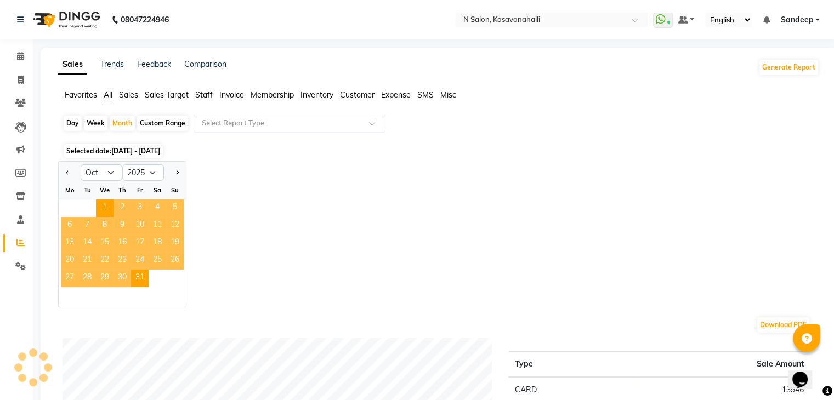
click at [353, 129] on div "Select Report Type" at bounding box center [290, 124] width 192 height 18
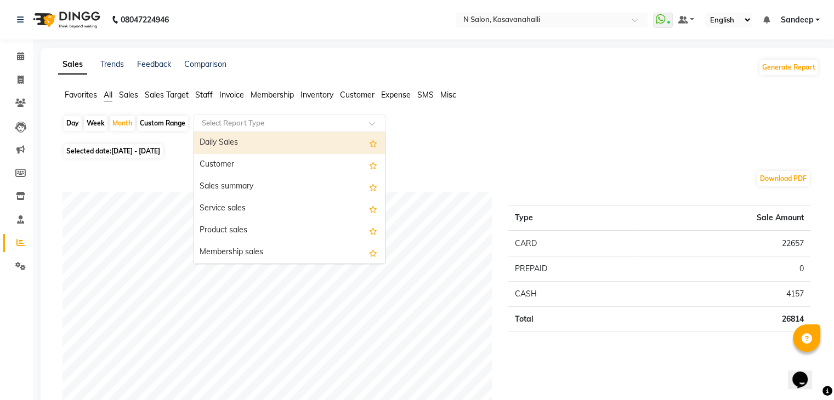
click at [232, 143] on div "Daily Sales" at bounding box center [289, 143] width 191 height 22
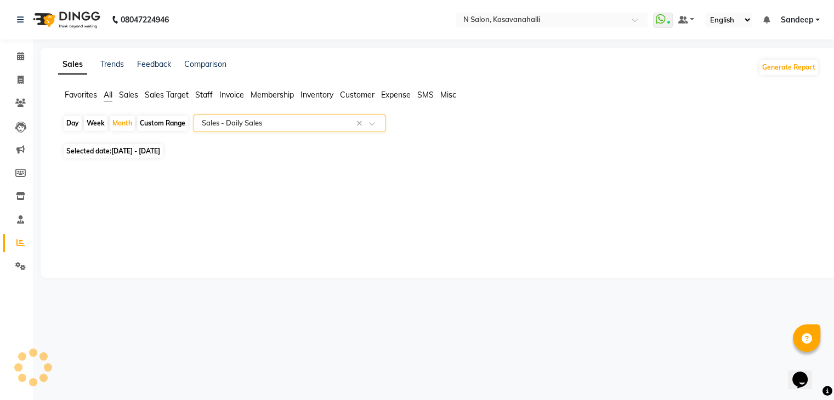
select select "full_report"
select select "csv"
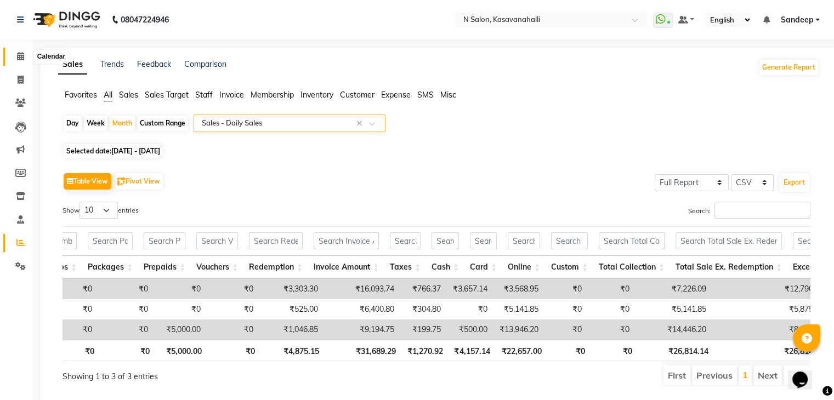
click at [18, 48] on link "Calendar" at bounding box center [16, 57] width 26 height 18
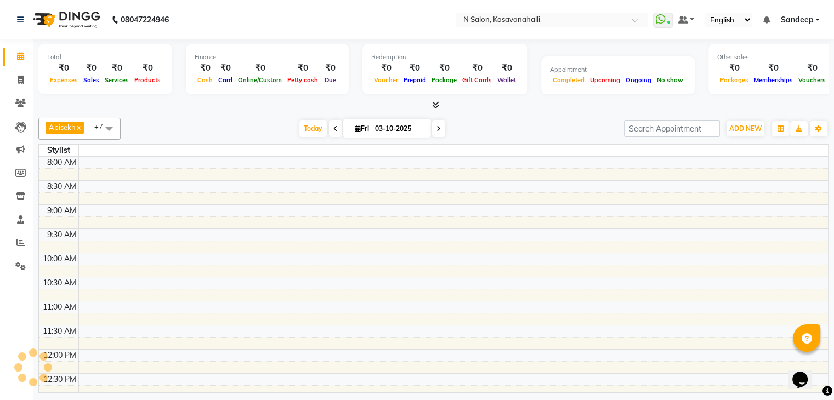
scroll to position [390, 0]
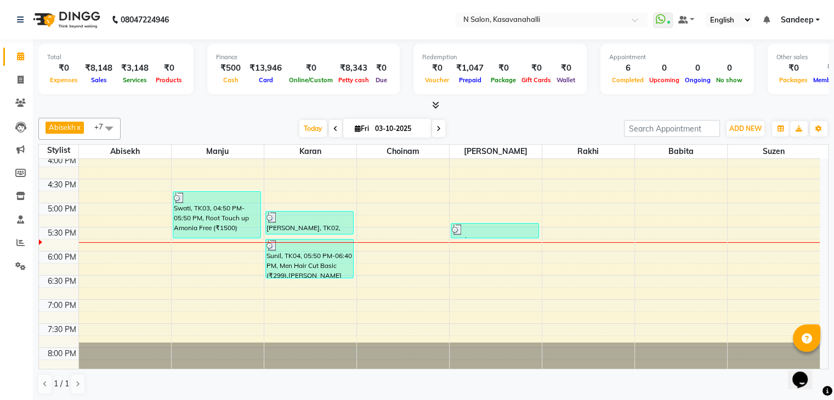
click at [431, 104] on span at bounding box center [434, 106] width 12 height 12
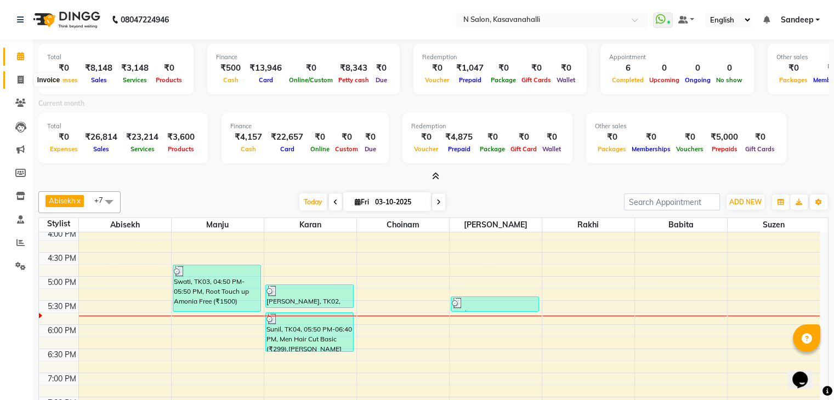
click at [19, 78] on icon at bounding box center [21, 80] width 6 height 8
select select "service"
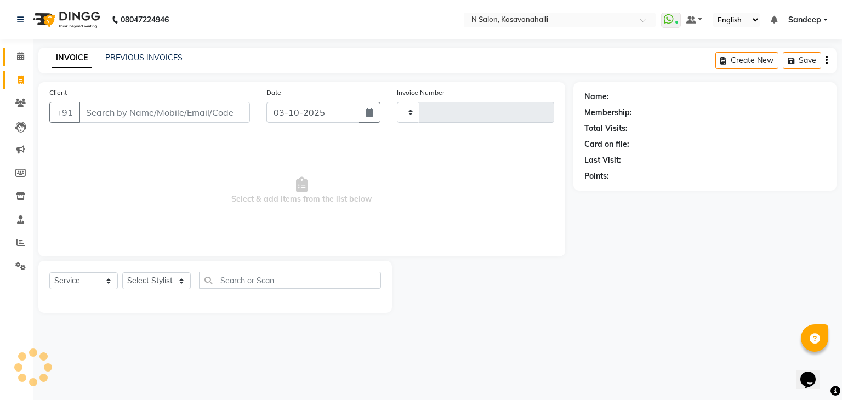
type input "2439"
select select "7111"
click at [13, 58] on span at bounding box center [20, 56] width 19 height 13
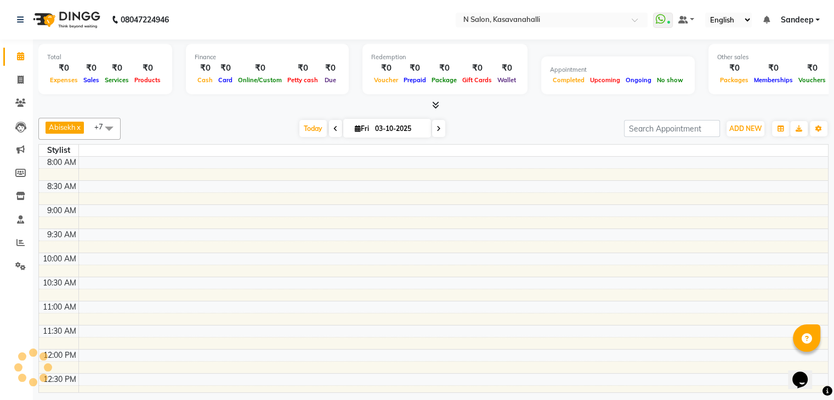
scroll to position [390, 0]
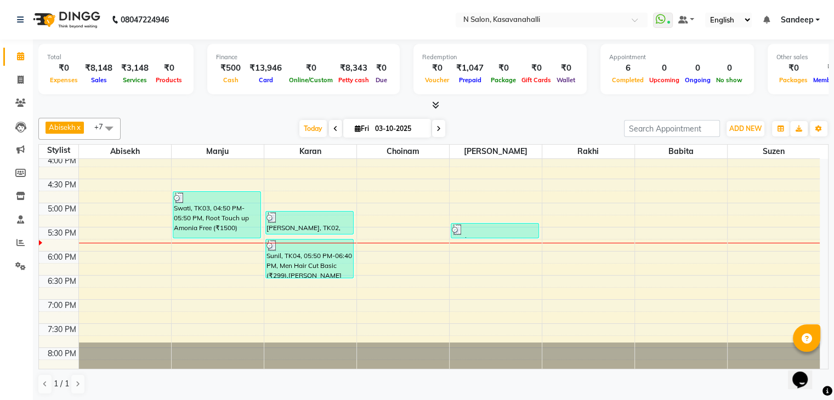
click at [433, 101] on icon at bounding box center [435, 105] width 7 height 8
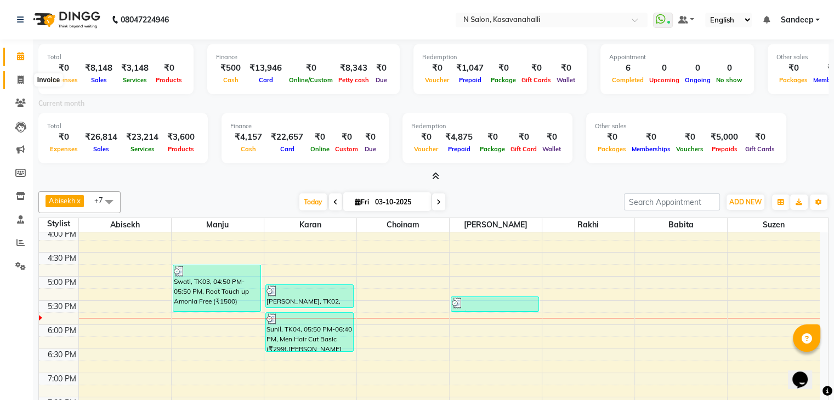
drag, startPoint x: 21, startPoint y: 78, endPoint x: 18, endPoint y: 68, distance: 10.2
click at [20, 77] on icon at bounding box center [21, 80] width 6 height 8
select select "service"
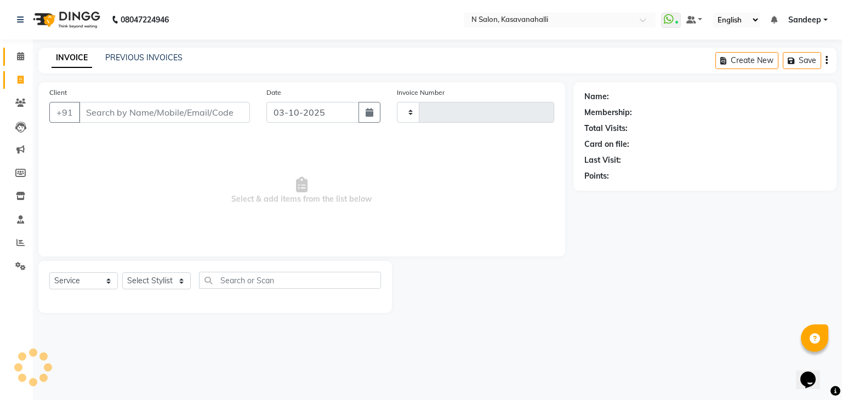
type input "2439"
select select "7111"
click at [20, 58] on icon at bounding box center [20, 56] width 7 height 8
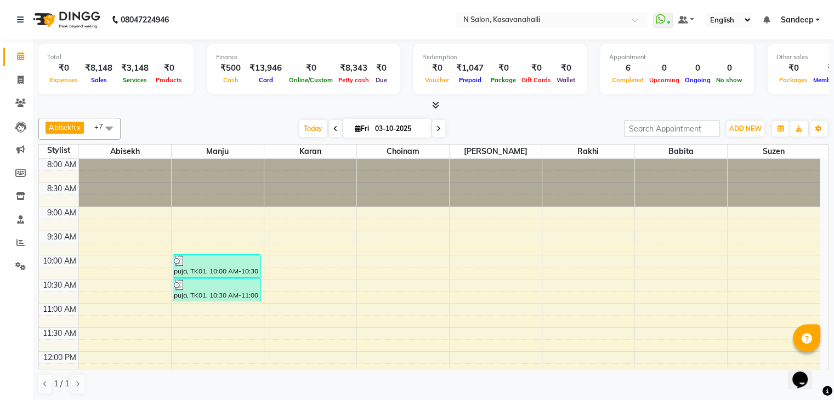
click at [433, 105] on icon at bounding box center [435, 105] width 7 height 8
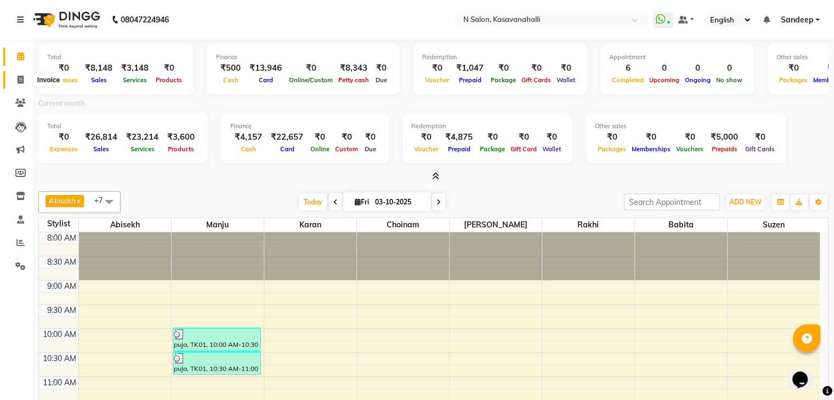
click at [15, 81] on span at bounding box center [20, 80] width 19 height 13
select select "service"
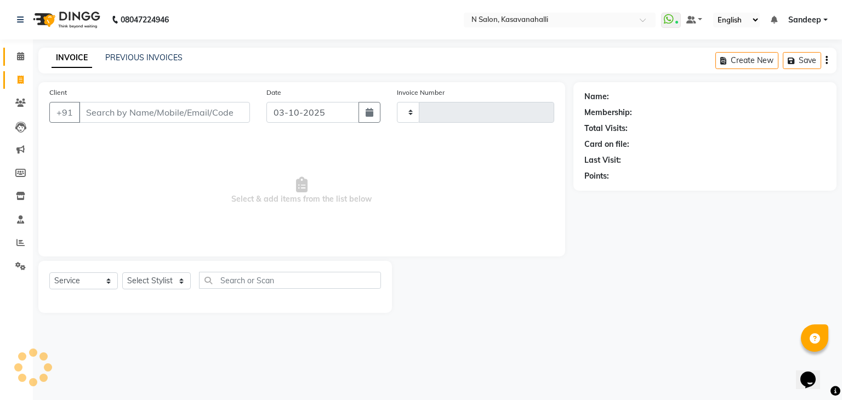
type input "2439"
select select "7111"
click at [20, 58] on icon at bounding box center [20, 56] width 7 height 8
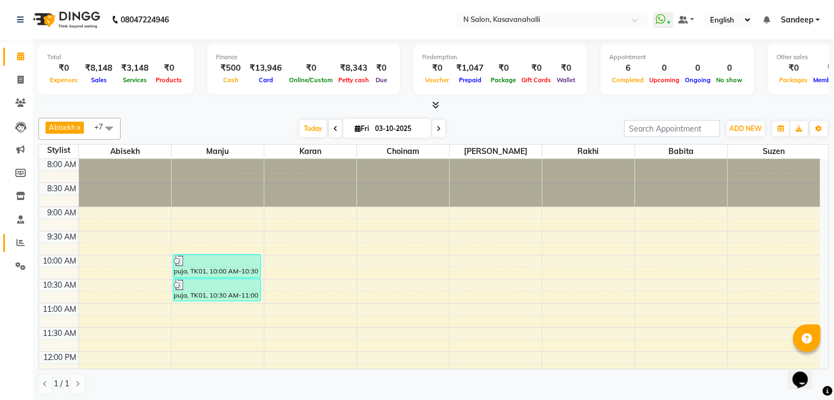
click at [20, 246] on icon at bounding box center [20, 242] width 8 height 8
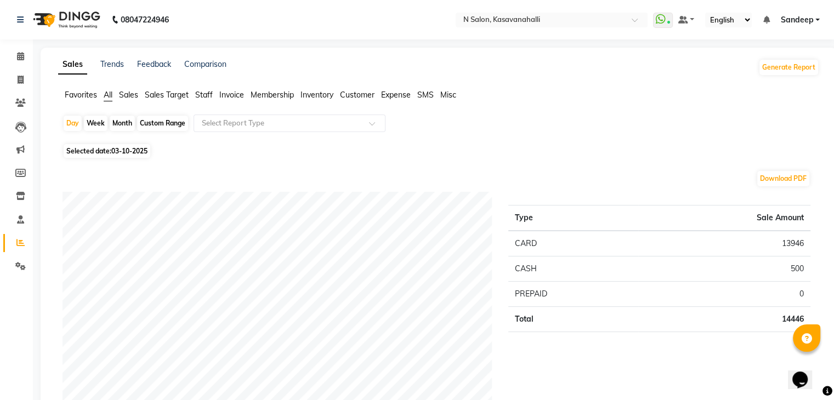
click at [121, 152] on span "03-10-2025" at bounding box center [129, 151] width 36 height 8
select select "10"
select select "2025"
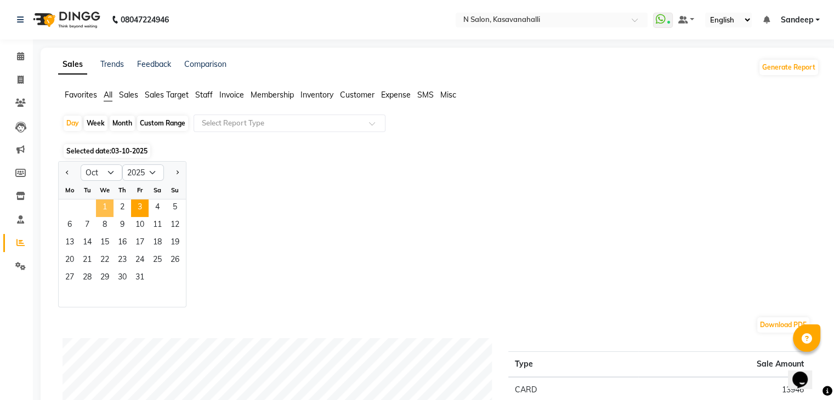
click at [103, 203] on span "1" at bounding box center [105, 209] width 18 height 18
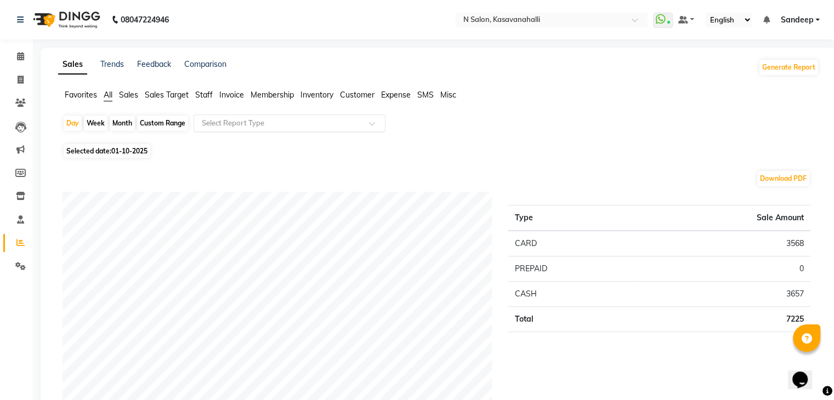
click at [329, 122] on input "text" at bounding box center [279, 123] width 158 height 11
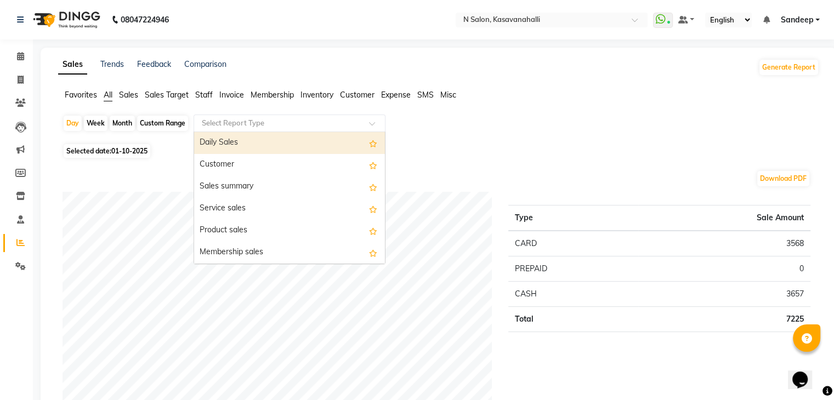
click at [242, 145] on div "Daily Sales" at bounding box center [289, 143] width 191 height 22
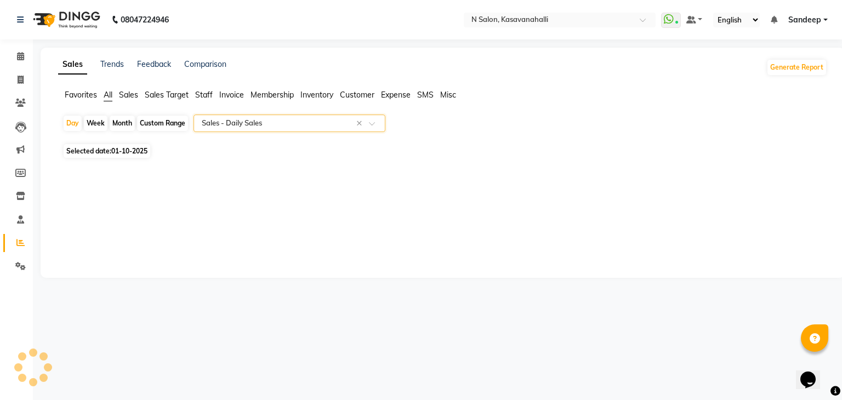
select select "full_report"
select select "csv"
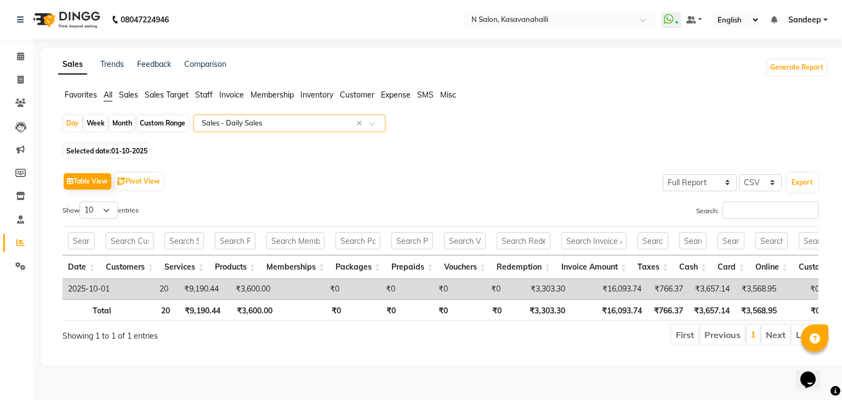
click at [113, 152] on span "01-10-2025" at bounding box center [129, 151] width 36 height 8
select select "10"
select select "2025"
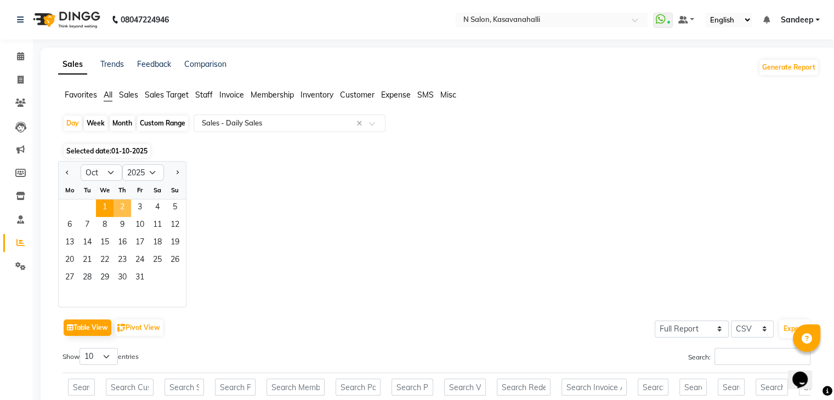
click at [118, 208] on span "2" at bounding box center [122, 209] width 18 height 18
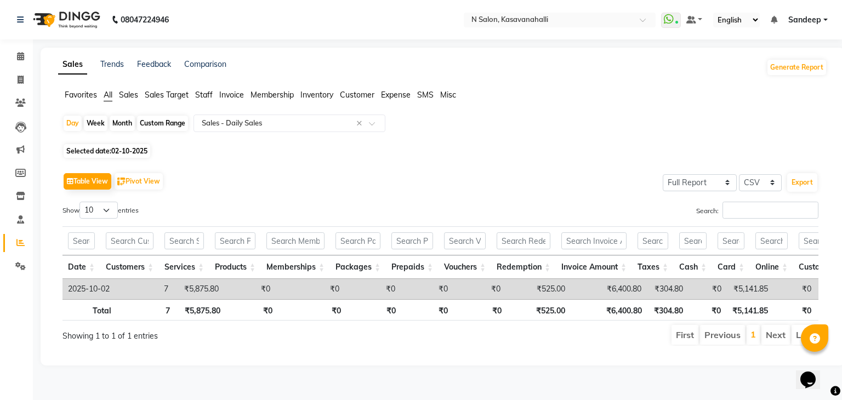
click at [107, 145] on span "Selected date: 02-10-2025" at bounding box center [107, 151] width 87 height 14
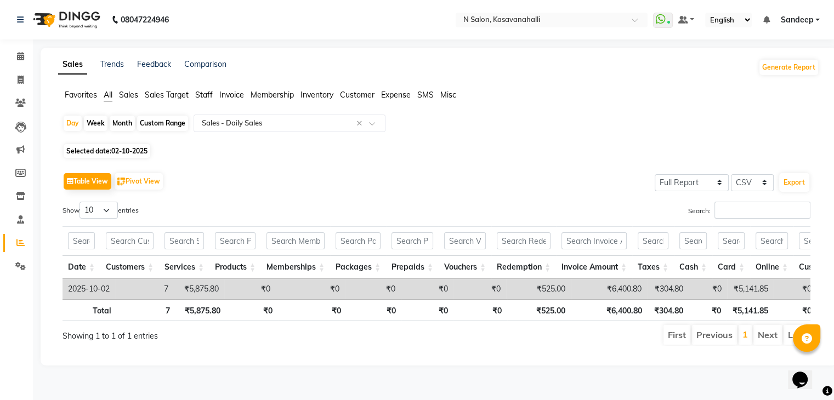
select select "10"
select select "2025"
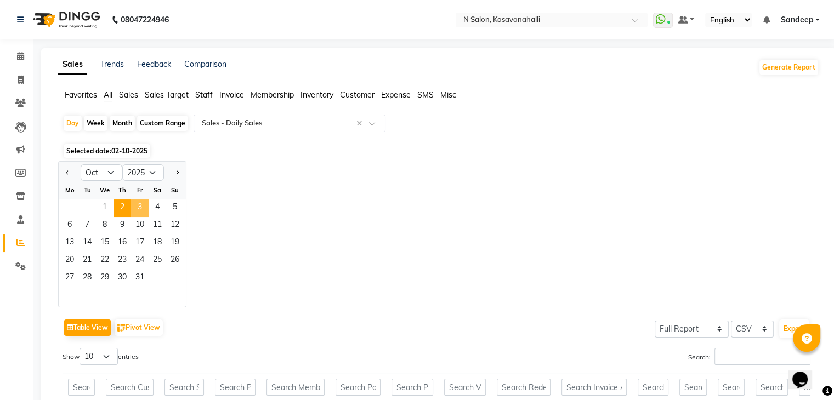
click at [143, 209] on span "3" at bounding box center [140, 209] width 18 height 18
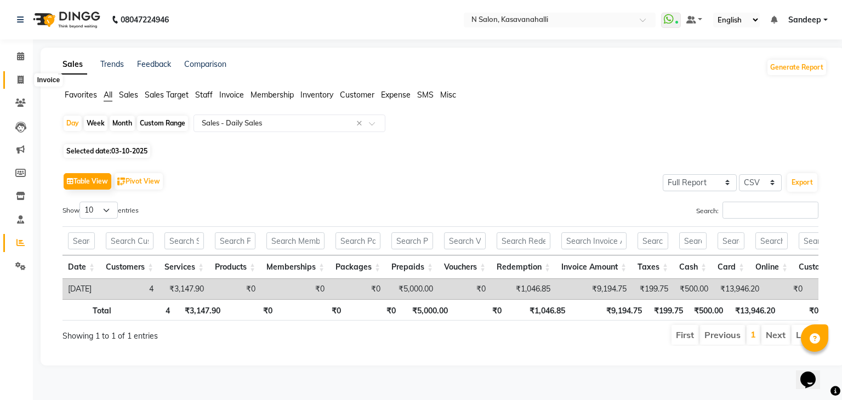
click at [20, 79] on icon at bounding box center [21, 80] width 6 height 8
select select "service"
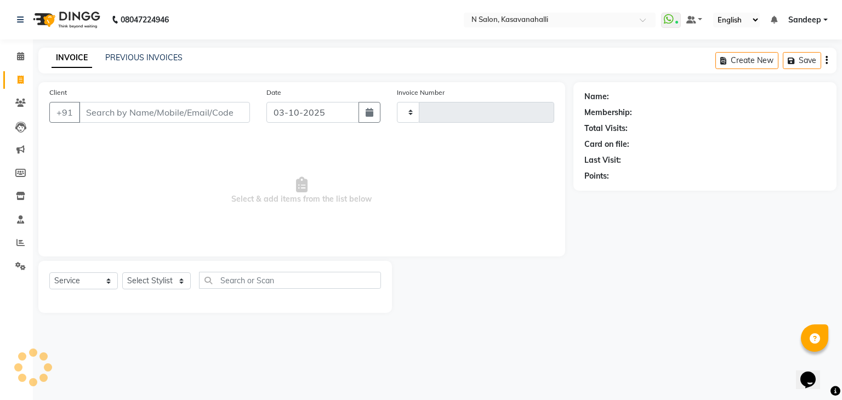
type input "2439"
select select "7111"
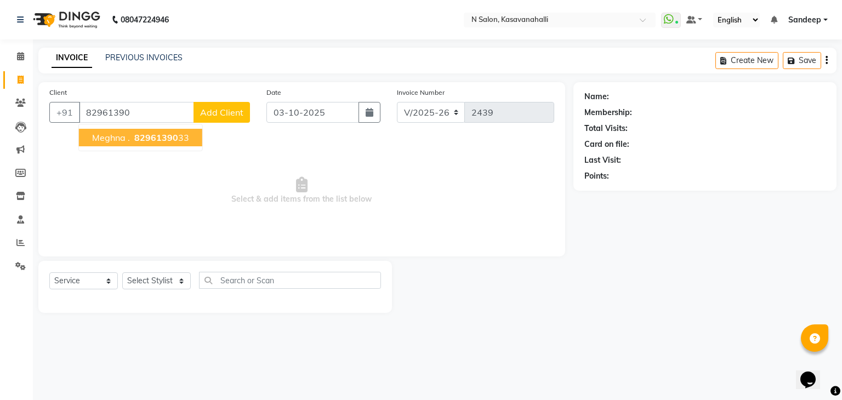
click at [167, 141] on span "82961390" at bounding box center [156, 137] width 44 height 11
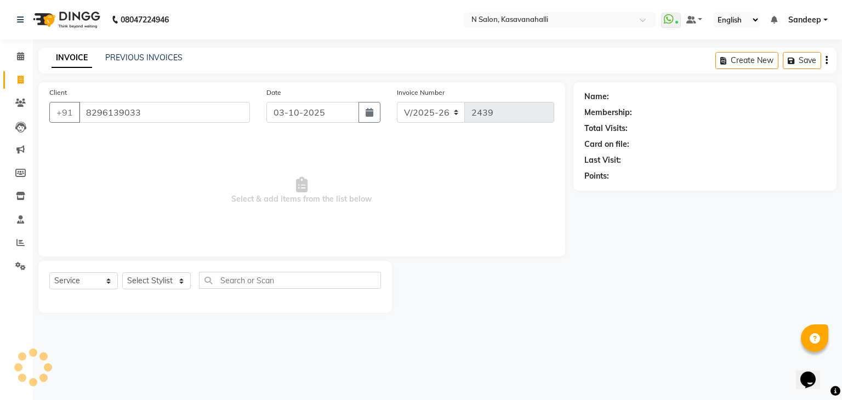
type input "8296139033"
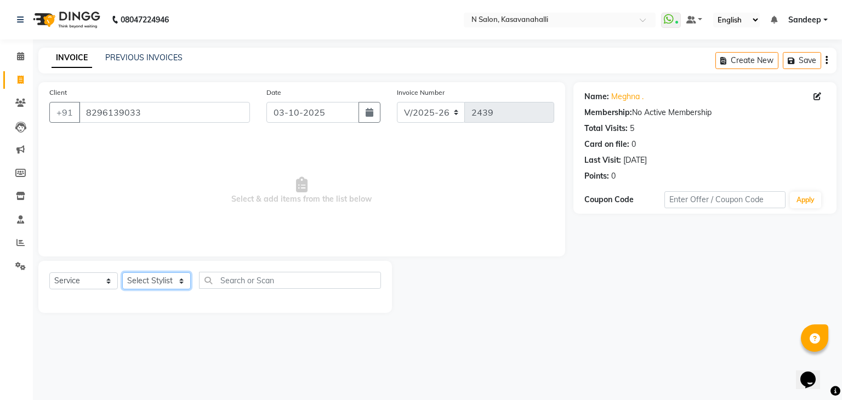
click at [187, 286] on select "Select Stylist Abisekh Amandeep kaur Babita Choinam Karan Manju Owner Priyanka …" at bounding box center [156, 280] width 69 height 17
select select "93672"
click at [122, 273] on select "Select Stylist Abisekh Amandeep kaur Babita Choinam Karan Manju Owner Priyanka …" at bounding box center [156, 280] width 69 height 17
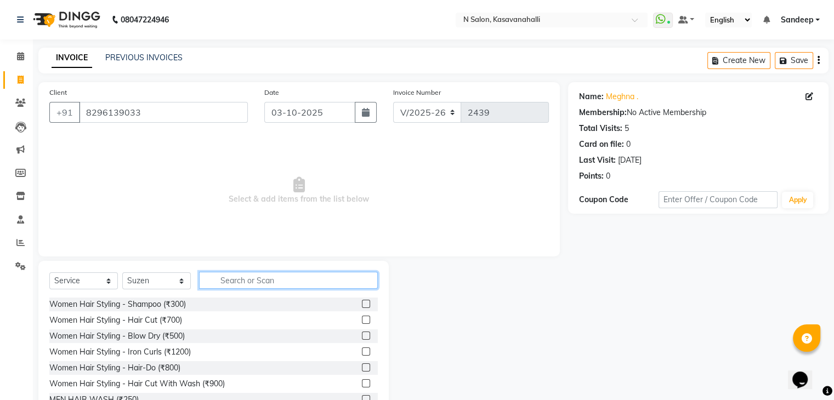
click at [230, 282] on input "text" at bounding box center [288, 280] width 179 height 17
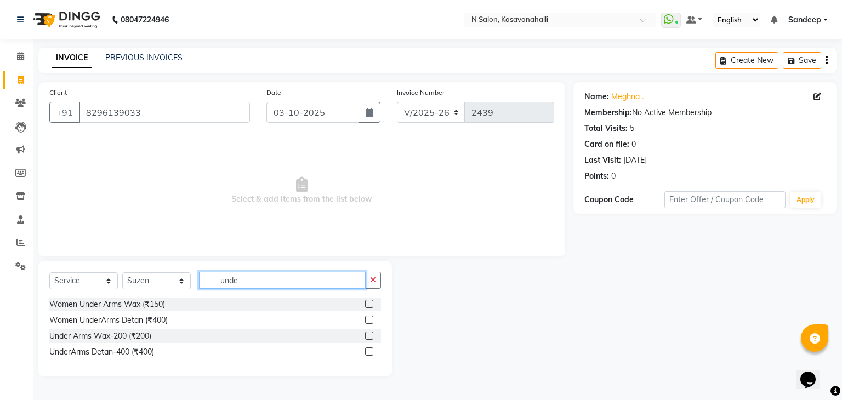
type input "unde"
click at [371, 336] on label at bounding box center [369, 336] width 8 height 8
click at [371, 336] on input "checkbox" at bounding box center [368, 336] width 7 height 7
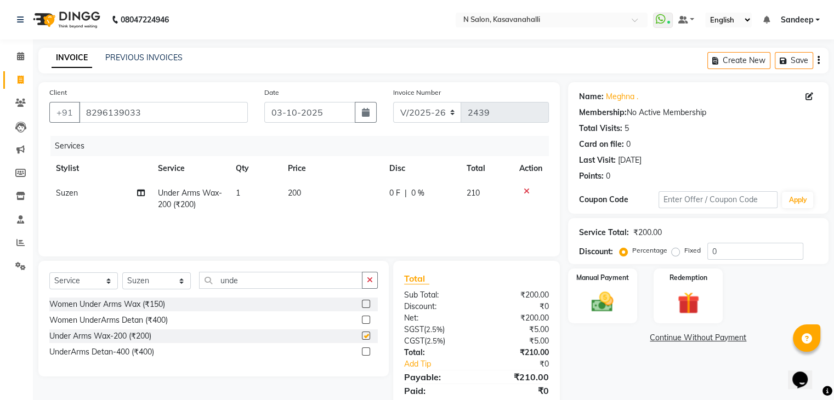
checkbox input "false"
click at [249, 283] on input "unde" at bounding box center [280, 280] width 163 height 17
type input "u"
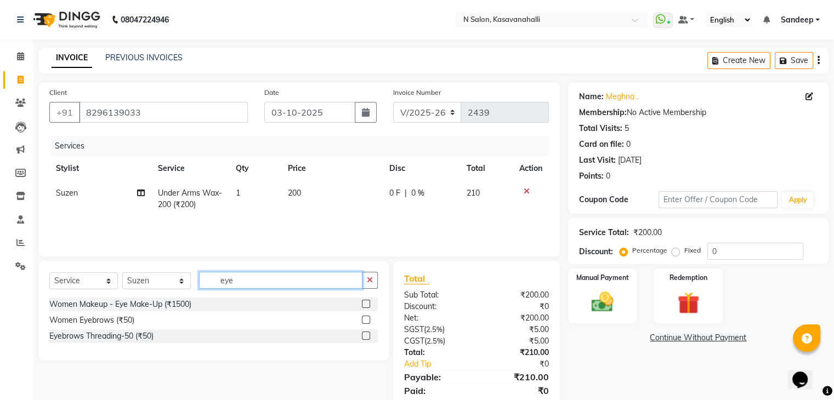
type input "eye"
click at [362, 317] on label at bounding box center [366, 320] width 8 height 8
click at [362, 317] on input "checkbox" at bounding box center [365, 320] width 7 height 7
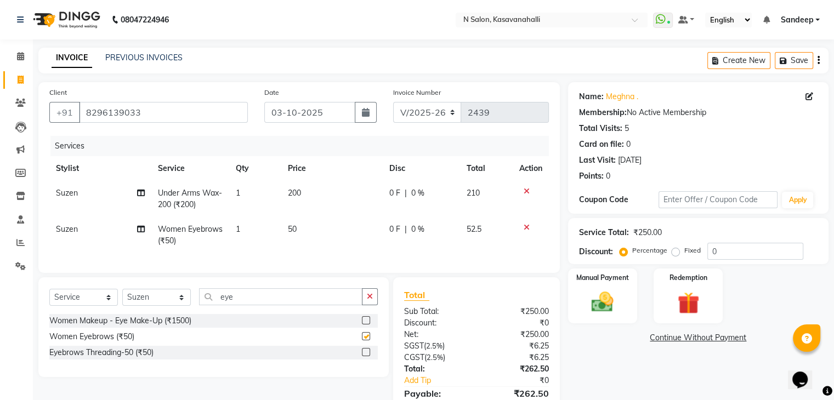
checkbox input "false"
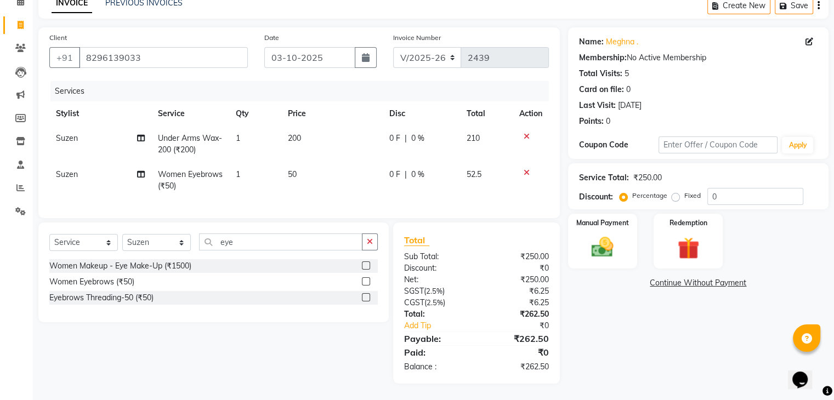
scroll to position [64, 0]
click at [689, 249] on img at bounding box center [687, 249] width 37 height 28
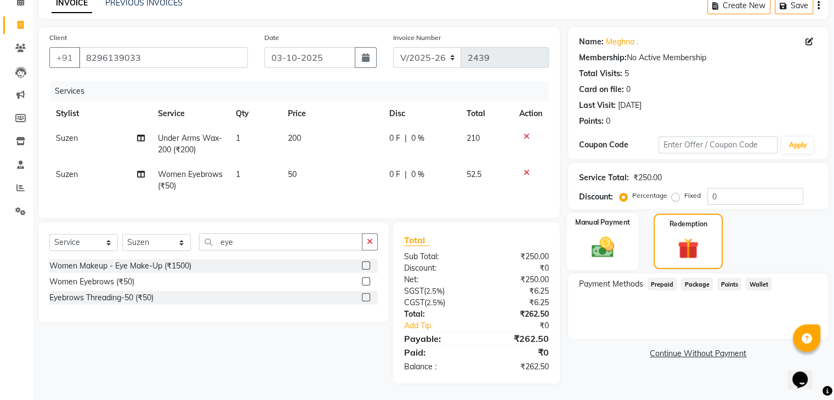
click at [622, 244] on div "Manual Payment" at bounding box center [602, 242] width 72 height 58
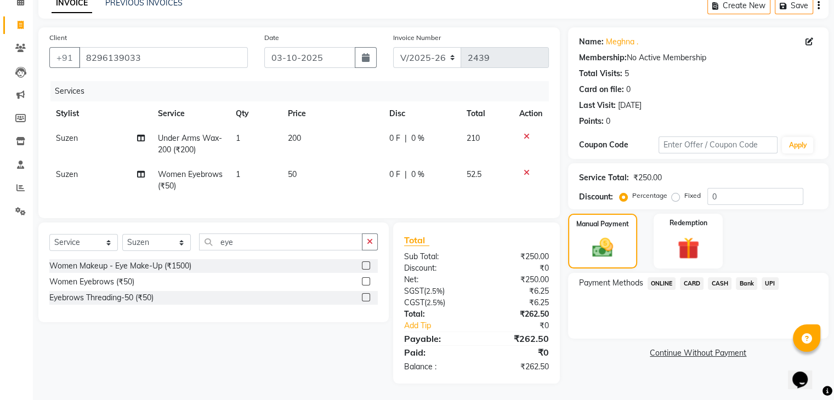
click at [689, 277] on span "CARD" at bounding box center [692, 283] width 24 height 13
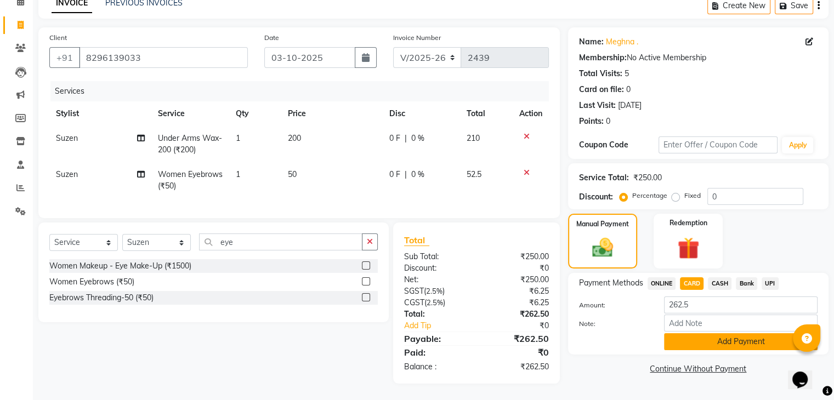
click at [740, 333] on button "Add Payment" at bounding box center [740, 341] width 153 height 17
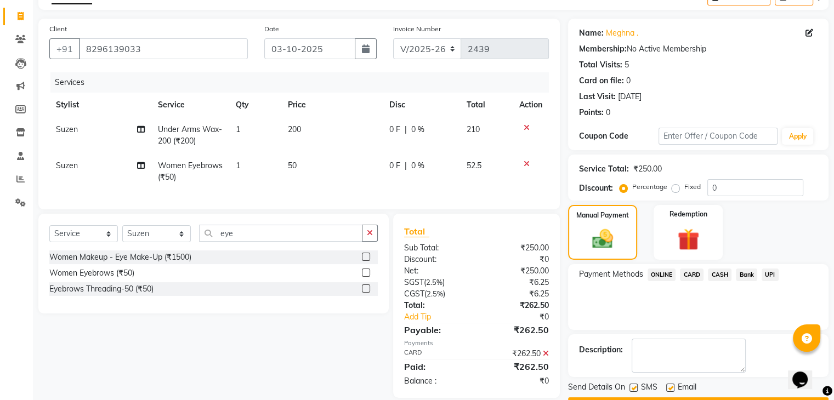
scroll to position [94, 0]
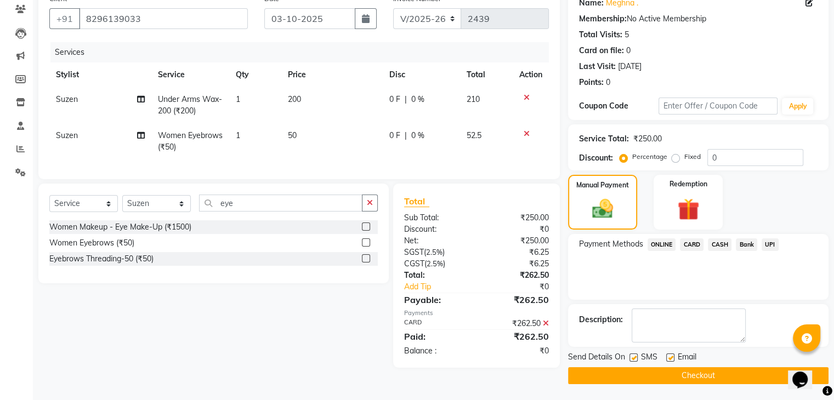
click at [640, 372] on button "Checkout" at bounding box center [698, 375] width 260 height 17
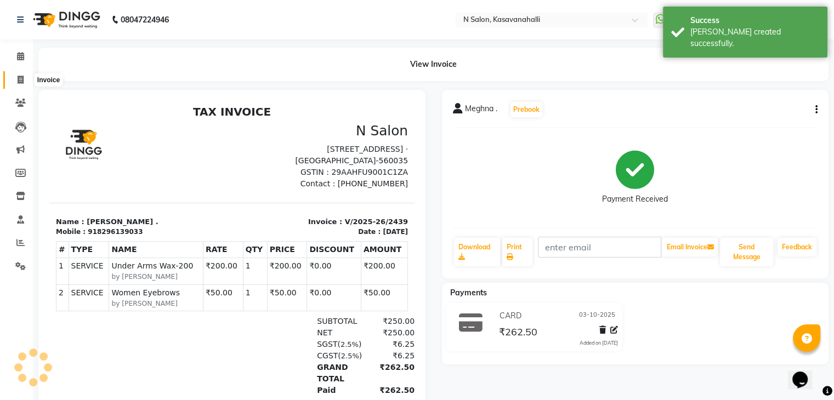
click at [19, 77] on icon at bounding box center [21, 80] width 6 height 8
select select "7111"
select select "service"
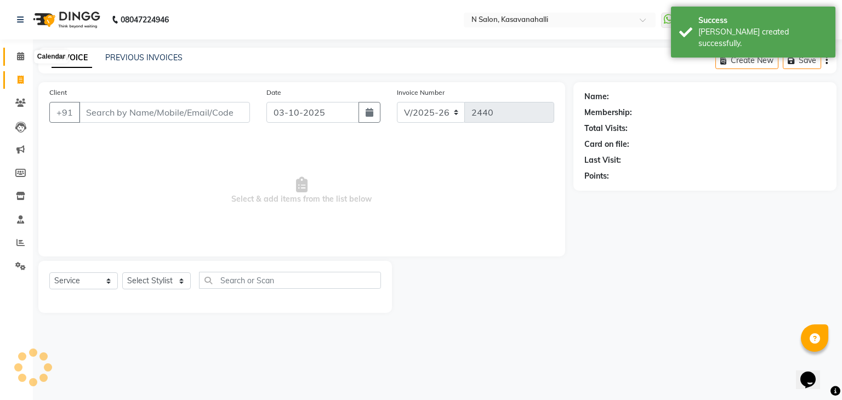
click at [19, 56] on icon at bounding box center [20, 56] width 7 height 8
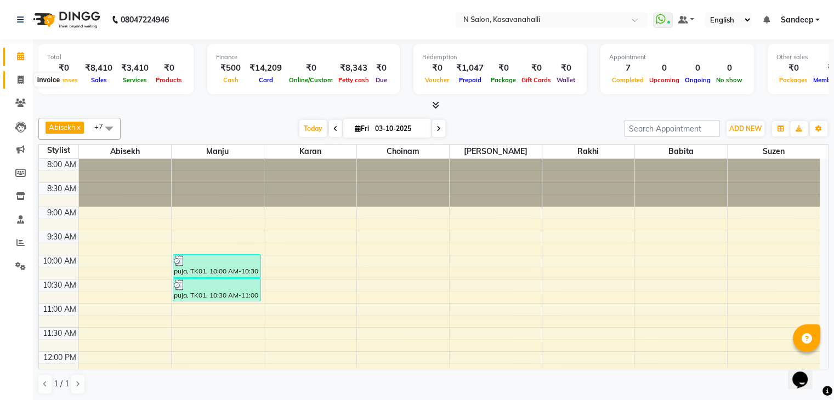
drag, startPoint x: 24, startPoint y: 83, endPoint x: 24, endPoint y: 74, distance: 8.8
click at [24, 82] on span at bounding box center [20, 80] width 19 height 13
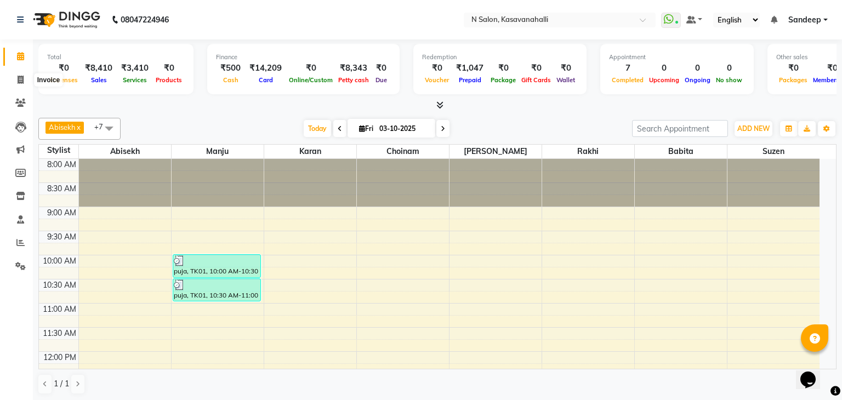
select select "service"
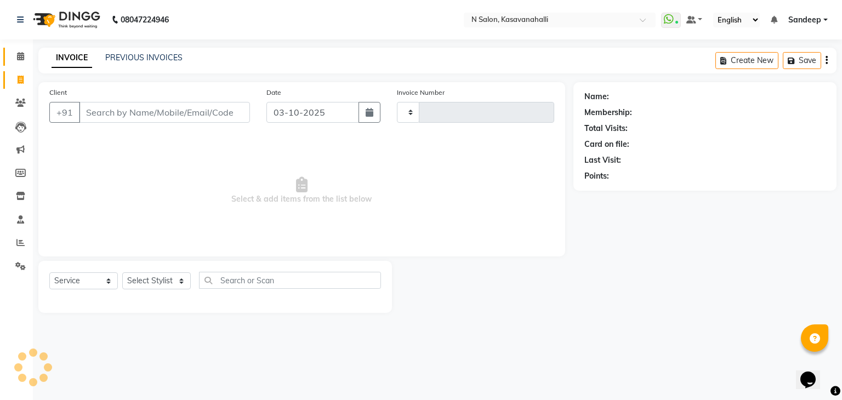
type input "2440"
select select "7111"
click at [24, 54] on span at bounding box center [20, 56] width 19 height 13
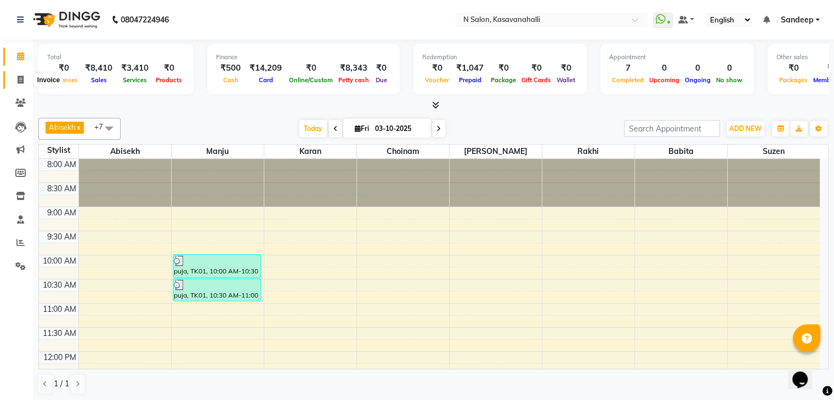
click at [19, 77] on icon at bounding box center [21, 80] width 6 height 8
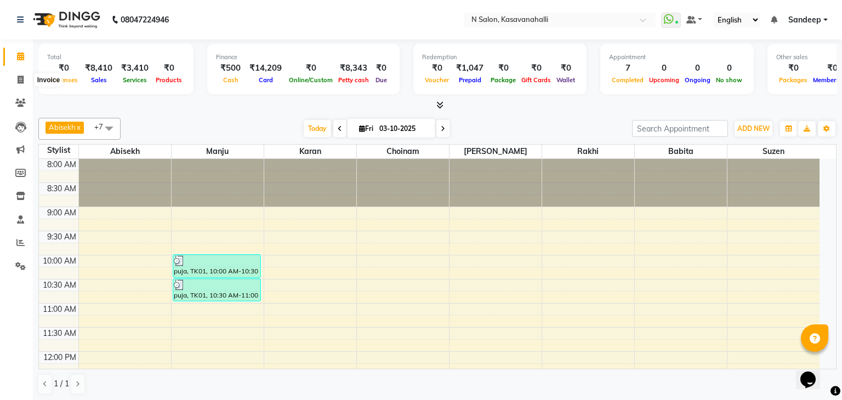
select select "7111"
select select "service"
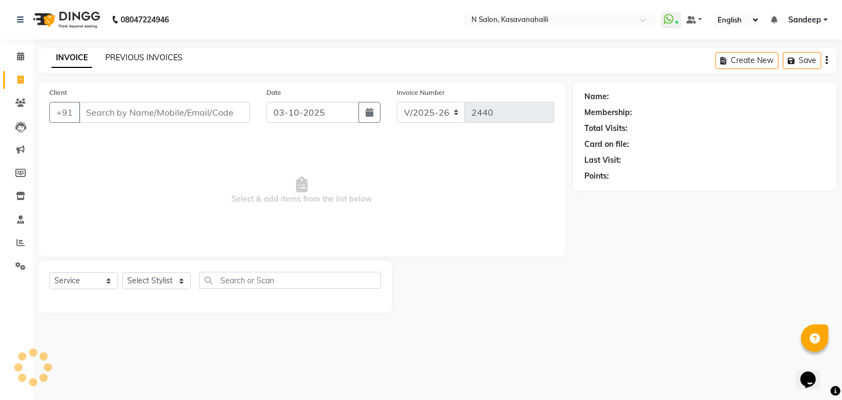
click at [120, 55] on link "PREVIOUS INVOICES" at bounding box center [143, 58] width 77 height 10
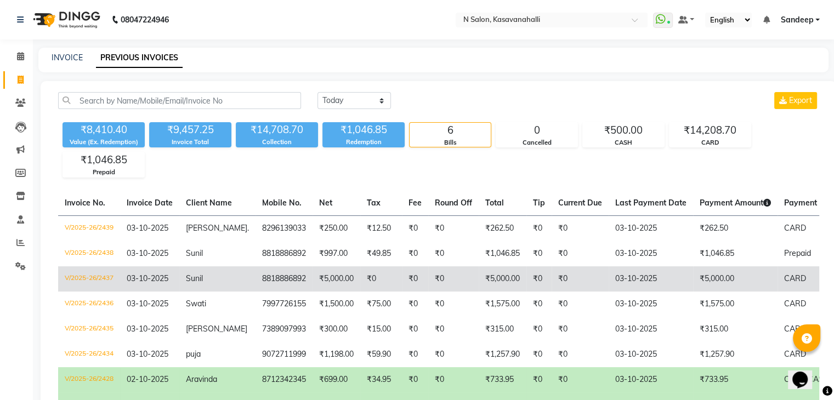
click at [316, 273] on td "₹5,000.00" at bounding box center [336, 278] width 48 height 25
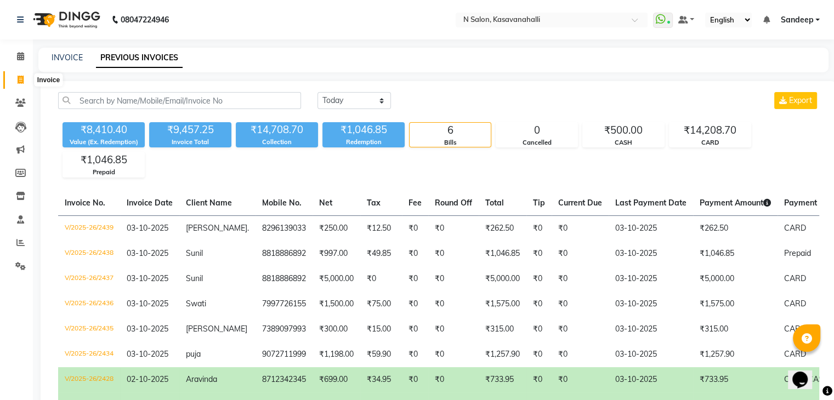
click at [19, 74] on span at bounding box center [20, 80] width 19 height 13
select select "service"
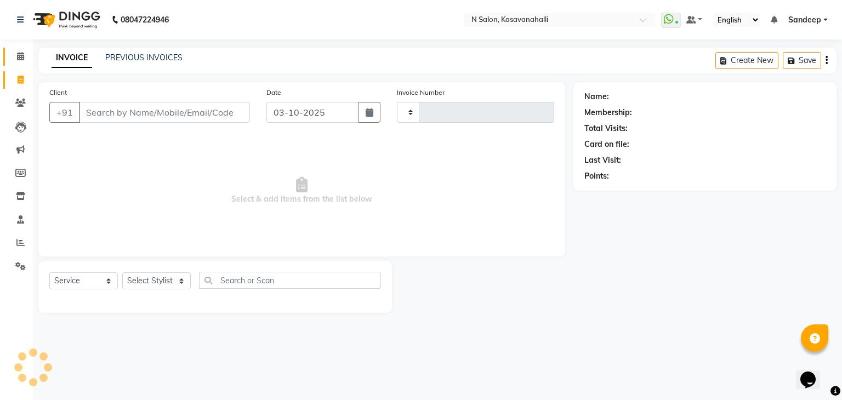
type input "2440"
select select "7111"
click at [21, 59] on icon at bounding box center [20, 56] width 7 height 8
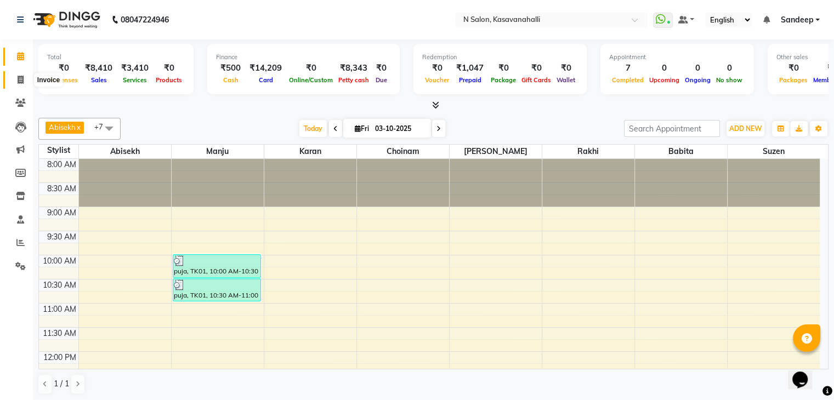
click at [21, 82] on icon at bounding box center [21, 80] width 6 height 8
select select "service"
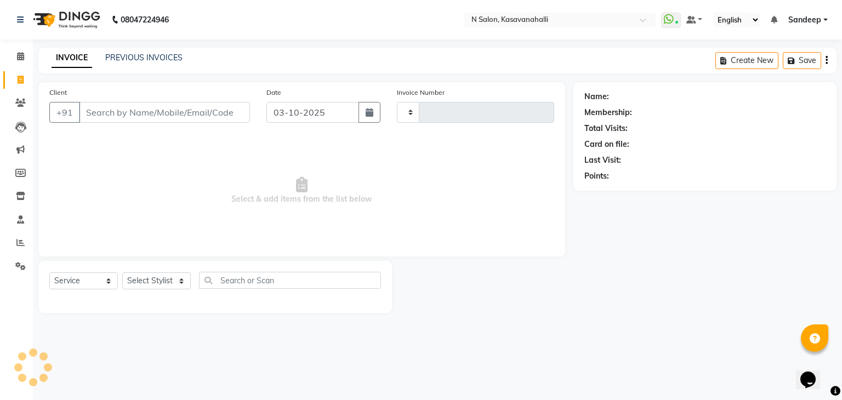
type input "2440"
select select "7111"
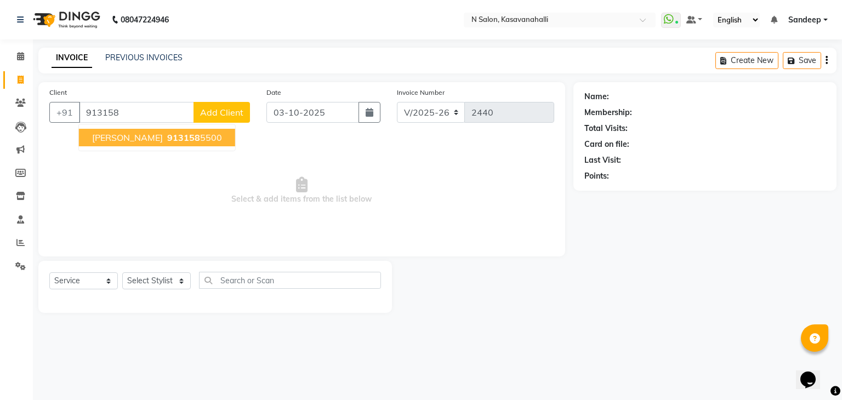
click at [151, 144] on button "Niharika sahu 913158 5500" at bounding box center [157, 138] width 156 height 18
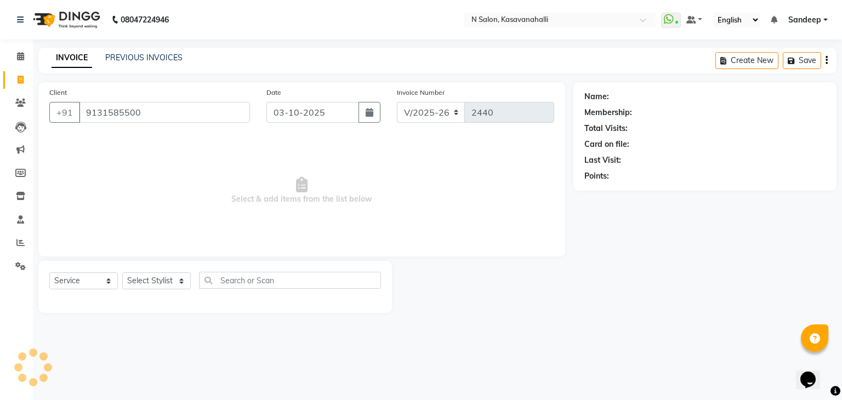
type input "9131585500"
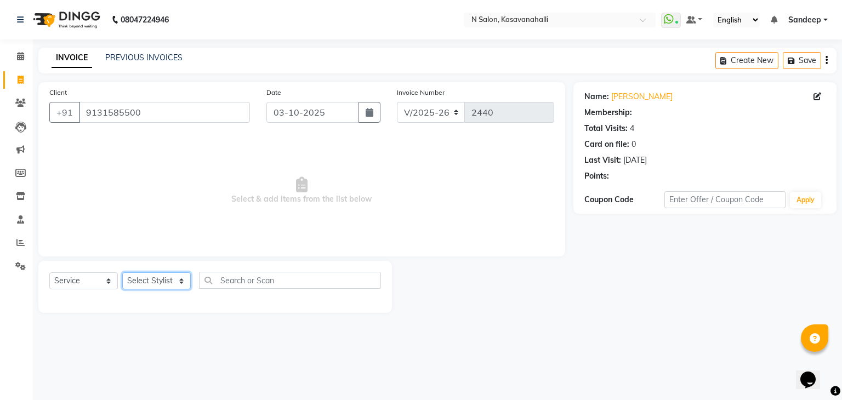
click at [187, 277] on select "Select Stylist Abisekh Amandeep kaur Babita Choinam Karan Manju Owner Priyanka …" at bounding box center [156, 280] width 69 height 17
select select "1: Object"
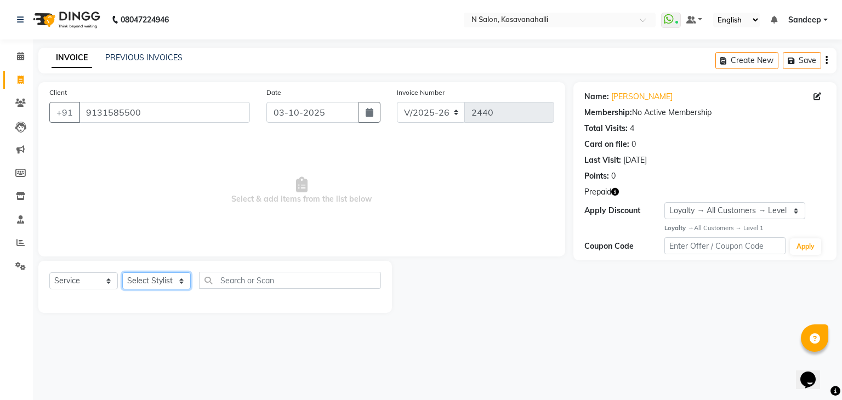
select select "92292"
click at [122, 273] on select "Select Stylist Abisekh Amandeep kaur Babita Choinam Karan Manju Owner Priyanka …" at bounding box center [156, 280] width 69 height 17
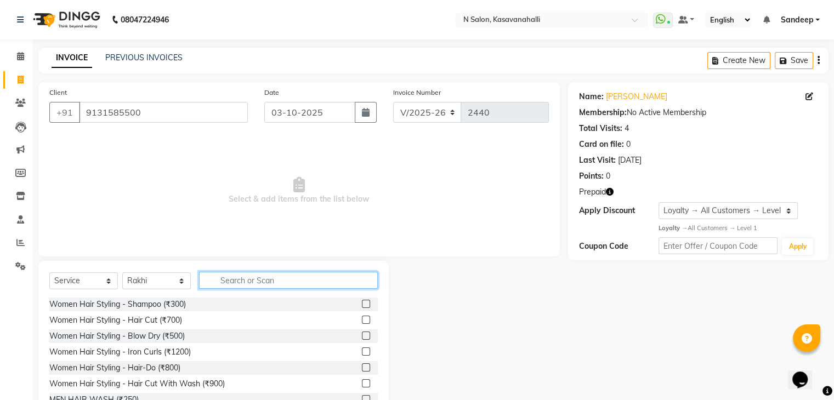
click at [274, 285] on input "text" at bounding box center [288, 280] width 179 height 17
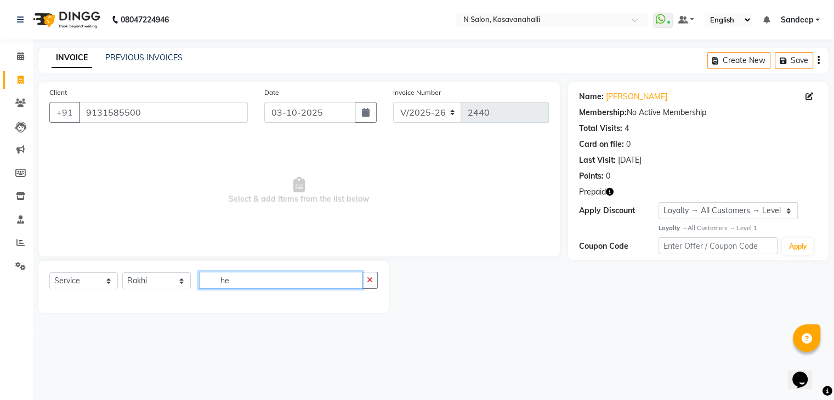
type input "h"
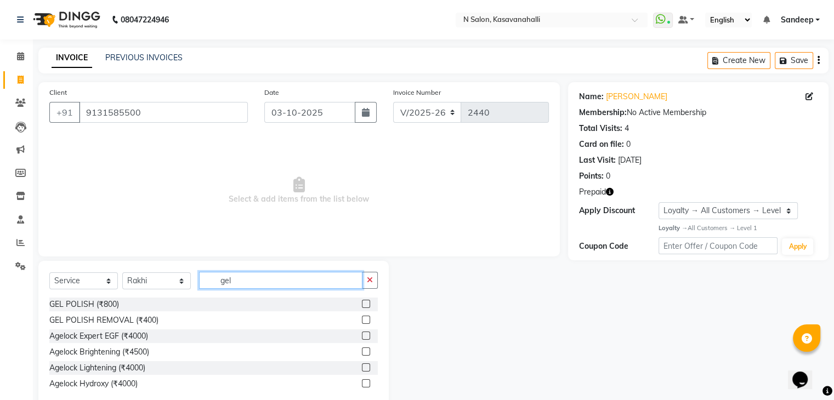
type input "gel"
click at [362, 303] on label at bounding box center [366, 304] width 8 height 8
click at [362, 303] on input "checkbox" at bounding box center [365, 304] width 7 height 7
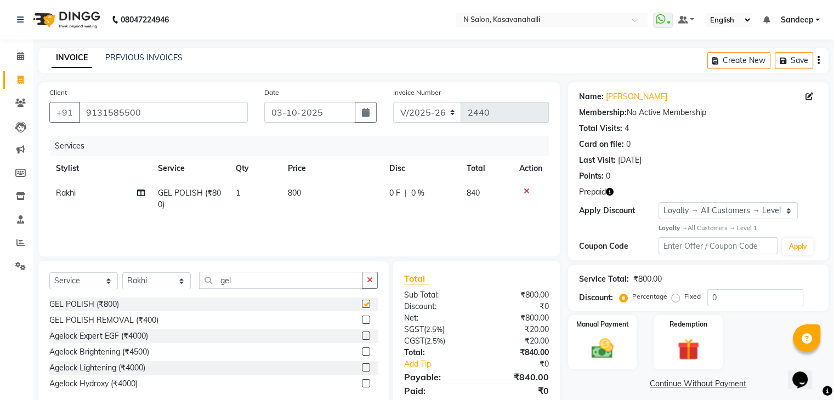
checkbox input "false"
click at [307, 197] on td "800" at bounding box center [331, 199] width 101 height 36
select select "92292"
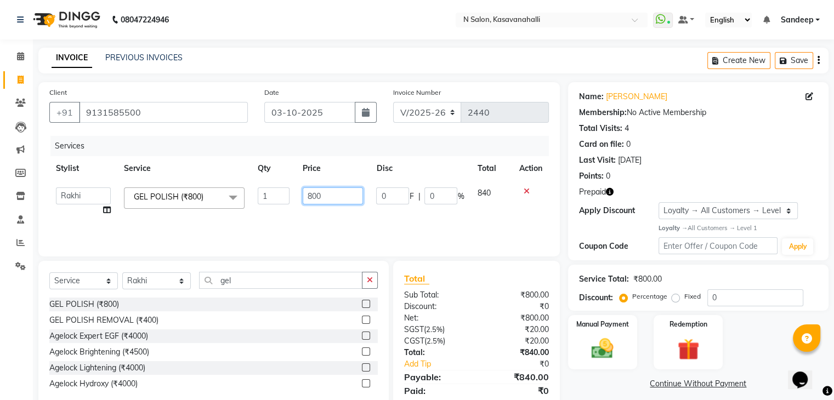
click at [330, 198] on input "800" at bounding box center [333, 195] width 60 height 17
type input "8"
type input "1700"
click at [336, 221] on div "Services Stylist Service Qty Price Disc Total Action Abisekh Amandeep kaur Babi…" at bounding box center [298, 191] width 499 height 110
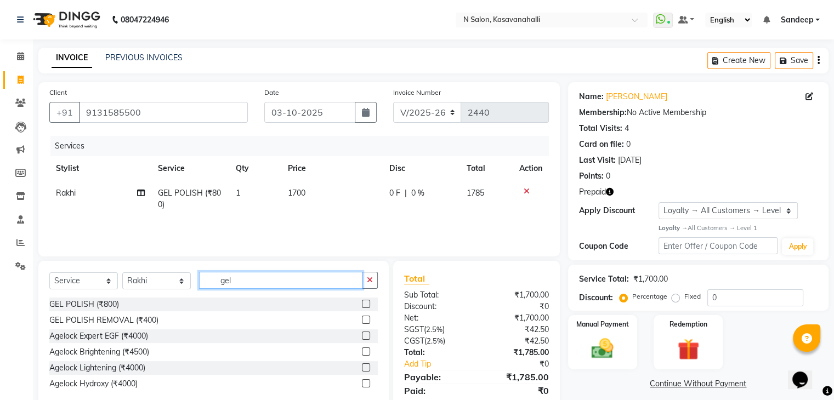
click at [264, 288] on input "gel" at bounding box center [280, 280] width 163 height 17
type input "g"
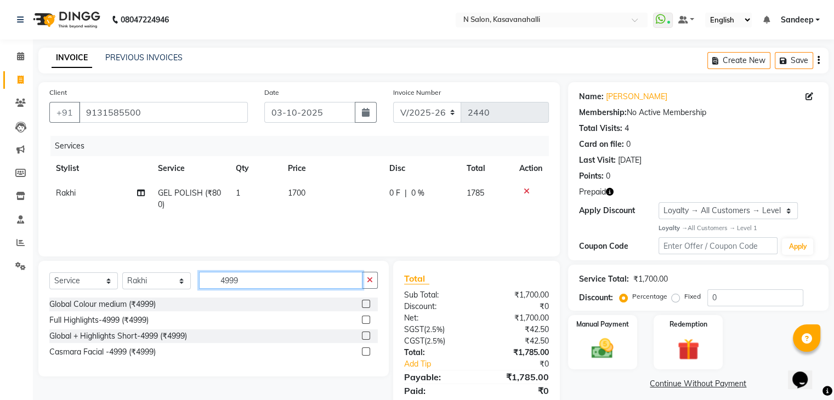
type input "4999"
click at [367, 319] on label at bounding box center [366, 320] width 8 height 8
click at [367, 319] on input "checkbox" at bounding box center [365, 320] width 7 height 7
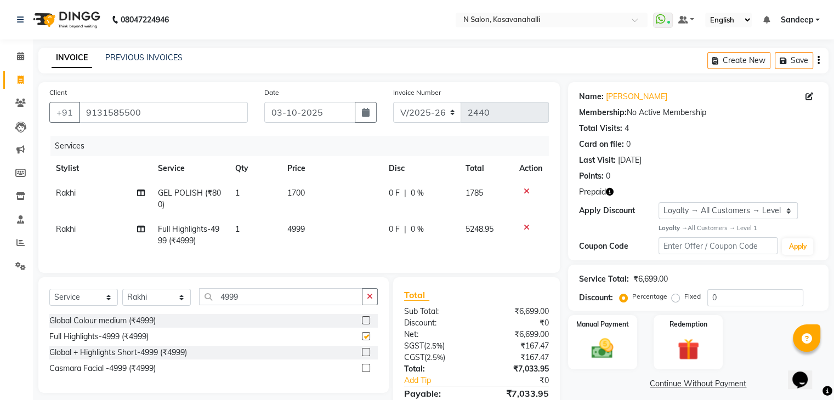
checkbox input "false"
click at [73, 233] on span "Rakhi" at bounding box center [66, 229] width 20 height 10
select select "92292"
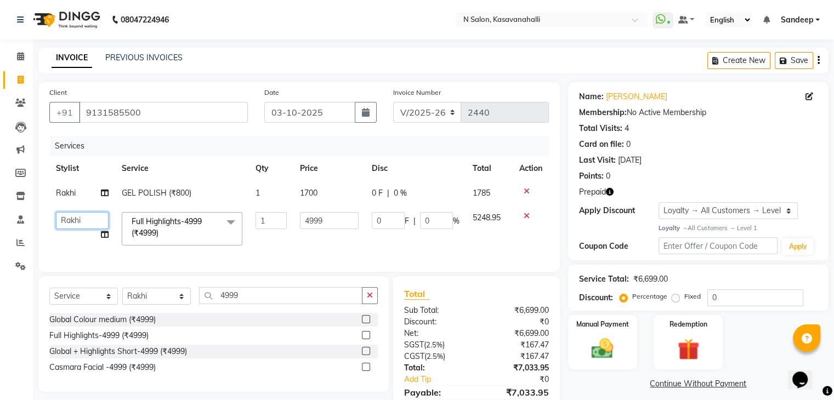
click at [76, 218] on select "Abisekh Amandeep kaur Babita Choinam Karan Manju Owner Priyanka RAJESHWARI Rakh…" at bounding box center [82, 220] width 53 height 17
click at [277, 297] on input "4999" at bounding box center [280, 295] width 163 height 17
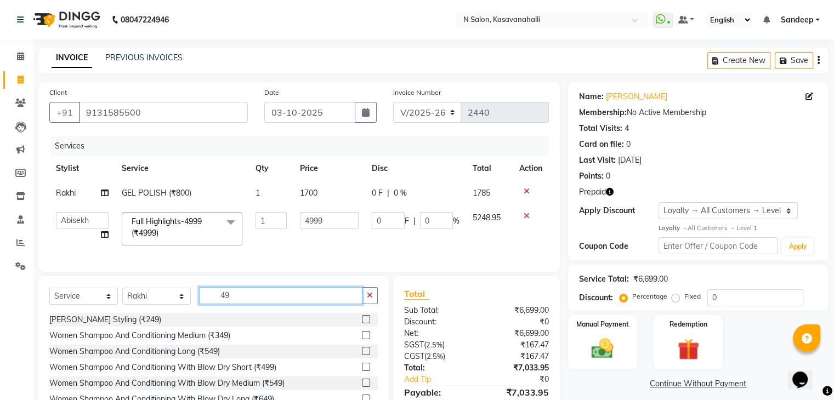
type input "4"
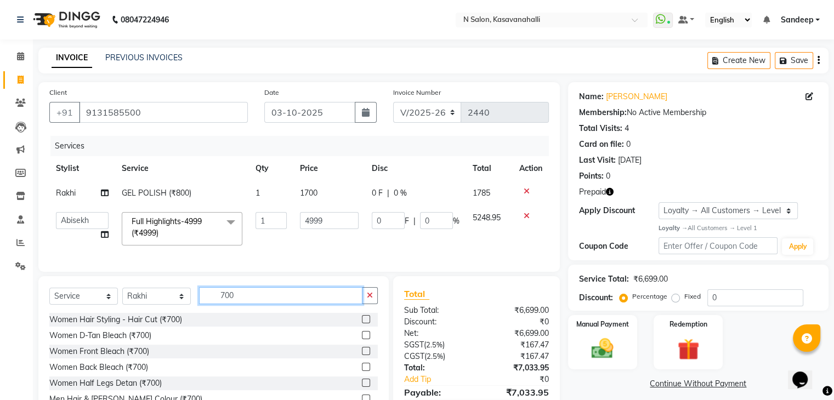
type input "700"
click at [362, 323] on label at bounding box center [366, 319] width 8 height 8
click at [362, 323] on input "checkbox" at bounding box center [365, 319] width 7 height 7
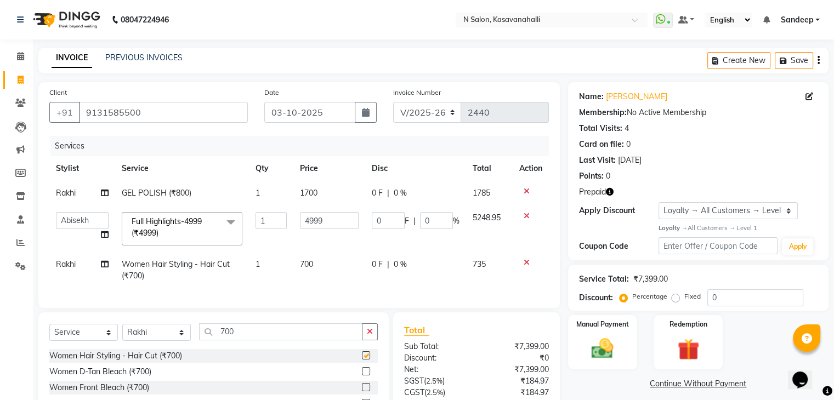
checkbox input "false"
click at [56, 277] on td "Rakhi" at bounding box center [82, 270] width 66 height 36
select select "92292"
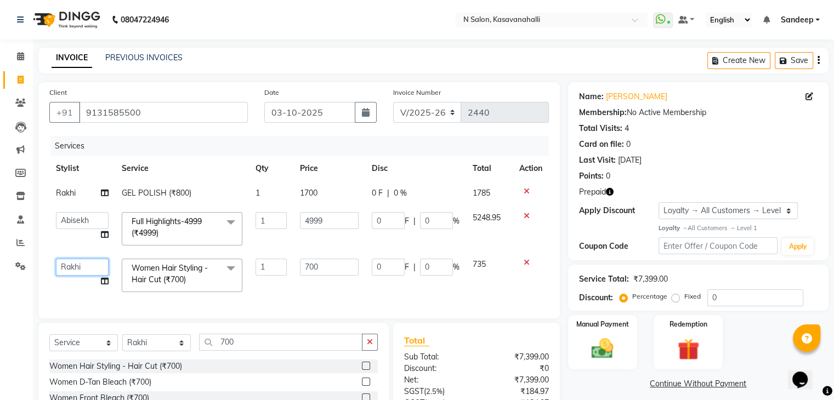
click at [64, 267] on select "Abisekh Amandeep kaur Babita Choinam Karan Manju Owner Priyanka RAJESHWARI Rakh…" at bounding box center [82, 267] width 53 height 17
click at [334, 183] on td "1700" at bounding box center [328, 193] width 71 height 25
select select "92292"
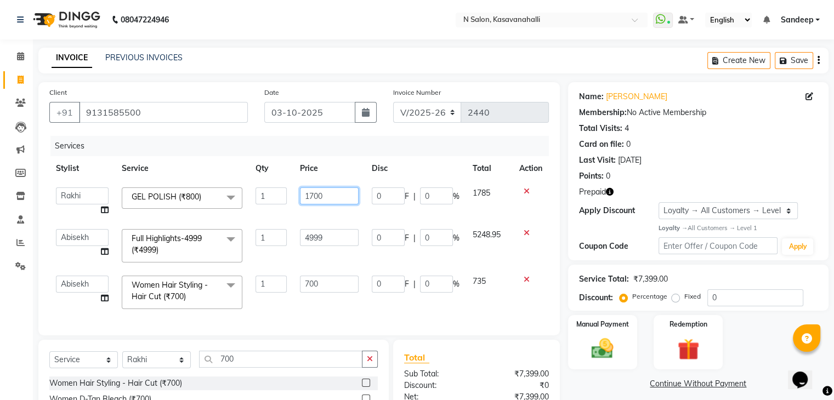
click at [336, 200] on input "1700" at bounding box center [329, 195] width 58 height 17
click at [330, 197] on input "1700" at bounding box center [329, 195] width 58 height 17
type input "1500"
click at [342, 224] on td "4999" at bounding box center [328, 246] width 71 height 47
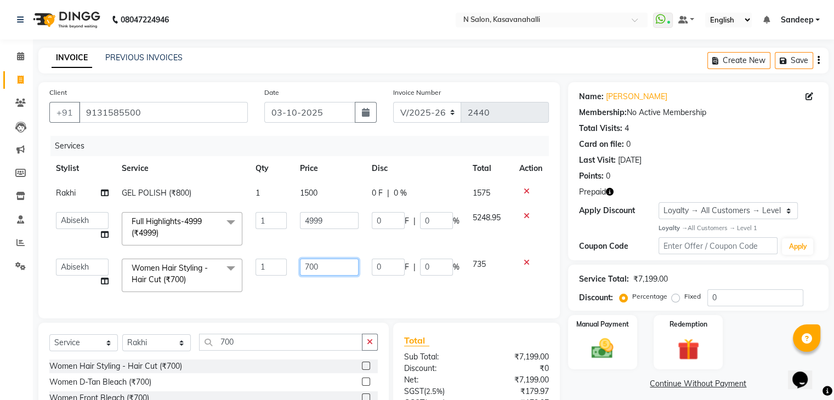
click at [325, 275] on td "700" at bounding box center [328, 275] width 71 height 47
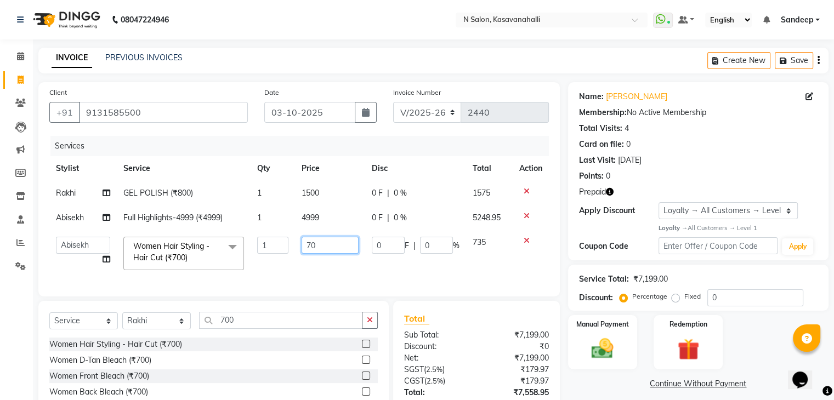
type input "7"
type input "600"
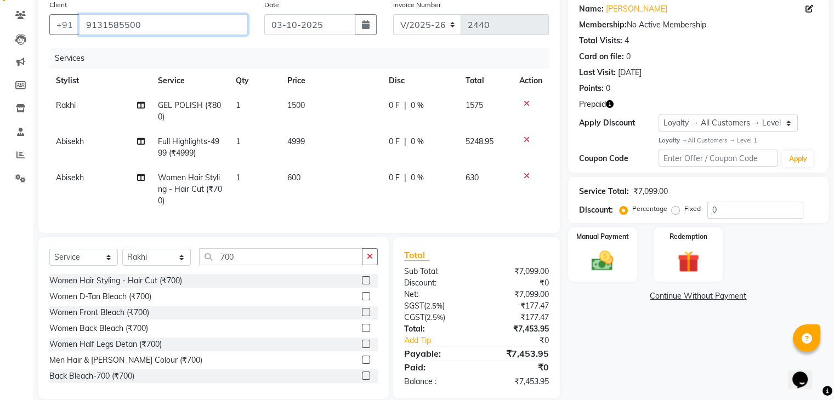
drag, startPoint x: 156, startPoint y: 31, endPoint x: 79, endPoint y: 22, distance: 77.2
click at [79, 22] on input "9131585500" at bounding box center [163, 24] width 169 height 21
click at [161, 31] on input "9131585500" at bounding box center [163, 24] width 169 height 21
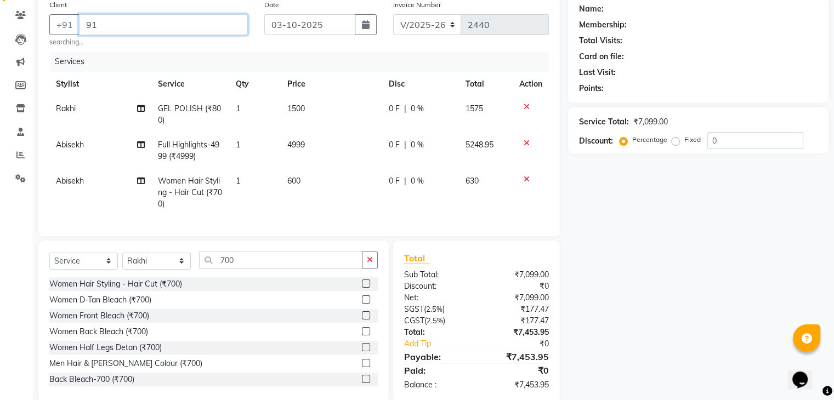
type input "9"
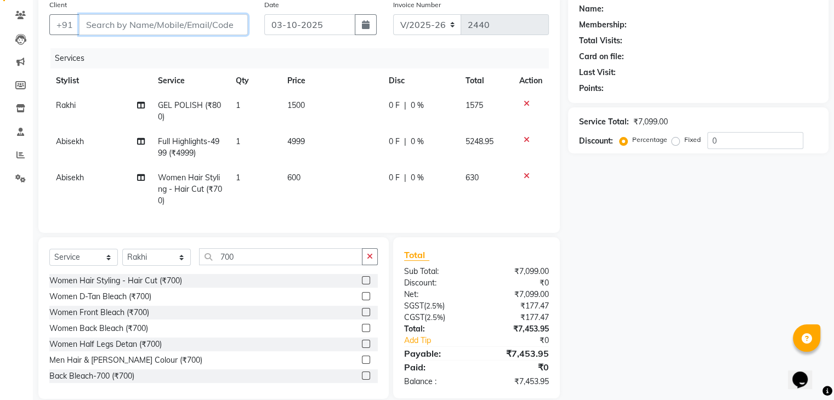
paste input "9131585500"
type input "9131585500"
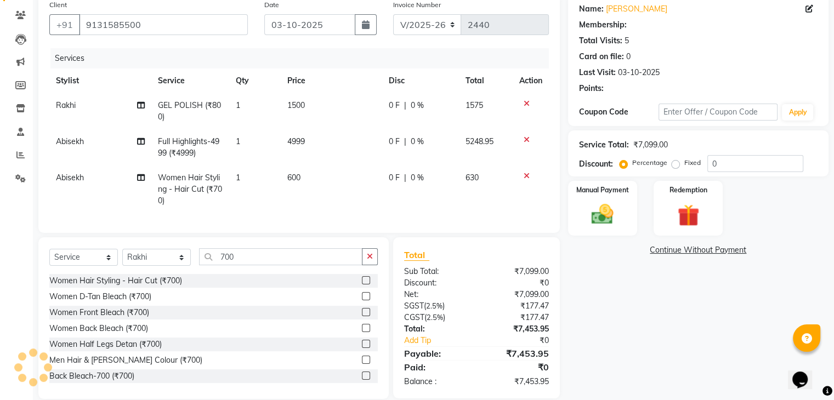
select select "1: Object"
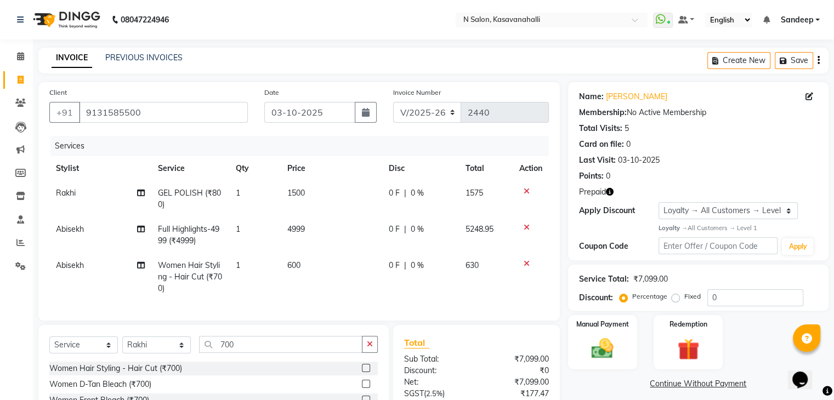
scroll to position [110, 0]
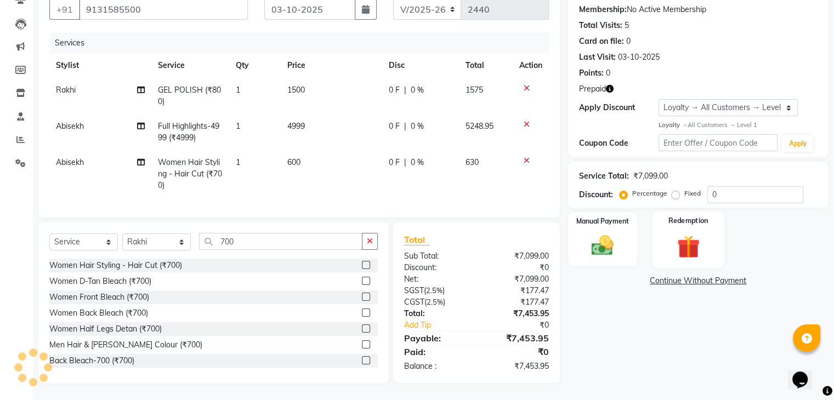
click at [685, 255] on div "Redemption" at bounding box center [688, 239] width 72 height 56
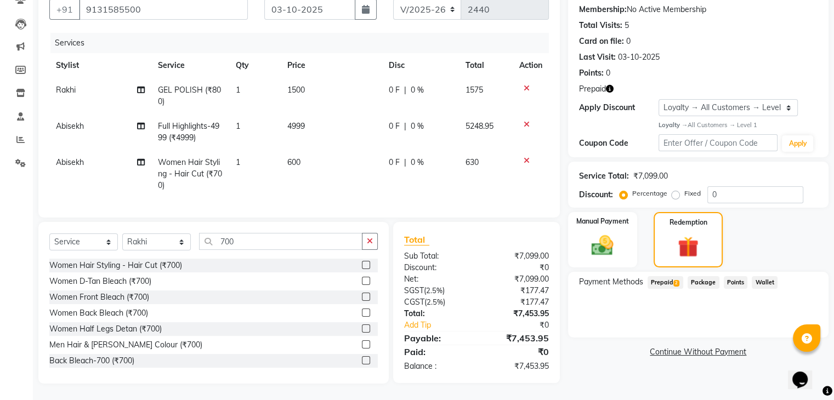
click at [662, 276] on span "Prepaid 2" at bounding box center [665, 282] width 36 height 13
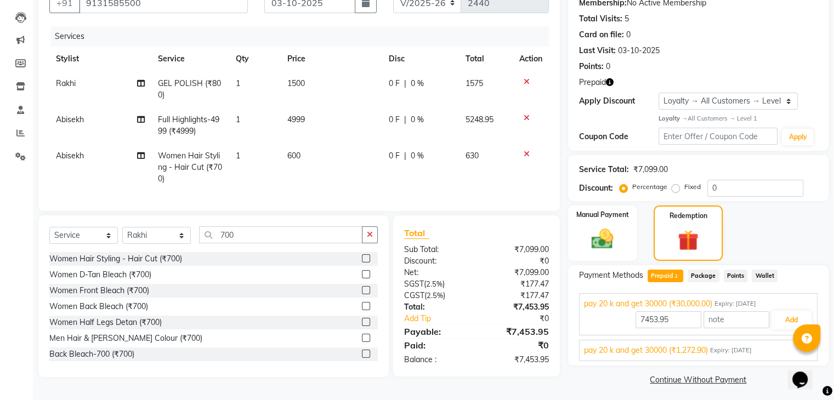
scroll to position [114, 0]
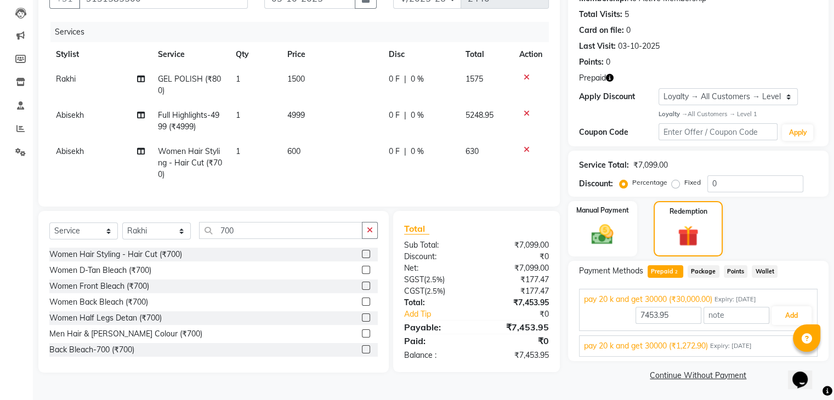
click at [684, 346] on span "pay 20 k and get 30000 (₹1,272.90)" at bounding box center [646, 346] width 124 height 12
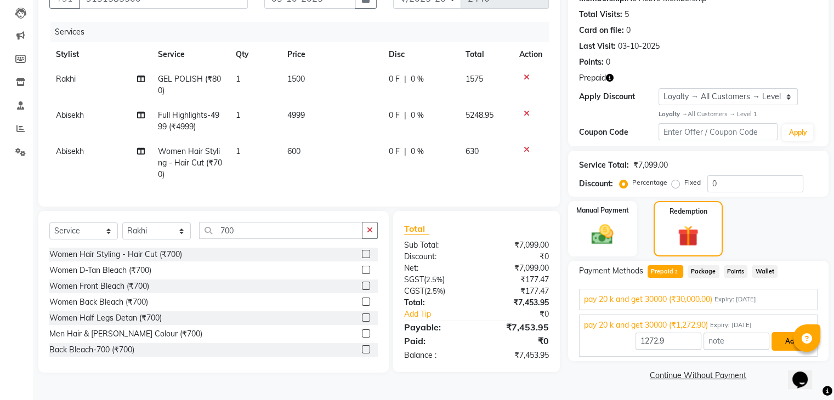
click at [787, 347] on button "Add" at bounding box center [791, 341] width 40 height 19
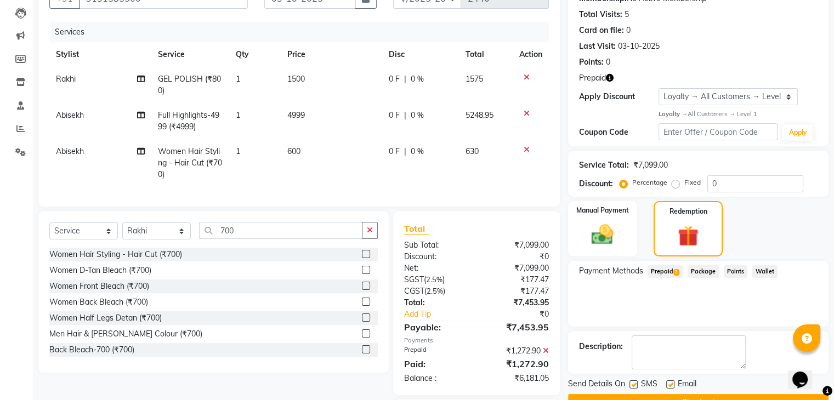
scroll to position [189, 0]
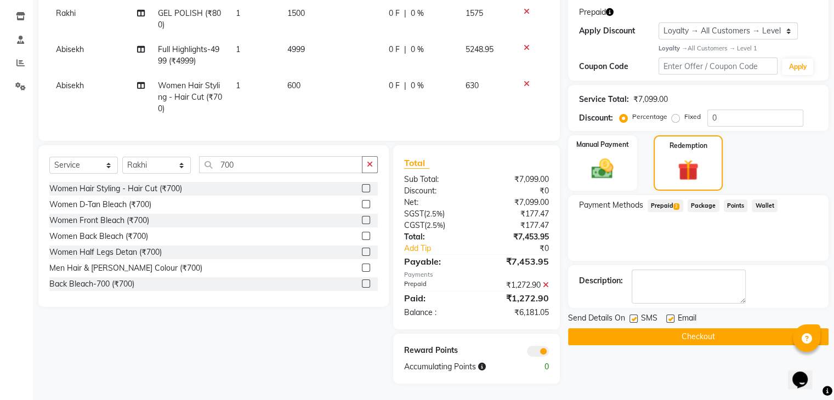
click at [669, 200] on span "Prepaid 2" at bounding box center [665, 206] width 36 height 13
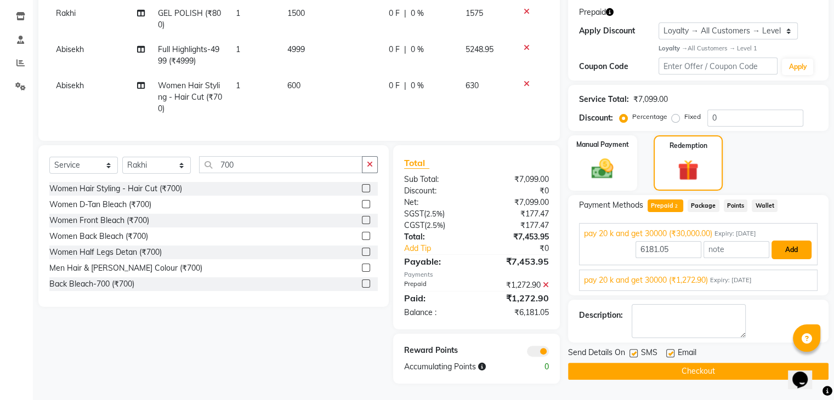
click at [792, 241] on button "Add" at bounding box center [791, 250] width 40 height 19
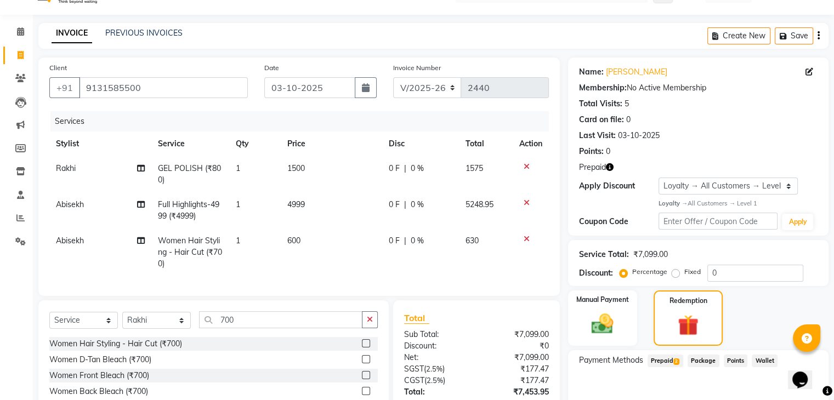
scroll to position [201, 0]
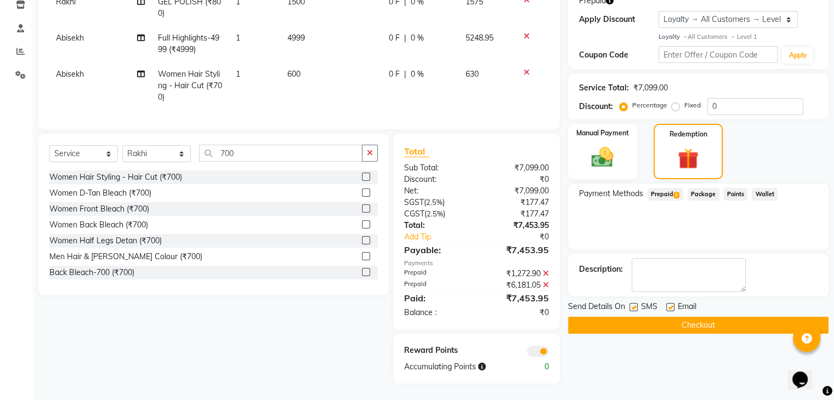
click at [728, 319] on button "Checkout" at bounding box center [698, 325] width 260 height 17
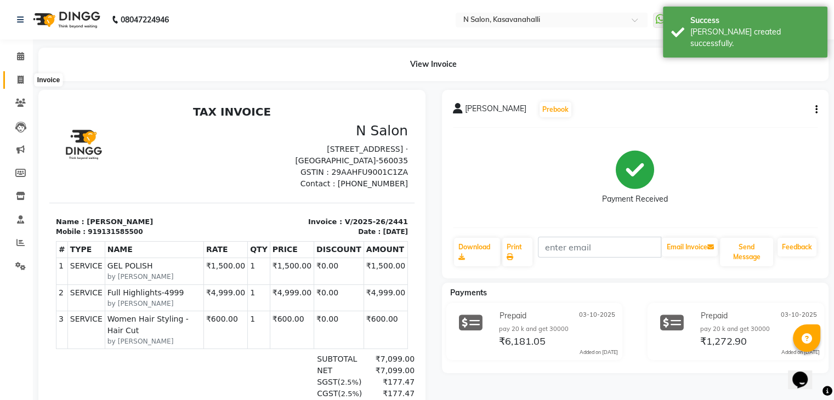
click at [16, 80] on span at bounding box center [20, 80] width 19 height 13
select select "service"
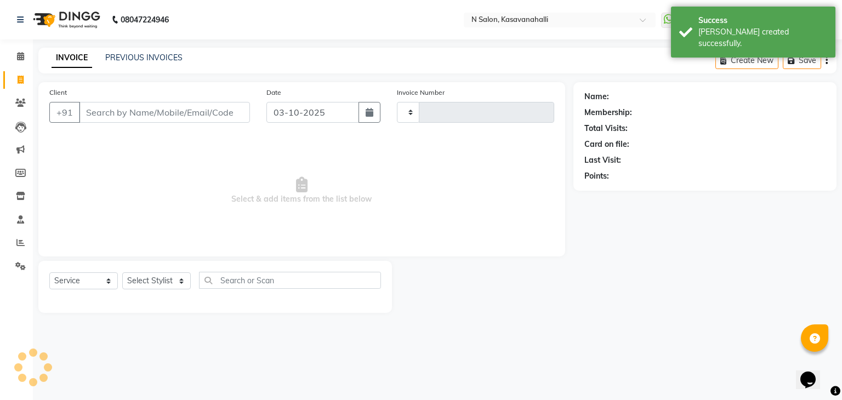
type input "2442"
select select "7111"
click at [18, 54] on icon at bounding box center [20, 56] width 7 height 8
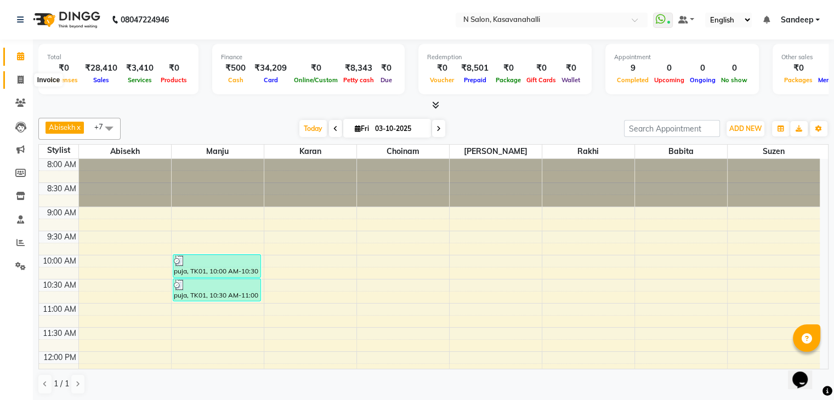
click at [20, 81] on icon at bounding box center [21, 80] width 6 height 8
select select "service"
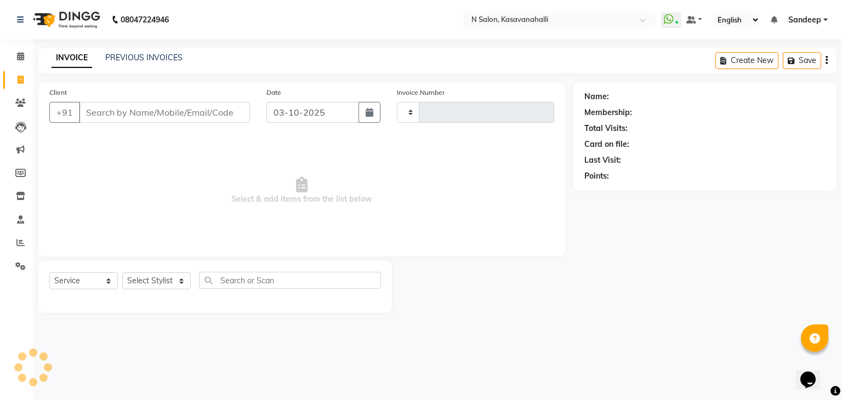
type input "2442"
select select "7111"
click at [147, 61] on link "PREVIOUS INVOICES" at bounding box center [143, 58] width 77 height 10
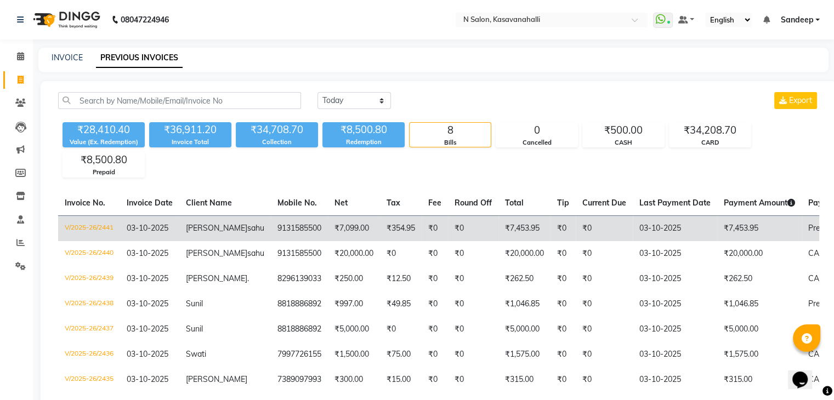
click at [191, 231] on span "Niharika" at bounding box center [216, 228] width 61 height 10
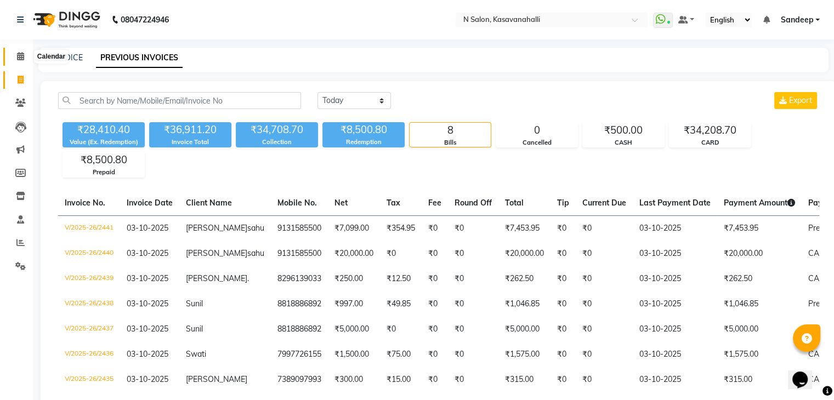
click at [18, 58] on icon at bounding box center [20, 56] width 7 height 8
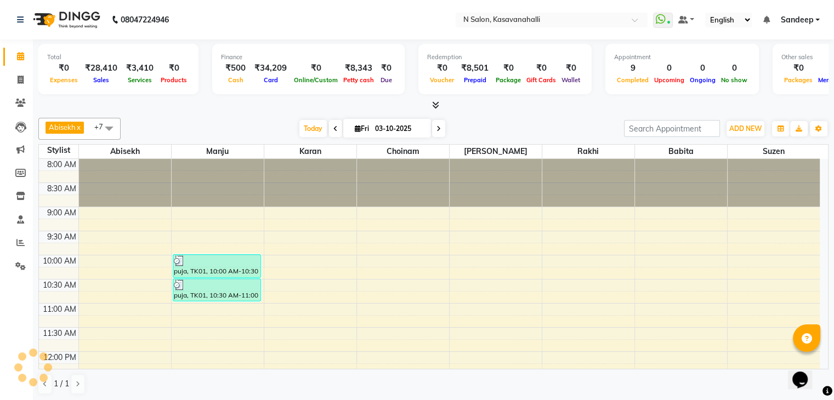
scroll to position [411, 0]
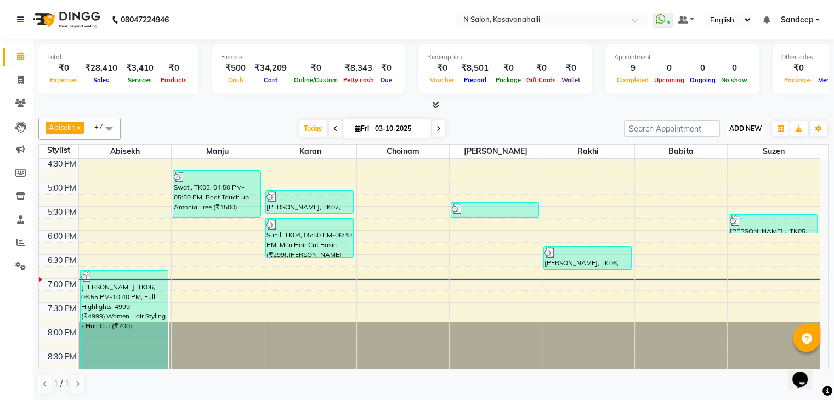
click at [750, 128] on span "ADD NEW" at bounding box center [745, 128] width 32 height 8
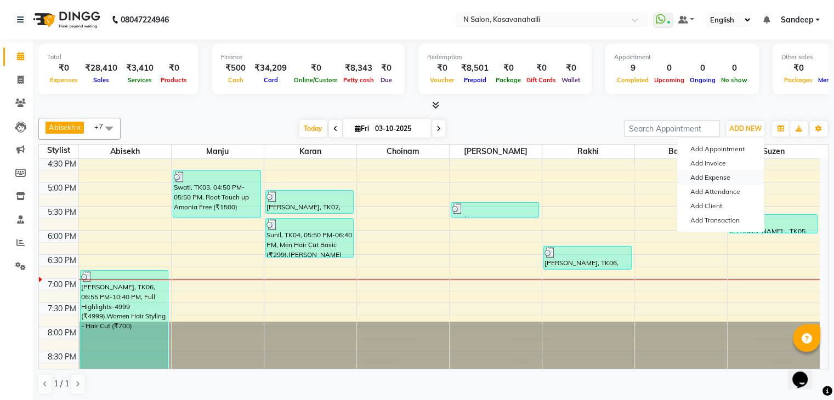
click at [713, 174] on link "Add Expense" at bounding box center [720, 177] width 87 height 14
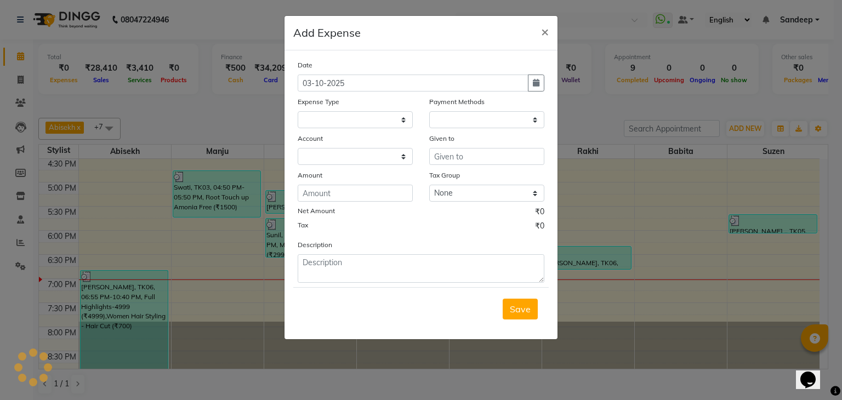
select select
select select "1"
select select "6191"
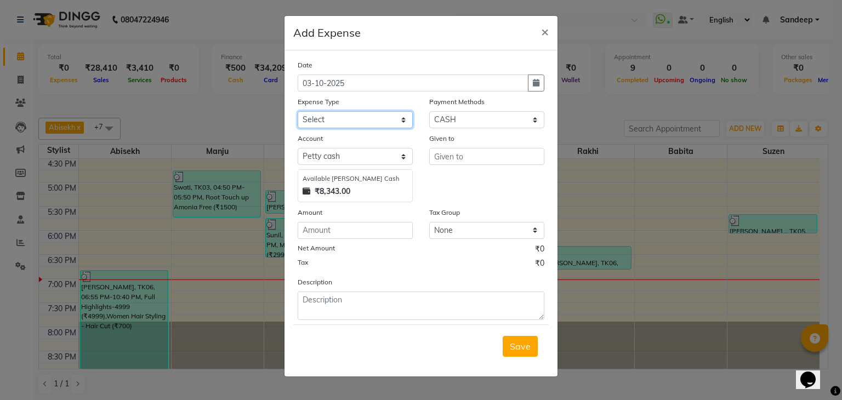
click at [336, 127] on select "Select advance salary BANK DEPOSIT building maintenance Day target DIESEL elect…" at bounding box center [355, 119] width 115 height 17
select select "21276"
click at [298, 112] on select "Select advance salary BANK DEPOSIT building maintenance Day target DIESEL elect…" at bounding box center [355, 119] width 115 height 17
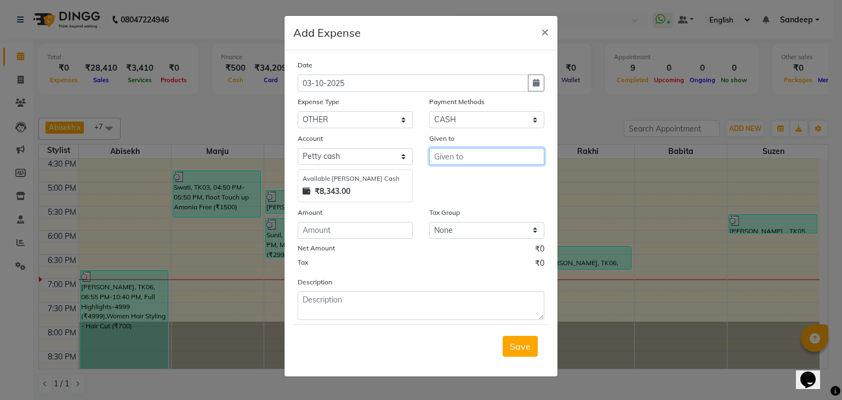
click at [478, 154] on input "text" at bounding box center [486, 156] width 115 height 17
type input "petty cash"
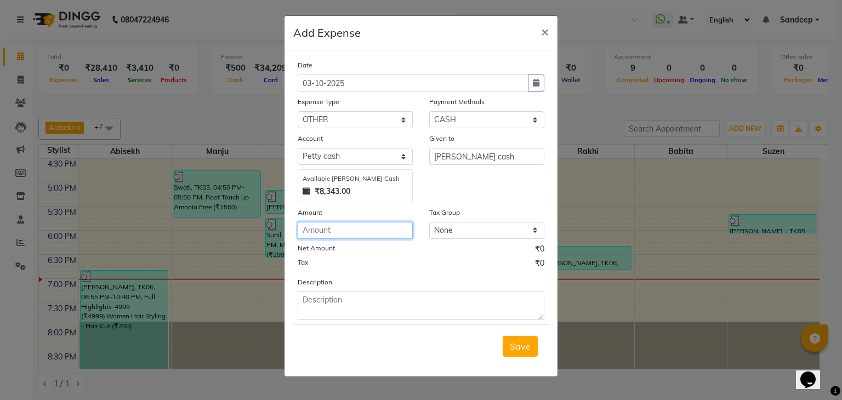
click at [361, 232] on input "number" at bounding box center [355, 230] width 115 height 17
type input "8343"
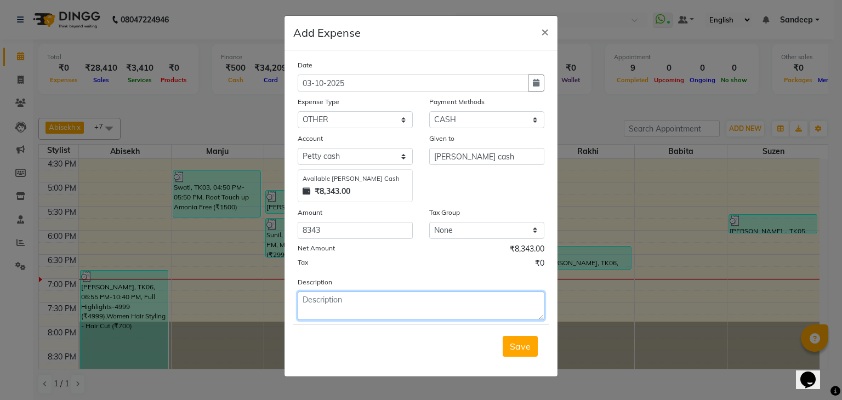
click at [310, 309] on textarea at bounding box center [421, 306] width 247 height 29
type textarea "given to petty cash"
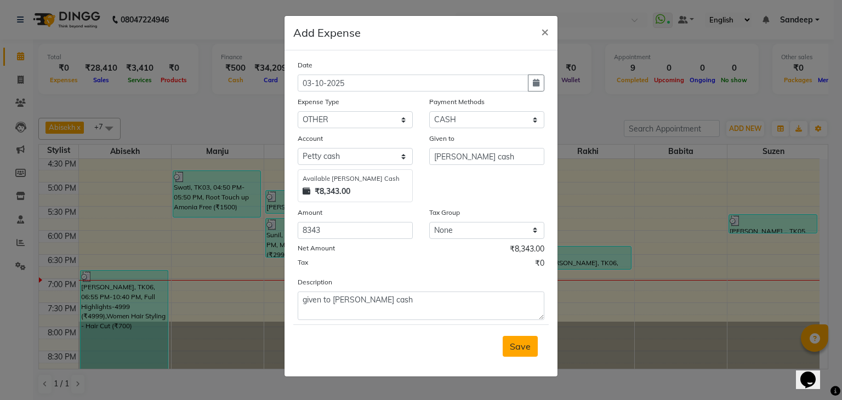
click at [513, 346] on span "Save" at bounding box center [520, 346] width 21 height 11
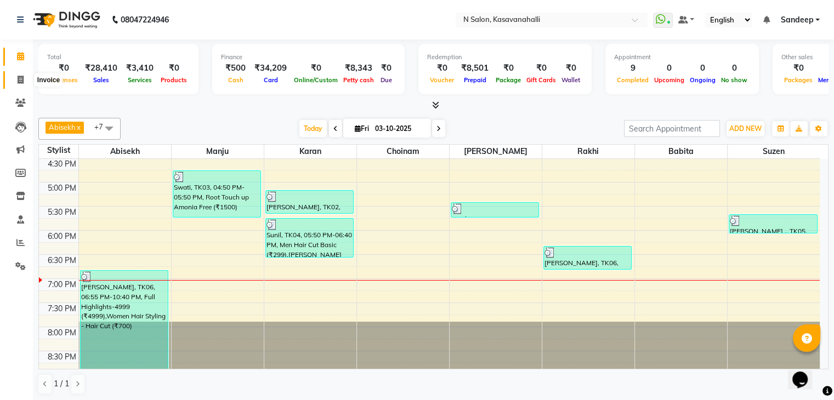
click at [20, 82] on icon at bounding box center [21, 80] width 6 height 8
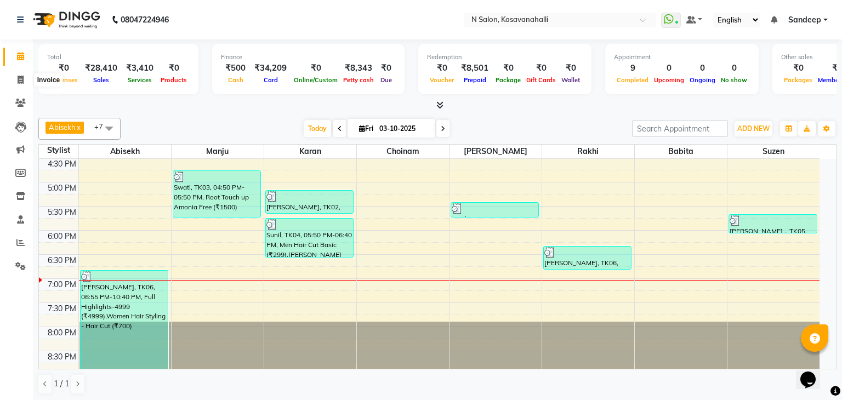
select select "7111"
select select "service"
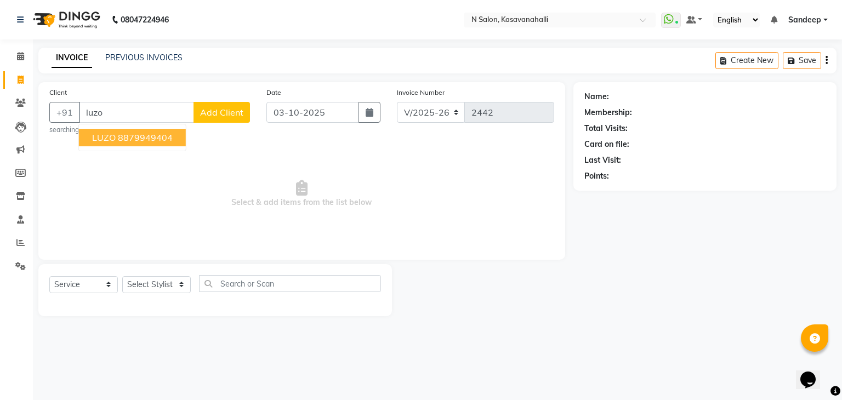
click at [123, 138] on ngb-highlight "8879949404" at bounding box center [145, 137] width 55 height 11
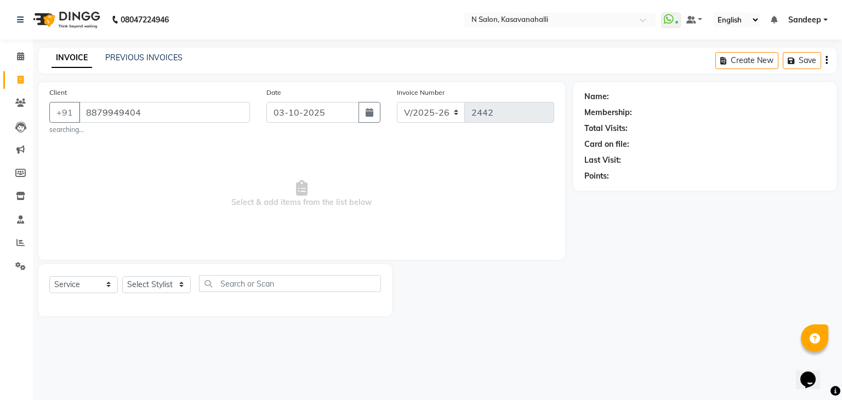
type input "8879949404"
select select "1: Object"
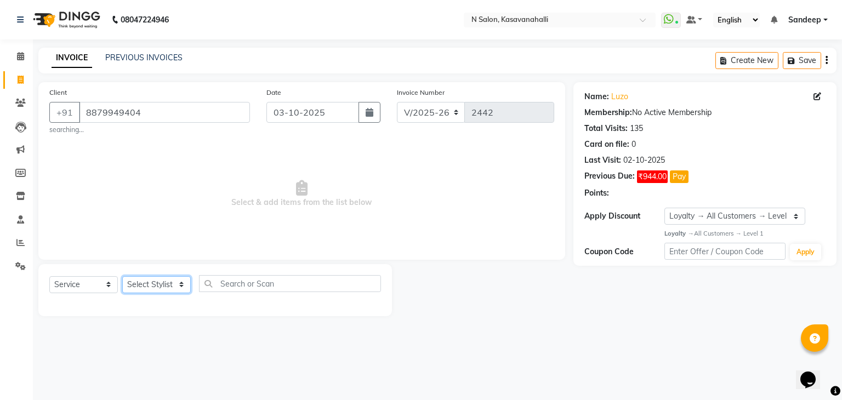
click at [150, 293] on select "Select Stylist Abisekh Amandeep kaur Babita Choinam Karan Manju Owner Priyanka …" at bounding box center [156, 284] width 69 height 17
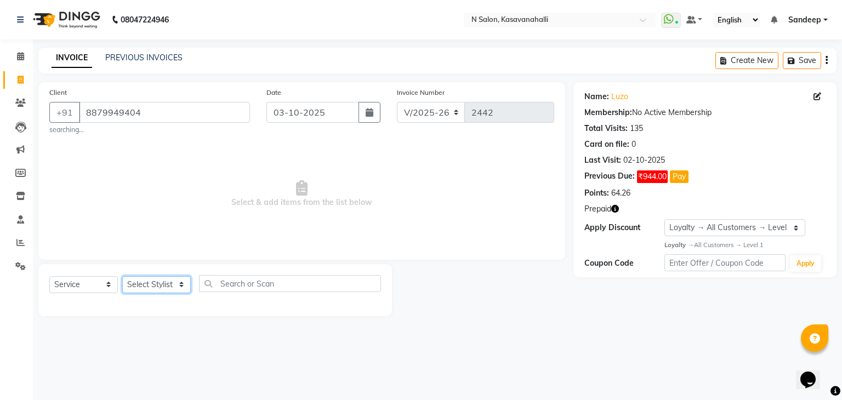
select select "78172"
click at [122, 277] on select "Select Stylist Abisekh Amandeep kaur Babita Choinam Karan Manju Owner Priyanka …" at bounding box center [156, 284] width 69 height 17
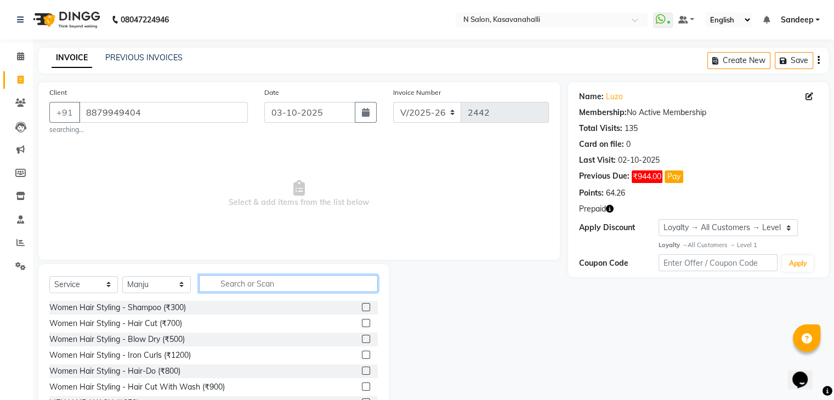
click at [255, 287] on input "text" at bounding box center [288, 283] width 179 height 17
type input "299"
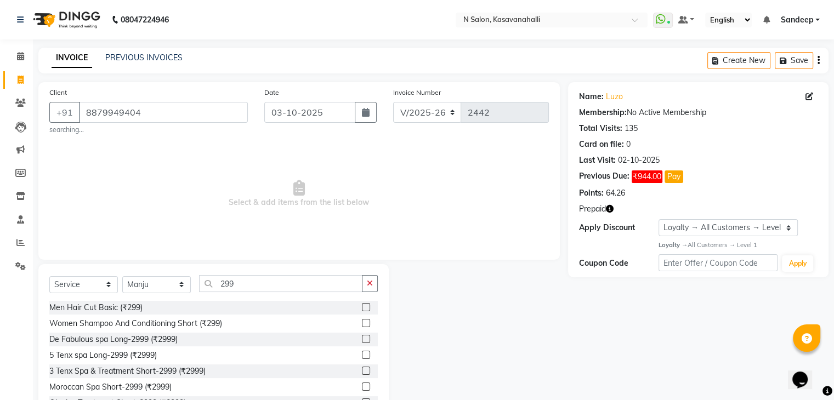
click at [362, 304] on label at bounding box center [366, 307] width 8 height 8
click at [362, 304] on input "checkbox" at bounding box center [365, 307] width 7 height 7
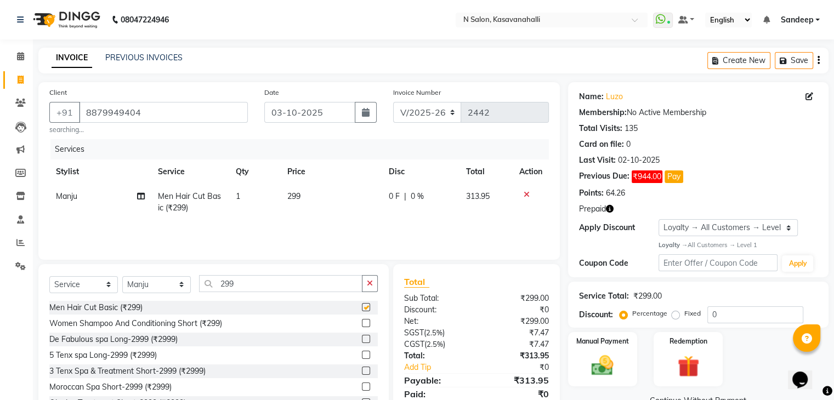
checkbox input "false"
click at [314, 198] on td "299" at bounding box center [331, 202] width 101 height 36
select select "78172"
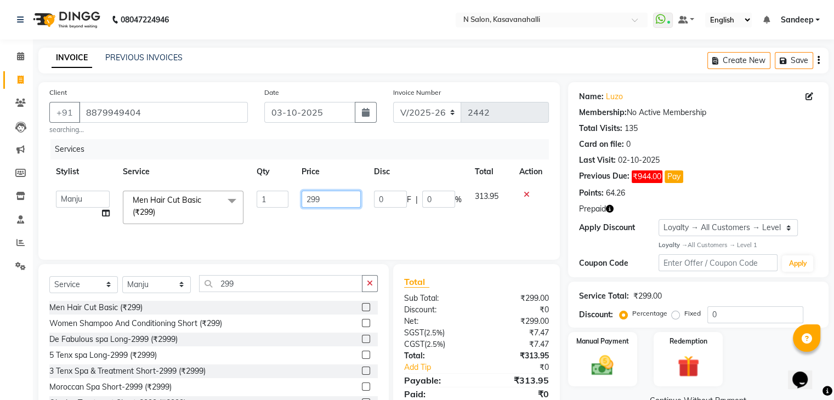
click at [322, 196] on input "299" at bounding box center [331, 199] width 59 height 17
type input "2"
type input "300"
click at [355, 211] on td "300" at bounding box center [331, 207] width 72 height 47
select select "78172"
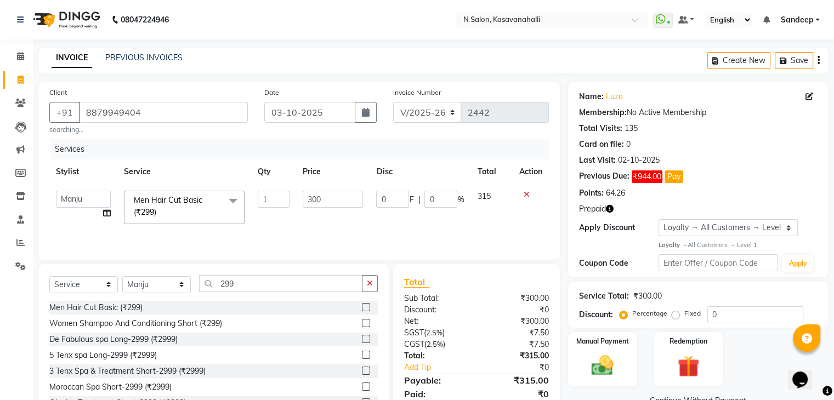
scroll to position [43, 0]
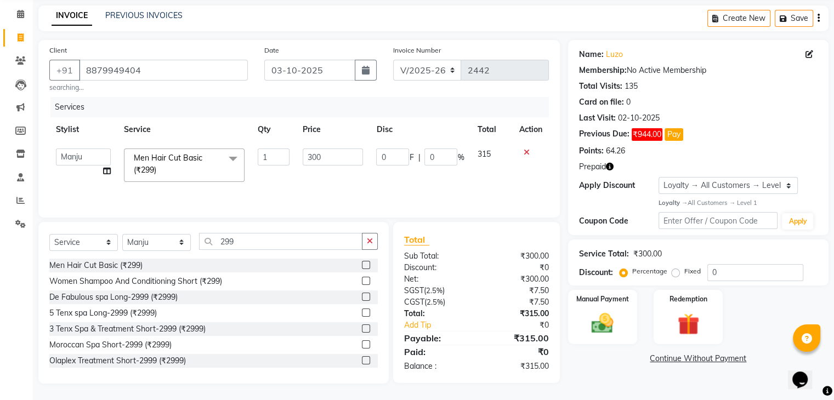
click at [650, 319] on div "Manual Payment Redemption" at bounding box center [698, 317] width 277 height 55
click at [675, 309] on div "Redemption" at bounding box center [688, 317] width 72 height 56
click at [675, 357] on span "1" at bounding box center [676, 360] width 6 height 7
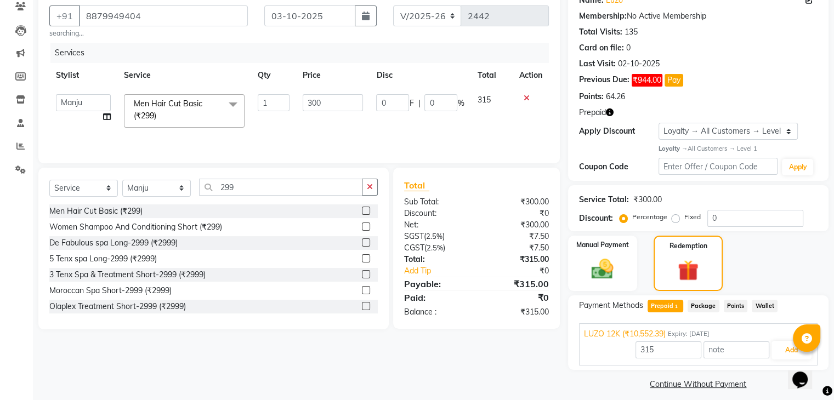
scroll to position [105, 0]
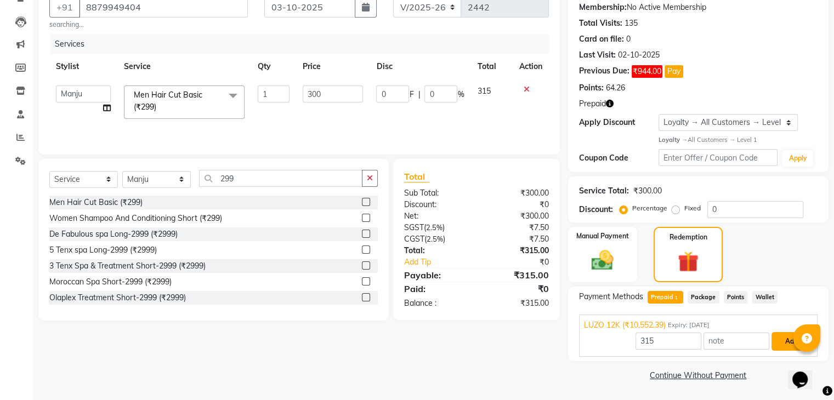
click at [778, 344] on button "Add" at bounding box center [791, 341] width 40 height 19
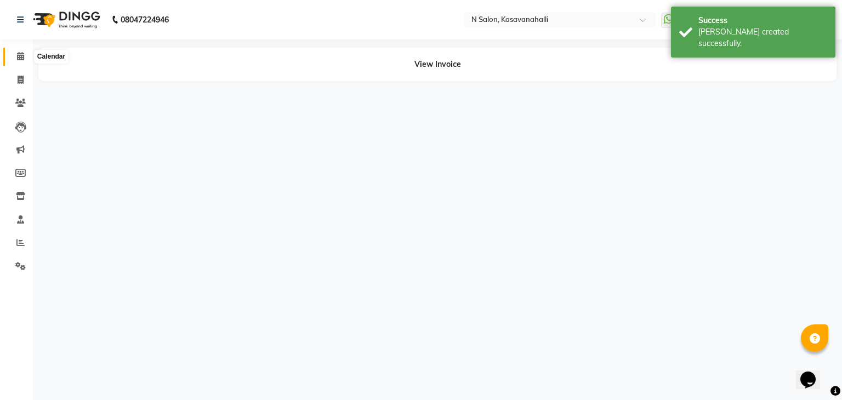
click at [15, 56] on span at bounding box center [20, 56] width 19 height 13
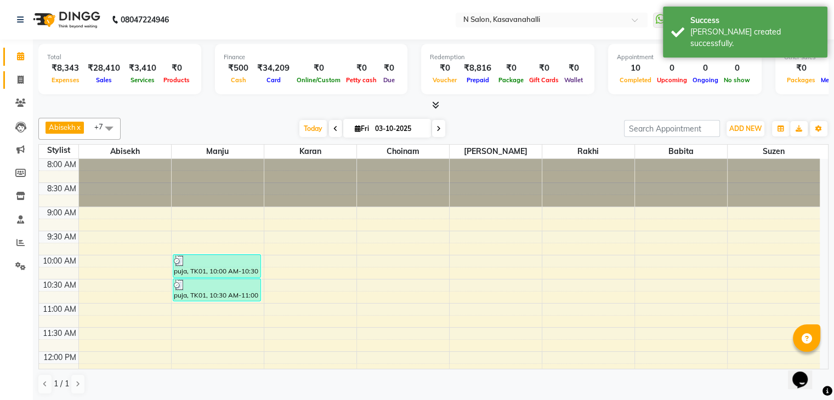
click at [16, 86] on span at bounding box center [20, 80] width 19 height 13
select select "service"
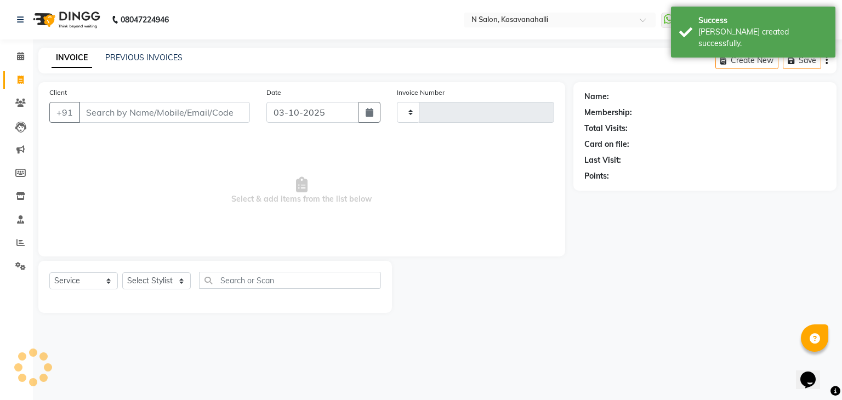
type input "2443"
select select "7111"
click at [116, 62] on link "PREVIOUS INVOICES" at bounding box center [143, 58] width 77 height 10
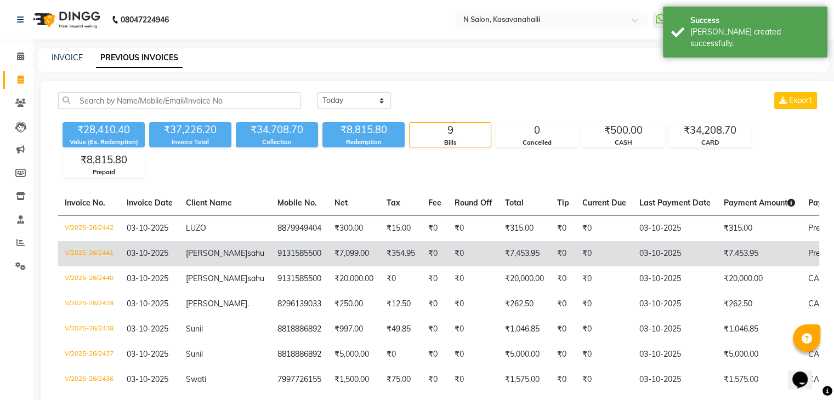
click at [328, 251] on td "₹7,099.00" at bounding box center [354, 253] width 52 height 25
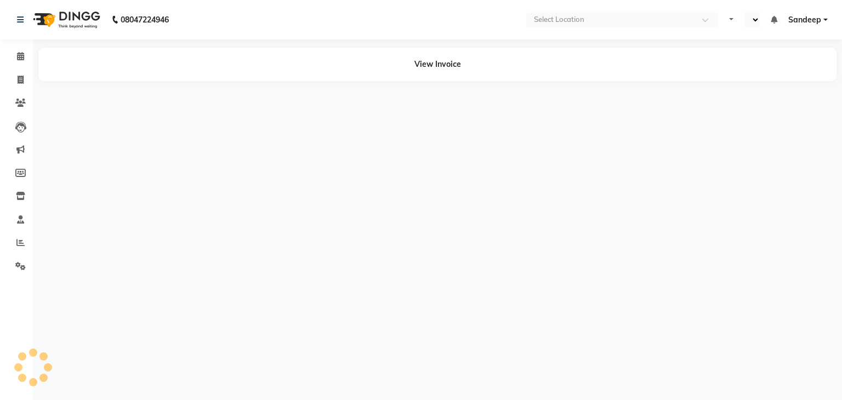
select select "en"
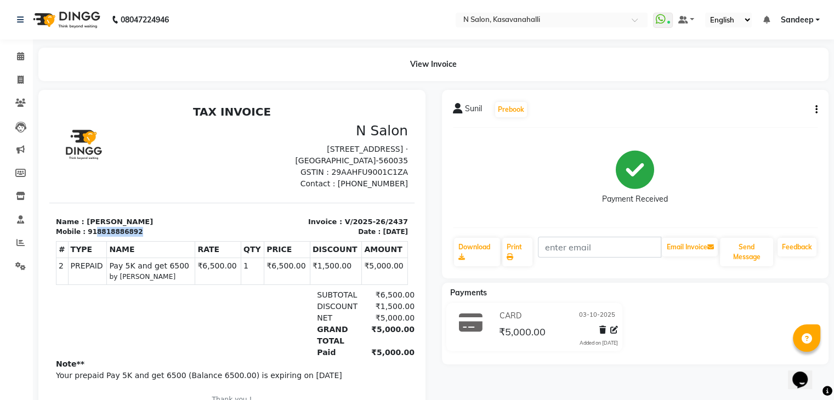
drag, startPoint x: 134, startPoint y: 234, endPoint x: 91, endPoint y: 234, distance: 42.8
click at [91, 234] on div "Mobile : 918818886892" at bounding box center [140, 232] width 169 height 10
copy div "8818886892"
click at [19, 86] on link "Invoice" at bounding box center [16, 80] width 26 height 18
select select "service"
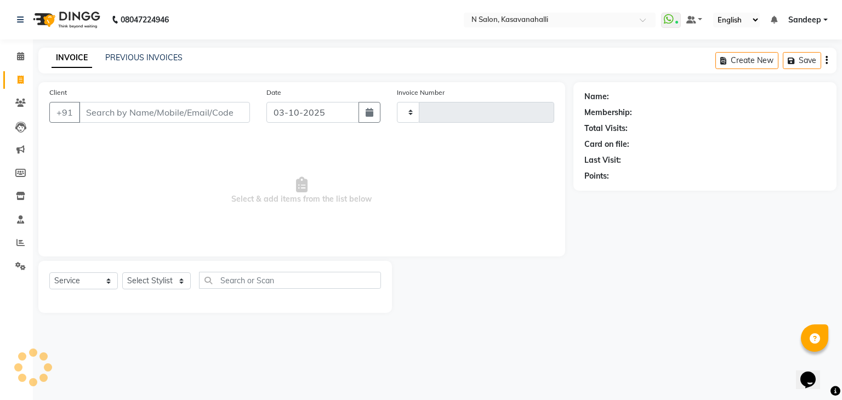
type input "2440"
select select "7111"
type input "9131585500"
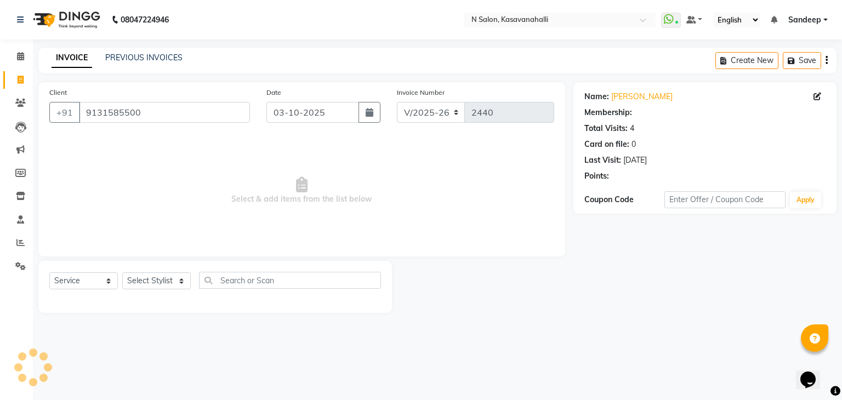
select select "1: Object"
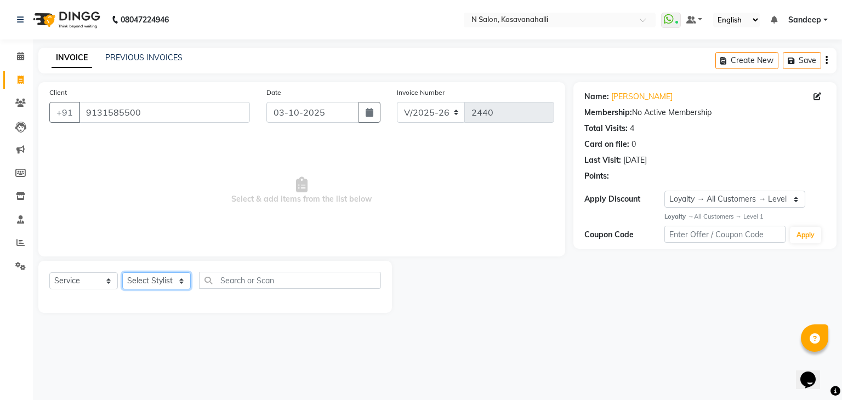
click at [172, 285] on select "Select Stylist Abisekh [PERSON_NAME] [PERSON_NAME] Owner [PERSON_NAME] [PERSON_…" at bounding box center [156, 280] width 69 height 17
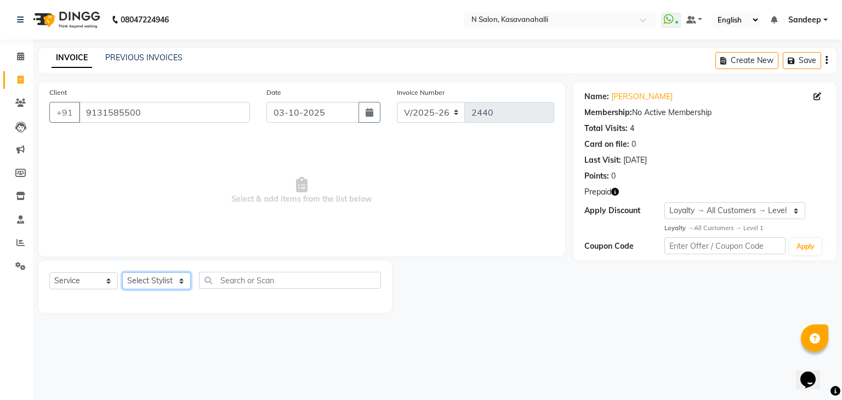
select select "64216"
click at [122, 273] on select "Select Stylist Abisekh [PERSON_NAME] [PERSON_NAME] Owner [PERSON_NAME] [PERSON_…" at bounding box center [156, 280] width 69 height 17
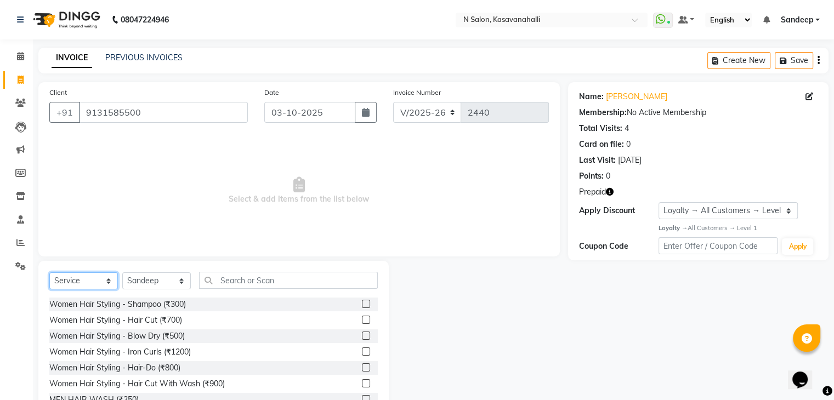
click at [99, 282] on select "Select Service Product Membership Package Voucher Prepaid Gift Card" at bounding box center [83, 280] width 69 height 17
select select "P"
click at [49, 273] on select "Select Service Product Membership Package Voucher Prepaid Gift Card" at bounding box center [83, 280] width 69 height 17
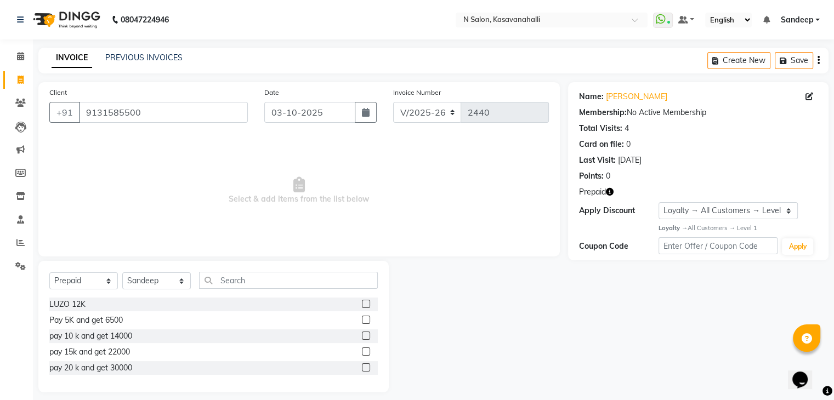
click at [366, 369] on label at bounding box center [366, 367] width 8 height 8
click at [366, 369] on input "checkbox" at bounding box center [365, 368] width 7 height 7
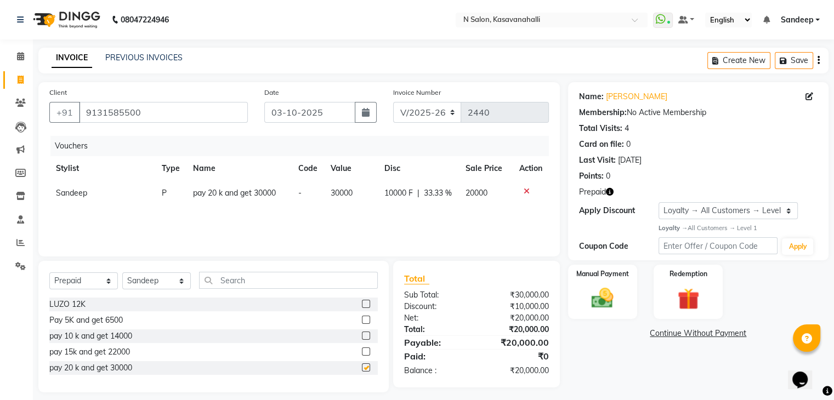
checkbox input "false"
click at [606, 308] on img at bounding box center [602, 298] width 37 height 26
click at [682, 337] on span "CARD" at bounding box center [692, 334] width 24 height 13
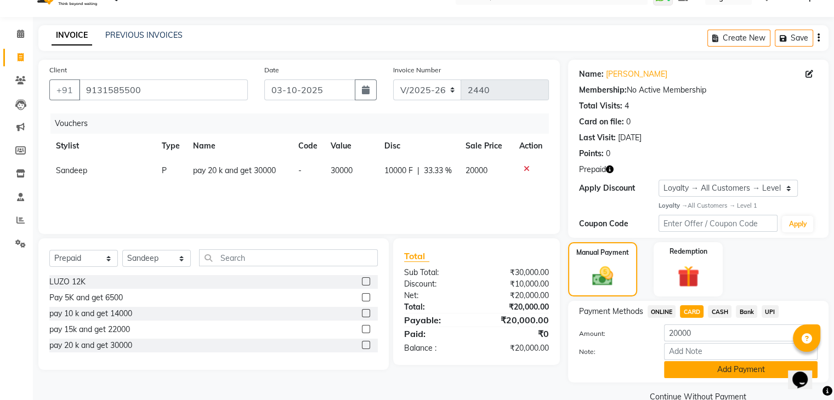
scroll to position [45, 0]
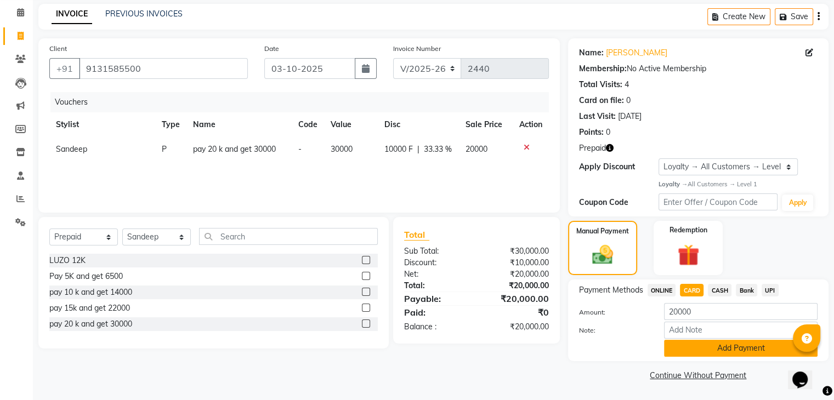
click at [710, 354] on button "Add Payment" at bounding box center [740, 348] width 153 height 17
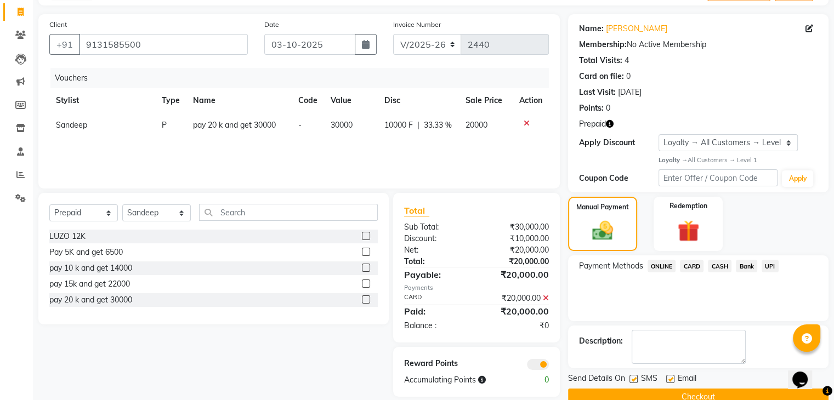
scroll to position [90, 0]
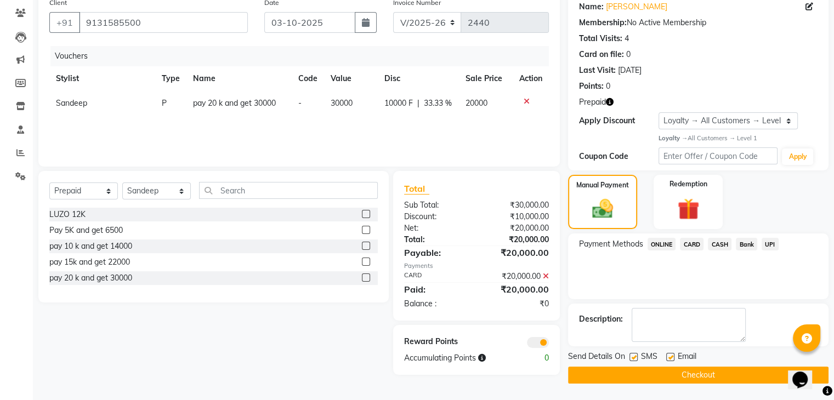
click at [696, 371] on button "Checkout" at bounding box center [698, 375] width 260 height 17
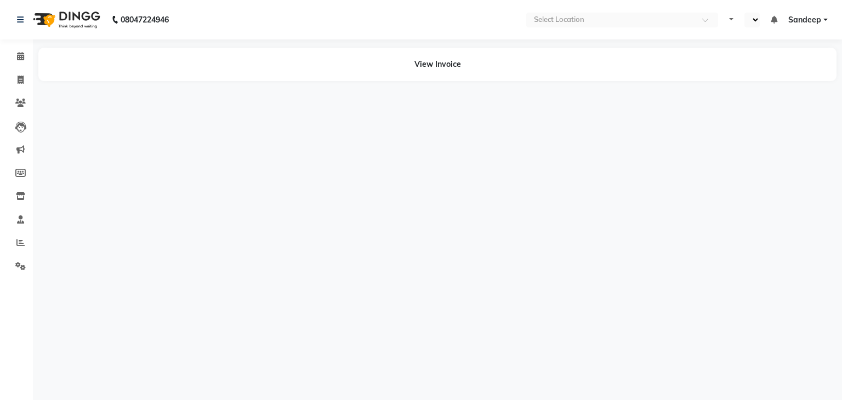
select select "en"
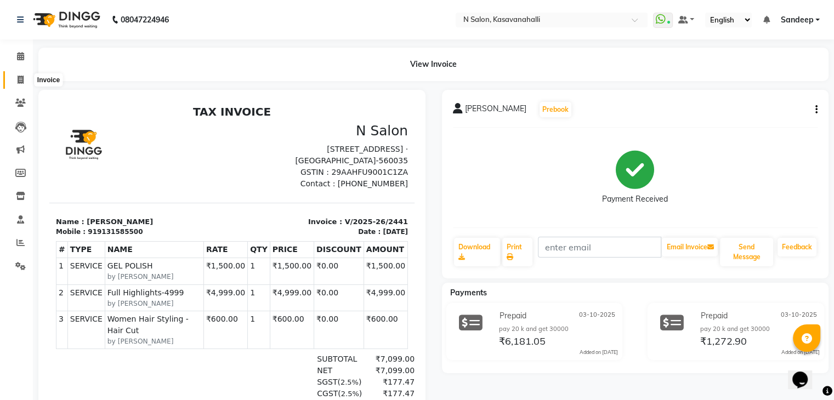
click at [22, 79] on icon at bounding box center [21, 80] width 6 height 8
select select "service"
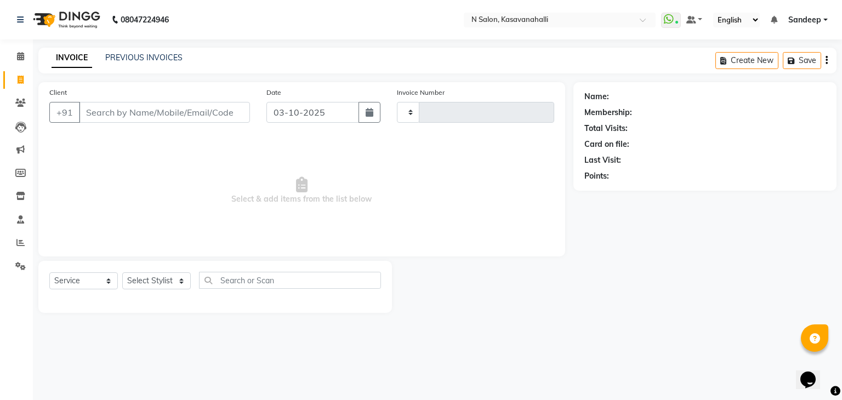
type input "2442"
select select "7111"
click at [129, 63] on div "PREVIOUS INVOICES" at bounding box center [143, 58] width 77 height 12
click at [157, 50] on div "INVOICE PREVIOUS INVOICES Create New Save" at bounding box center [437, 61] width 798 height 26
click at [156, 60] on link "PREVIOUS INVOICES" at bounding box center [143, 58] width 77 height 10
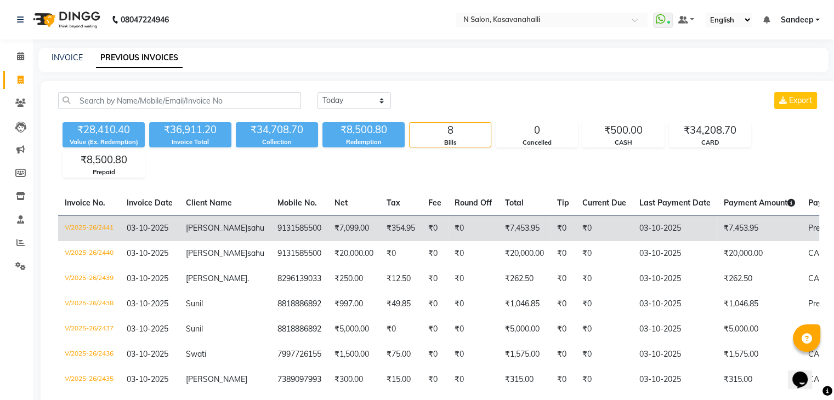
click at [271, 235] on td "9131585500" at bounding box center [299, 228] width 57 height 26
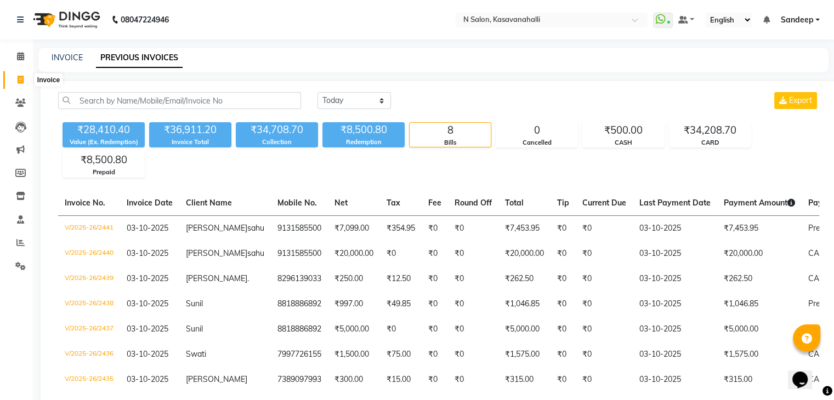
drag, startPoint x: 24, startPoint y: 78, endPoint x: 22, endPoint y: 67, distance: 11.1
click at [23, 77] on span at bounding box center [20, 80] width 19 height 13
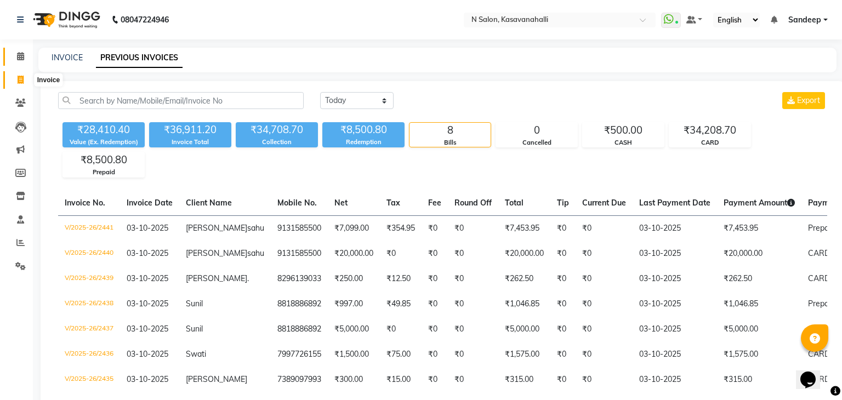
select select "service"
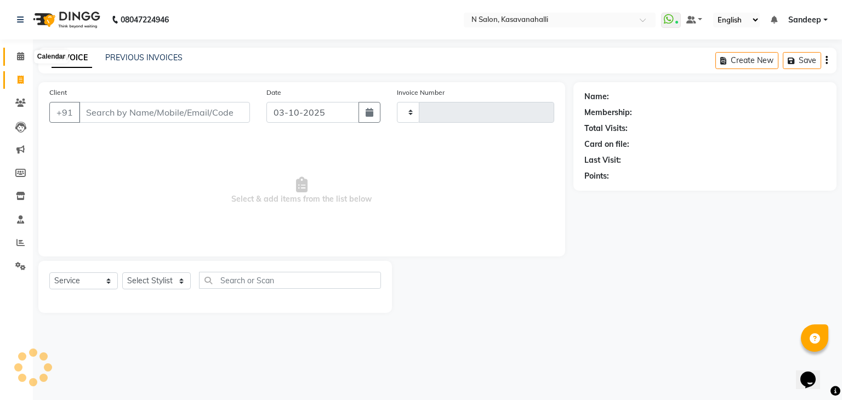
click at [22, 58] on icon at bounding box center [20, 56] width 7 height 8
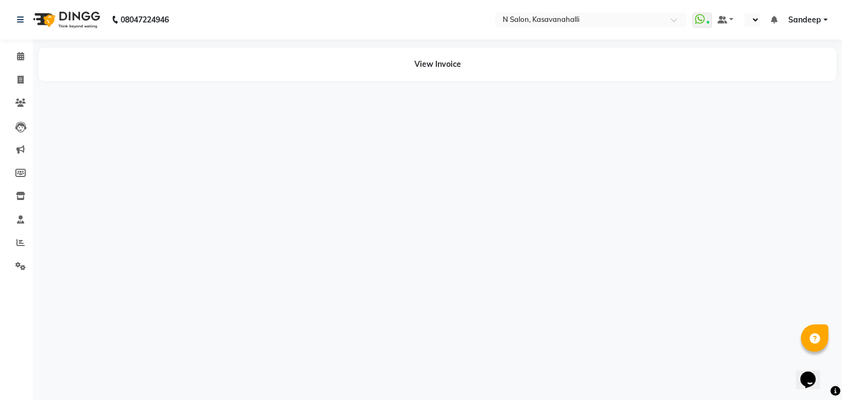
select select "en"
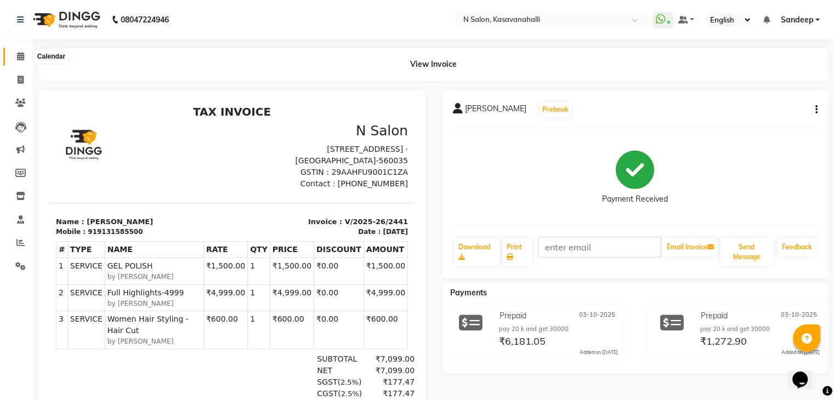
click at [19, 59] on icon at bounding box center [20, 56] width 7 height 8
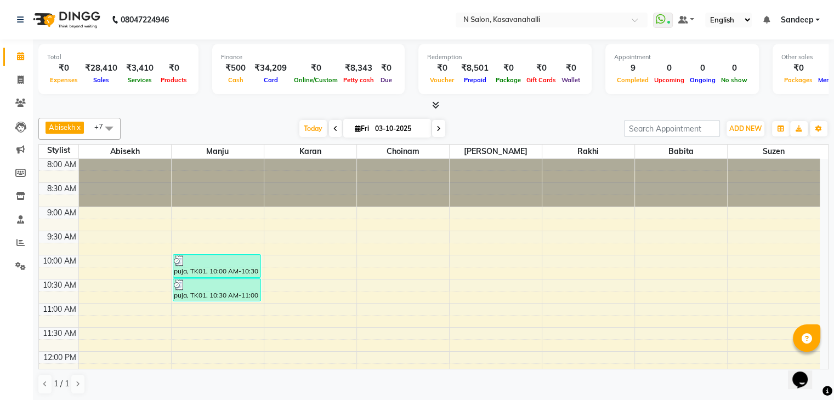
click at [441, 108] on div at bounding box center [433, 106] width 790 height 12
click at [439, 109] on icon at bounding box center [435, 105] width 7 height 8
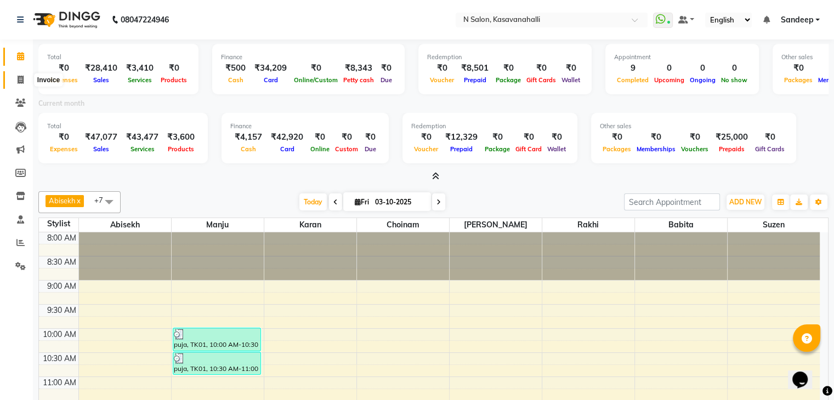
click at [22, 84] on span at bounding box center [20, 80] width 19 height 13
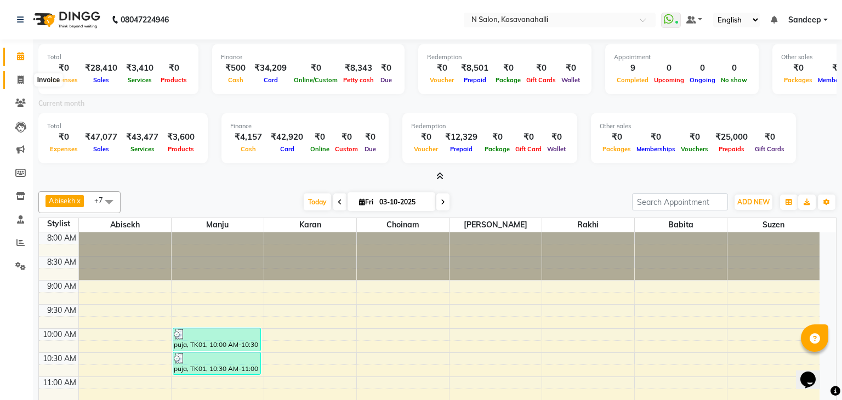
select select "service"
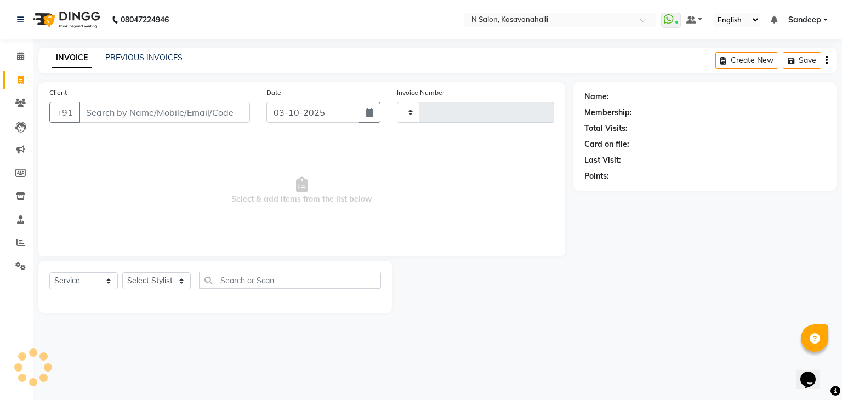
type input "2442"
select select "7111"
click at [21, 56] on icon at bounding box center [20, 56] width 7 height 8
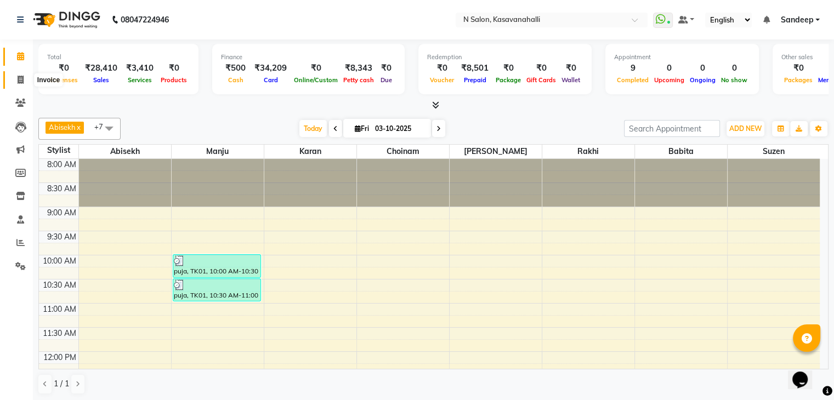
click at [24, 82] on span at bounding box center [20, 80] width 19 height 13
select select "service"
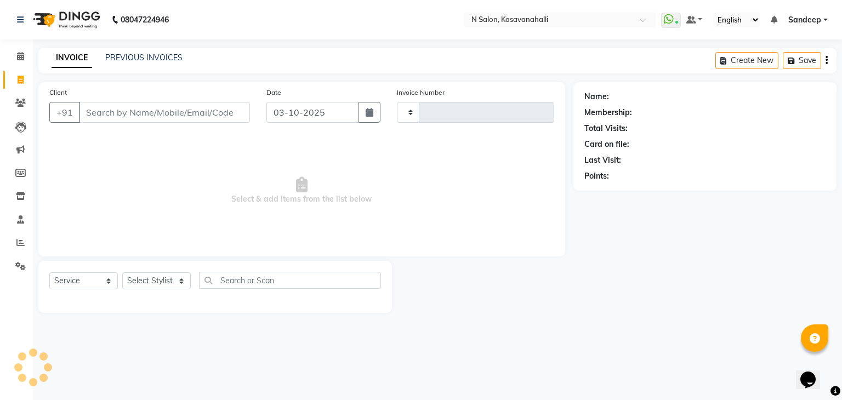
type input "2442"
select select "7111"
click at [15, 64] on link "Calendar" at bounding box center [16, 57] width 26 height 18
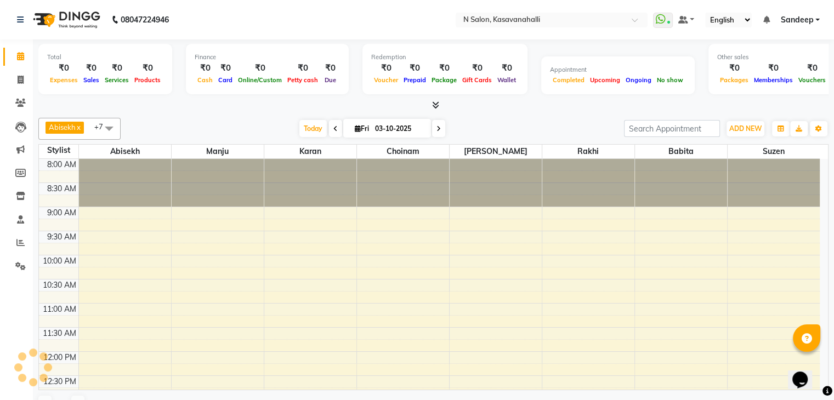
scroll to position [390, 0]
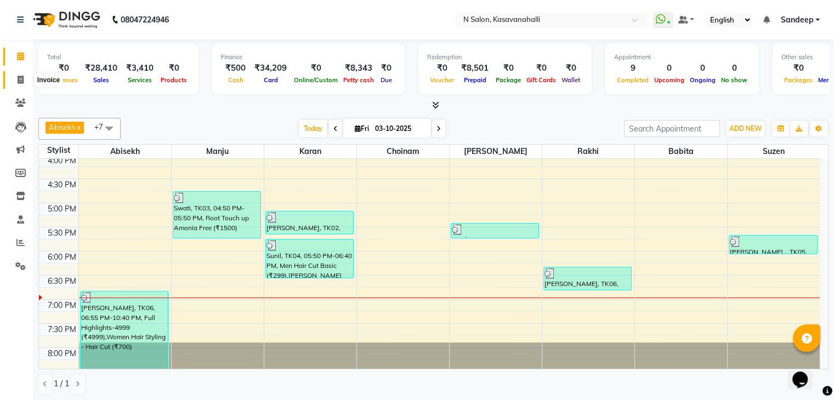
click at [23, 79] on icon at bounding box center [21, 80] width 6 height 8
select select "service"
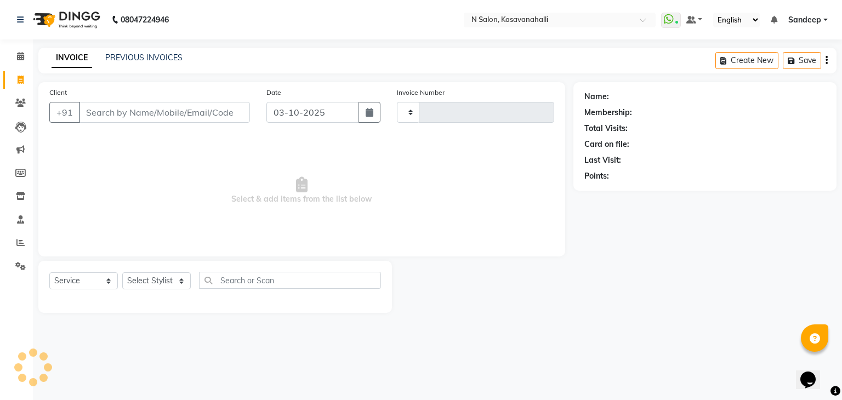
type input "2442"
select select "7111"
click at [18, 62] on span at bounding box center [20, 56] width 19 height 13
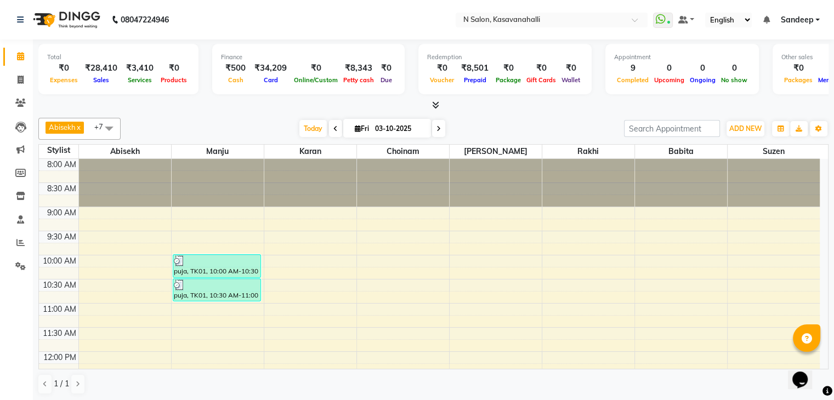
click at [441, 100] on div at bounding box center [433, 106] width 790 height 12
click at [432, 107] on icon at bounding box center [435, 105] width 7 height 8
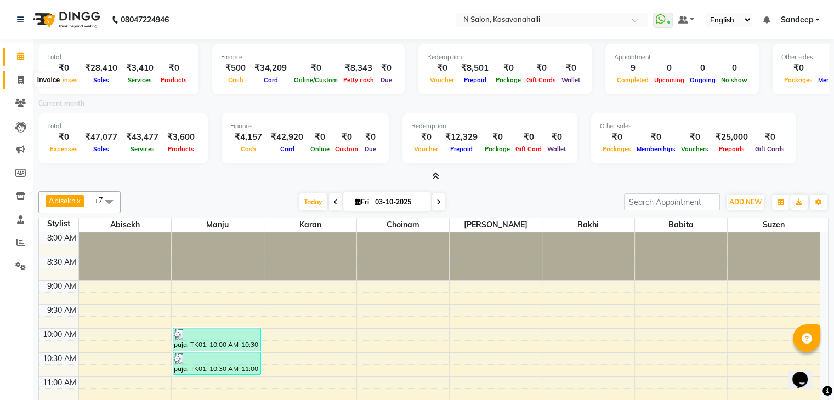
click at [19, 75] on span at bounding box center [20, 80] width 19 height 13
select select "service"
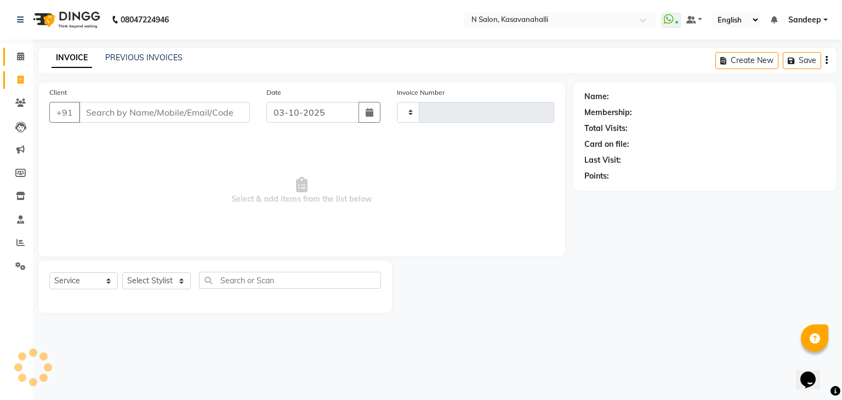
type input "2442"
select select "7111"
click at [24, 61] on span at bounding box center [20, 56] width 19 height 13
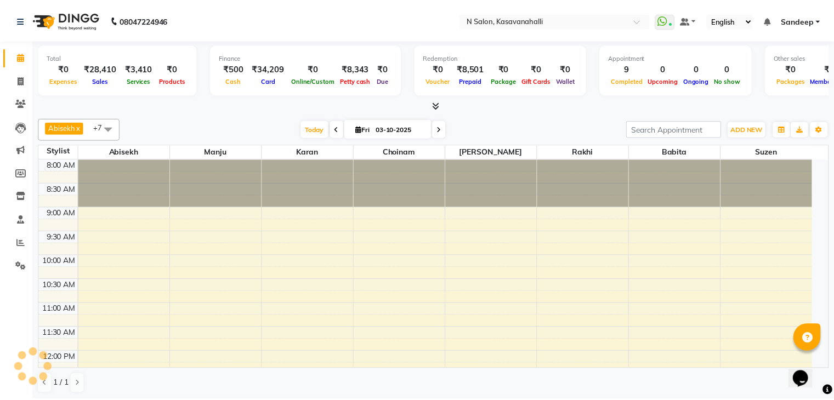
scroll to position [390, 0]
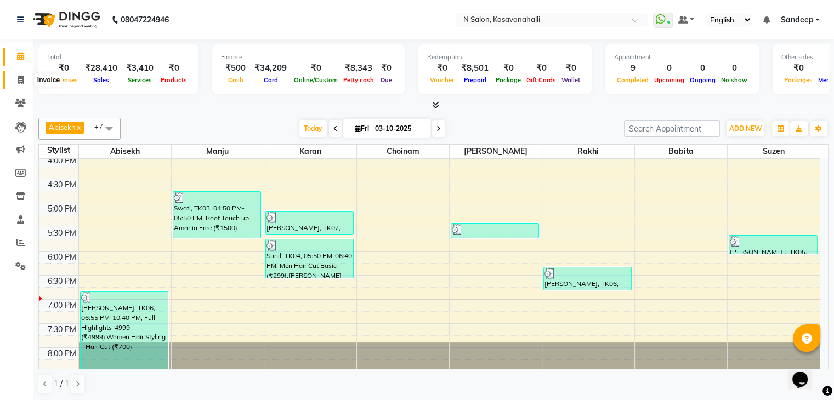
click at [23, 82] on icon at bounding box center [21, 80] width 6 height 8
select select "7111"
select select "service"
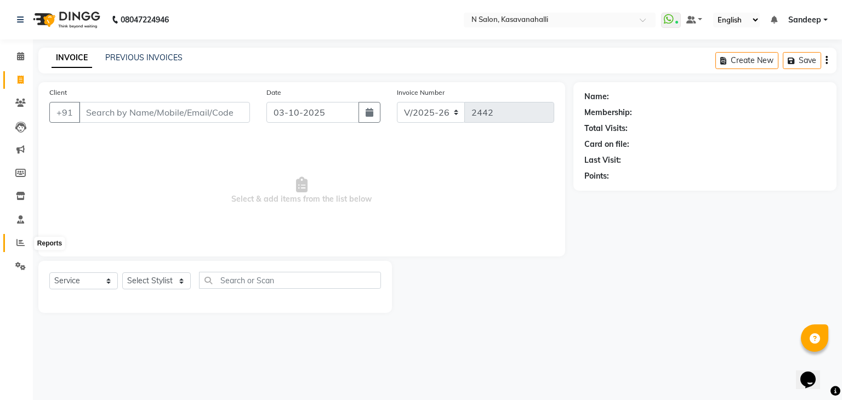
click at [16, 249] on span at bounding box center [20, 243] width 19 height 13
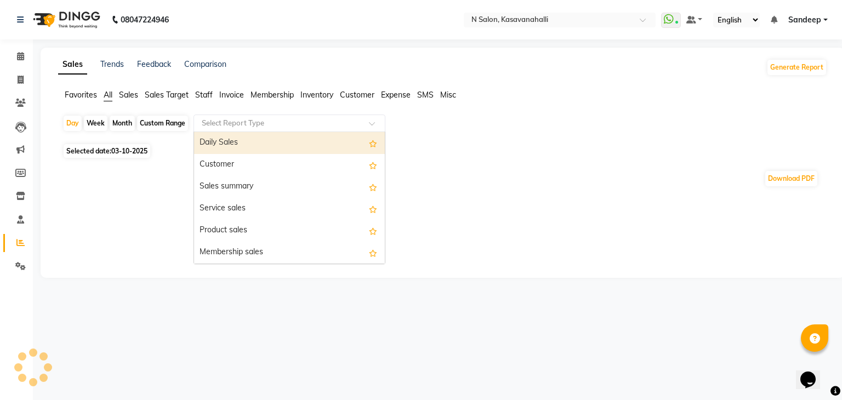
click at [322, 128] on input "text" at bounding box center [279, 123] width 158 height 11
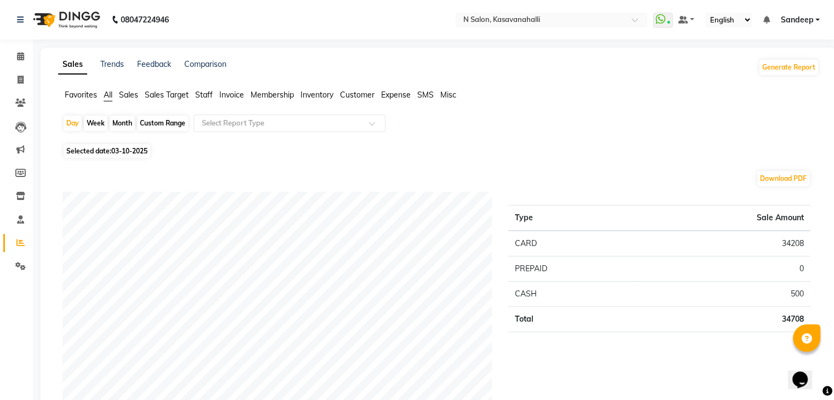
click at [211, 97] on span "Staff" at bounding box center [204, 95] width 18 height 10
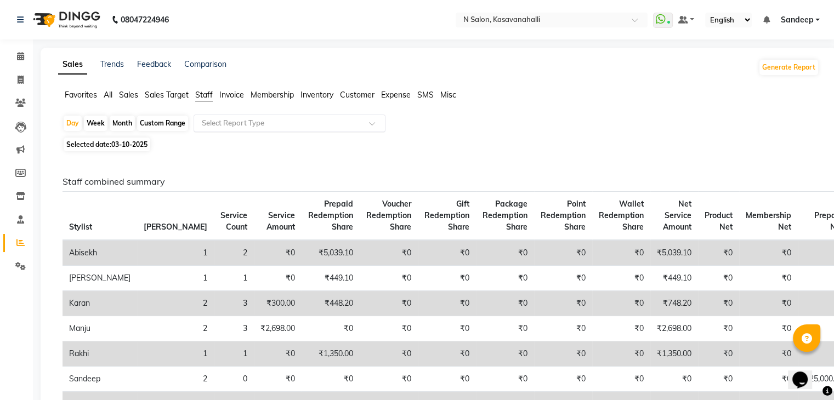
click at [325, 130] on div "Select Report Type" at bounding box center [290, 124] width 192 height 18
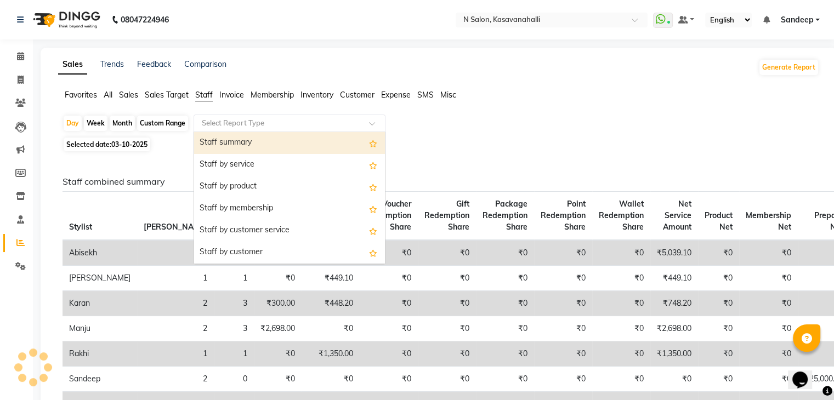
click at [254, 150] on div "Staff summary" at bounding box center [289, 143] width 191 height 22
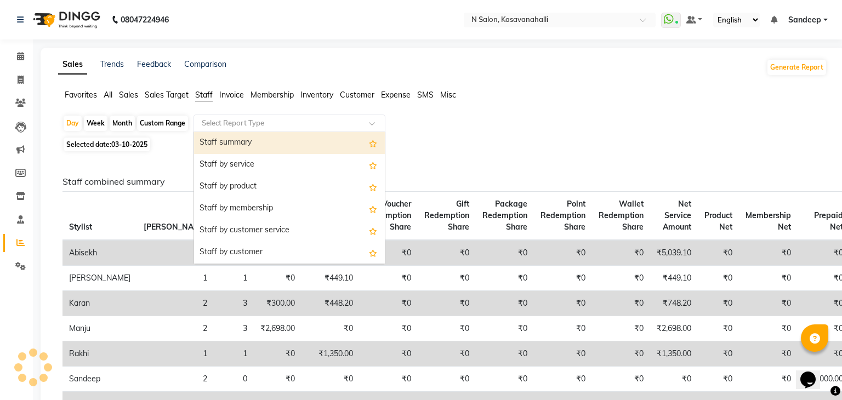
select select "full_report"
select select "csv"
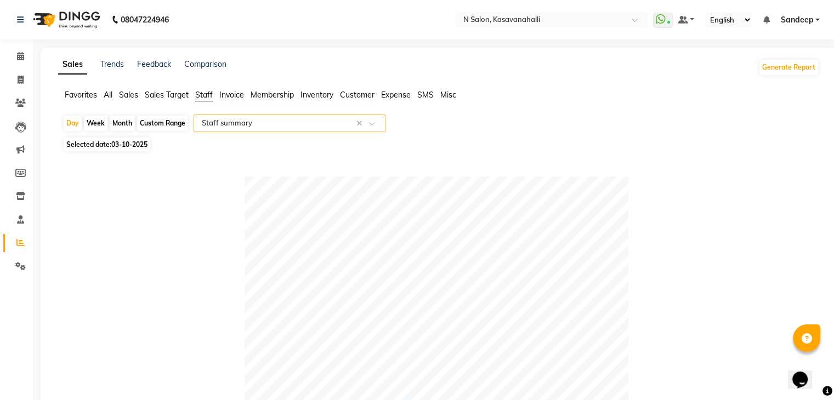
click at [128, 123] on div "Month" at bounding box center [122, 123] width 25 height 15
select select "10"
select select "2025"
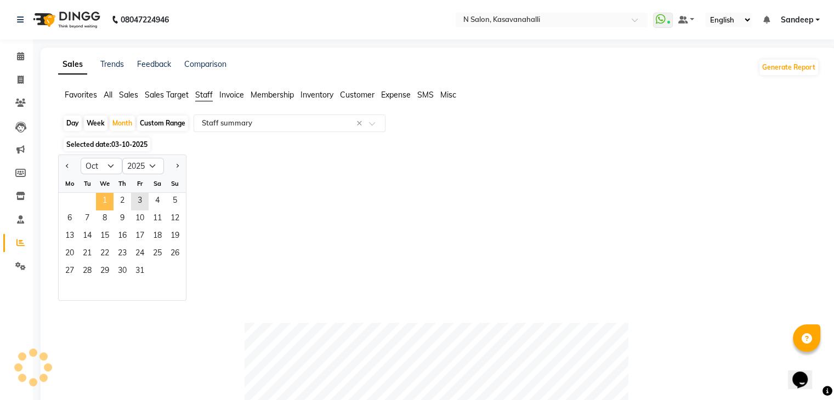
click at [98, 201] on span "1" at bounding box center [105, 202] width 18 height 18
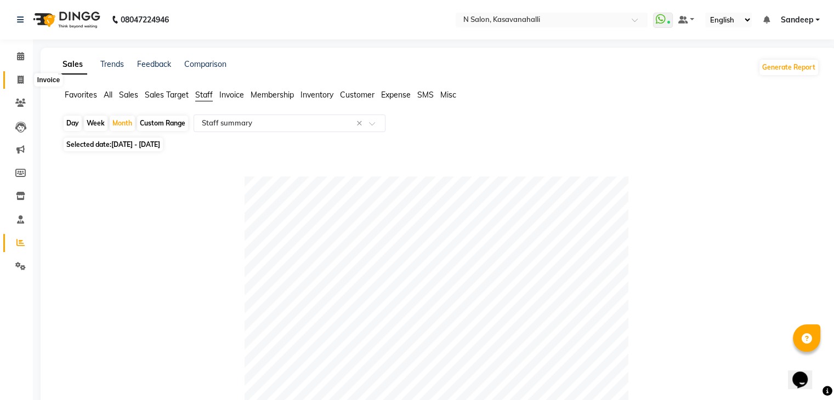
click at [24, 77] on span at bounding box center [20, 80] width 19 height 13
select select "service"
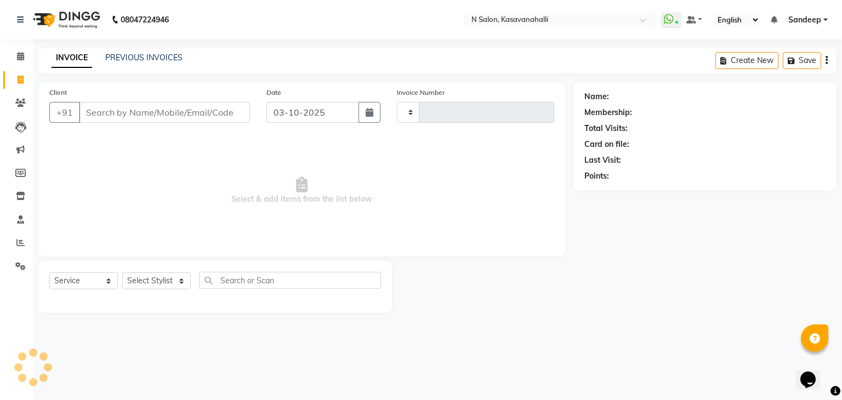
type input "2442"
select select "7111"
click at [24, 64] on link "Calendar" at bounding box center [16, 57] width 26 height 18
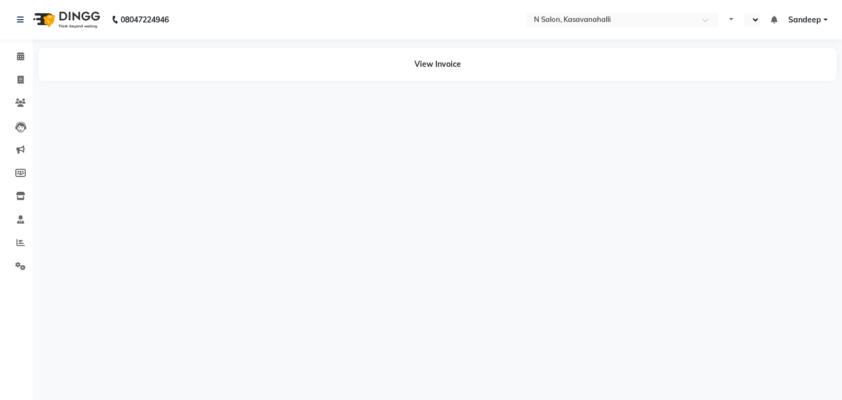
select select "en"
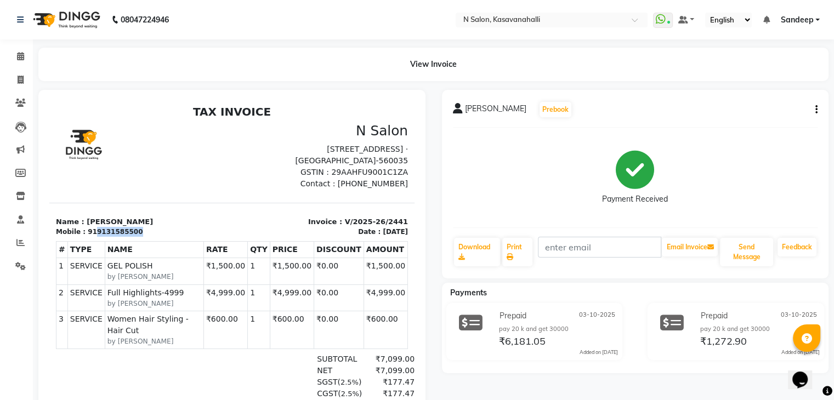
drag, startPoint x: 139, startPoint y: 232, endPoint x: 90, endPoint y: 233, distance: 49.4
click at [90, 233] on div "Mobile : 919131585500" at bounding box center [140, 232] width 169 height 10
copy div "9131585500"
drag, startPoint x: 128, startPoint y: 223, endPoint x: 112, endPoint y: 223, distance: 15.9
click at [112, 223] on p "Name : [PERSON_NAME]" at bounding box center [140, 222] width 169 height 11
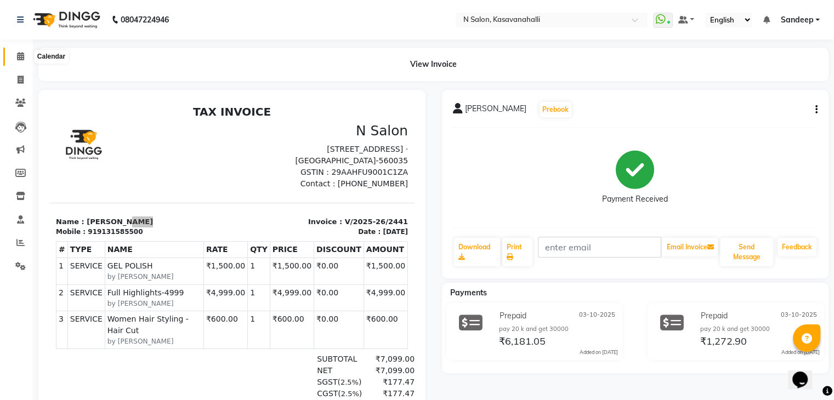
click at [25, 58] on span at bounding box center [20, 56] width 19 height 13
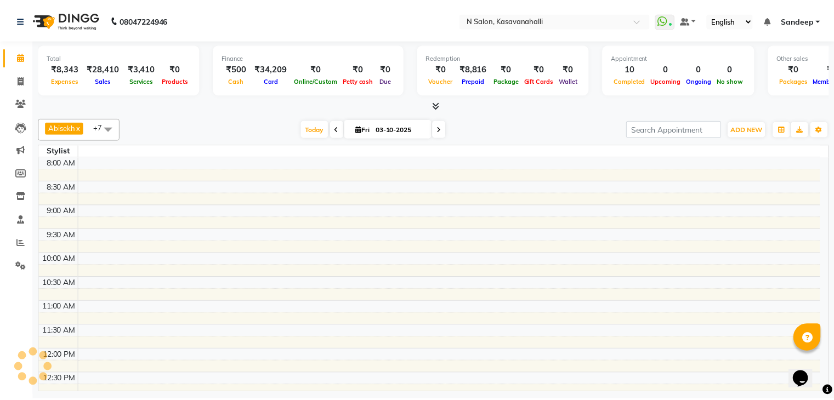
scroll to position [390, 0]
